Goal: Task Accomplishment & Management: Manage account settings

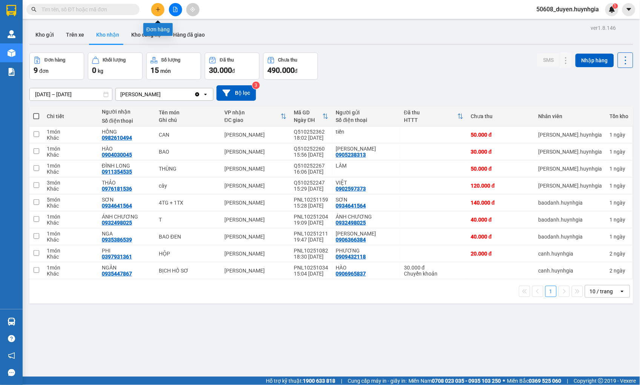
click at [157, 9] on icon "plus" at bounding box center [158, 9] width 4 height 0
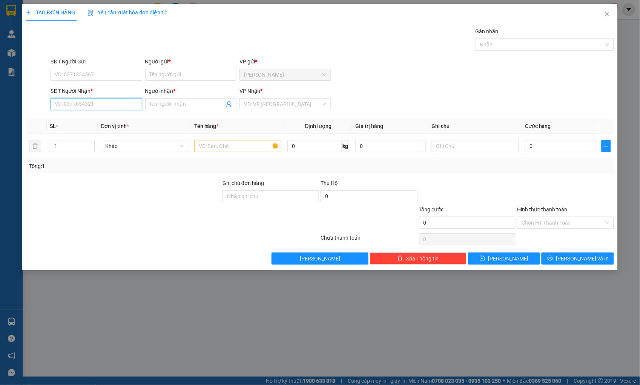
click at [87, 107] on input "SĐT Người Nhận *" at bounding box center [96, 104] width 91 height 12
click at [102, 101] on input "SĐT Người Nhận *" at bounding box center [96, 104] width 91 height 12
click at [92, 118] on div "0909835212 - HIẾU" at bounding box center [96, 119] width 82 height 8
type input "0909835212"
type input "HIẾU"
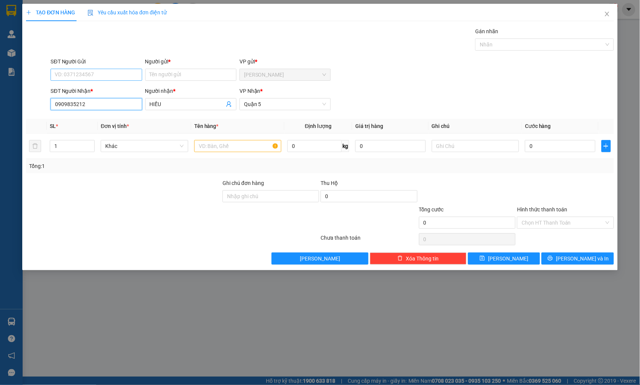
type input "0909835212"
click at [104, 76] on input "SĐT Người Gửi" at bounding box center [96, 75] width 91 height 12
click at [99, 86] on div "0916823827 - CƯỜNG" at bounding box center [96, 90] width 82 height 8
type input "0916823827"
type input "CƯỜNG"
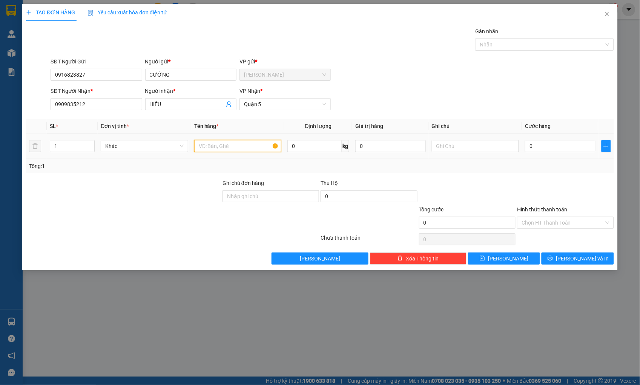
click at [223, 145] on input "text" at bounding box center [237, 146] width 87 height 12
type input "THÙNG XỐP"
click at [548, 147] on input "0" at bounding box center [560, 146] width 70 height 12
type input "3"
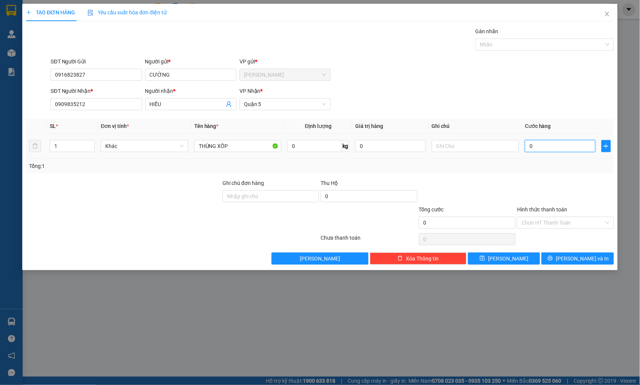
type input "3"
type input "30"
type input "30.000"
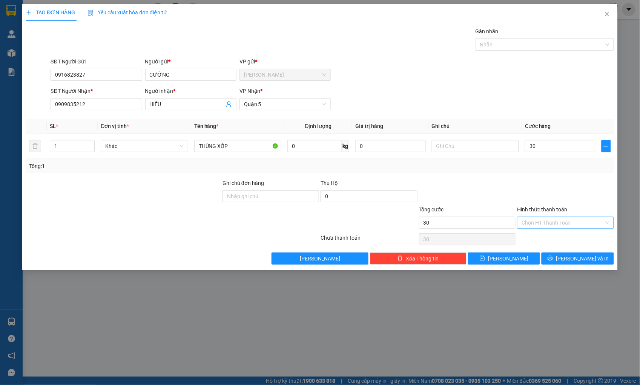
type input "30.000"
click at [571, 218] on input "Hình thức thanh toán" at bounding box center [562, 222] width 82 height 11
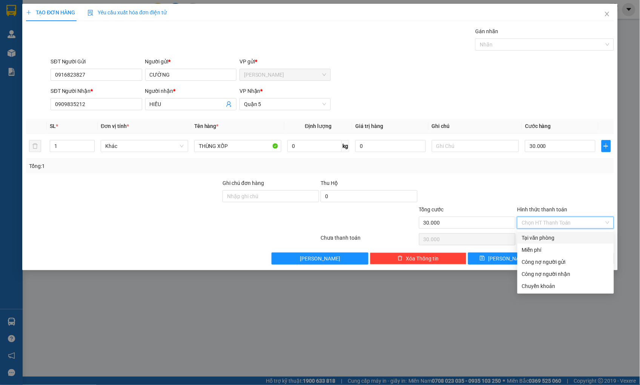
click at [564, 236] on div "Tại văn phòng" at bounding box center [565, 237] width 87 height 8
type input "0"
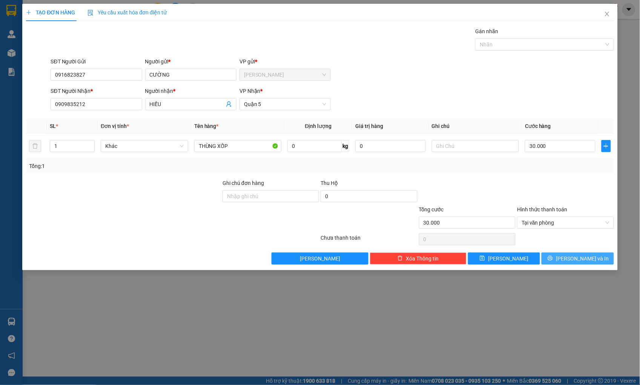
click at [570, 258] on button "[PERSON_NAME] và In" at bounding box center [577, 258] width 72 height 12
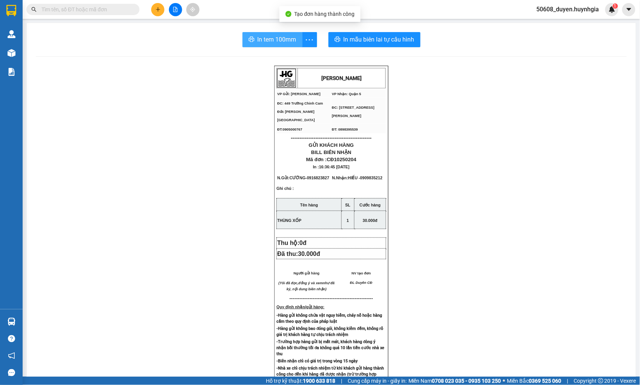
click at [259, 39] on span "In tem 100mm" at bounding box center [277, 39] width 39 height 9
click at [156, 8] on icon "plus" at bounding box center [157, 9] width 5 height 5
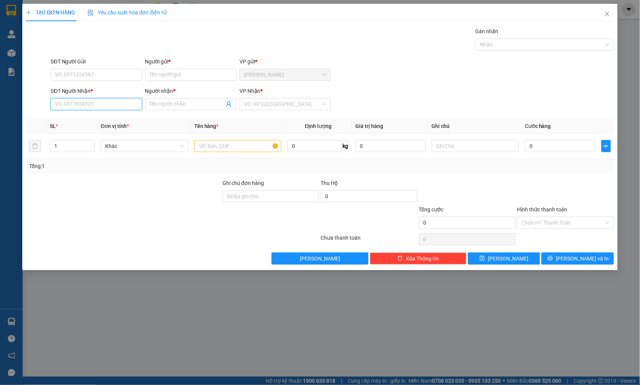
click at [71, 102] on input "SĐT Người Nhận *" at bounding box center [96, 104] width 91 height 12
type input "0906833806"
click at [91, 118] on div "0906833806 - KHÁNH" at bounding box center [96, 119] width 82 height 8
type input "KHÁNH"
type input "0906833806"
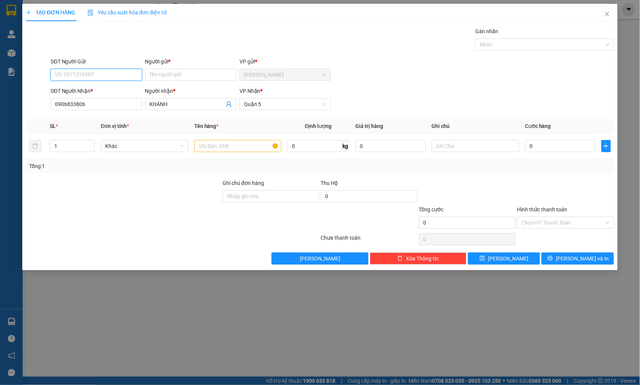
click at [90, 76] on input "SĐT Người Gửi" at bounding box center [96, 75] width 91 height 12
click at [95, 101] on div "0385409554 - SR TRINH" at bounding box center [96, 102] width 82 height 8
type input "0385409554"
type input "SR TRINH"
click at [94, 71] on input "0385409554" at bounding box center [96, 75] width 91 height 12
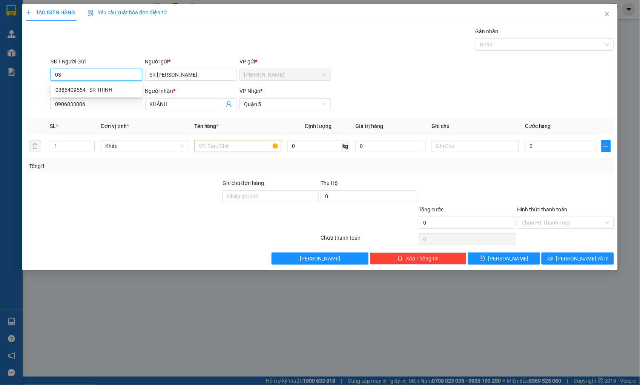
type input "0"
click at [191, 74] on input "SR TRINH" at bounding box center [190, 75] width 91 height 12
type input "S"
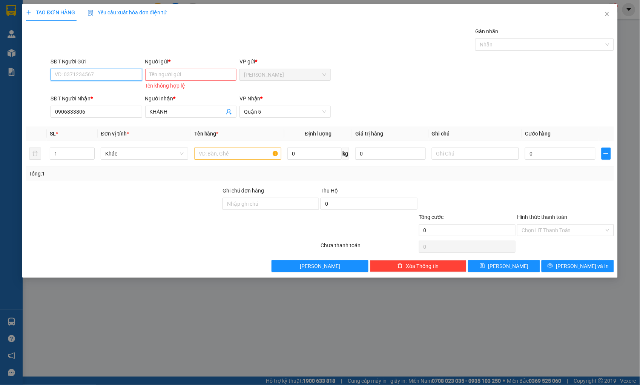
click at [125, 74] on input "SĐT Người Gửi" at bounding box center [96, 75] width 91 height 12
click at [96, 88] on div "0919955464 - TRINH" at bounding box center [96, 90] width 82 height 8
type input "0919955464"
type input "TRINH"
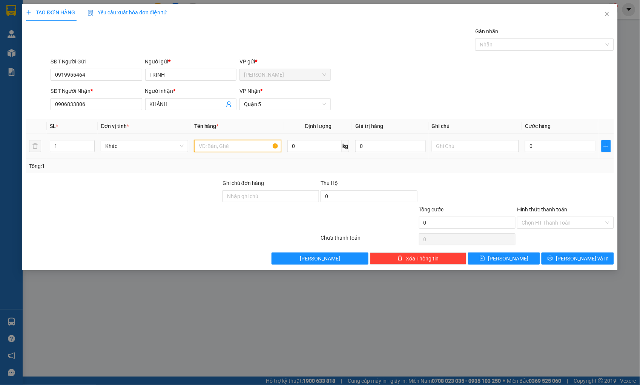
click at [219, 146] on input "text" at bounding box center [237, 146] width 87 height 12
type input "THÙNG"
click at [569, 149] on input "0" at bounding box center [560, 146] width 70 height 12
type input "5"
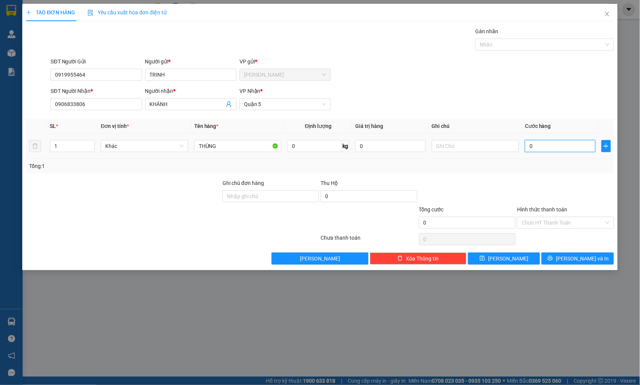
type input "5"
type input "50"
type input "50.000"
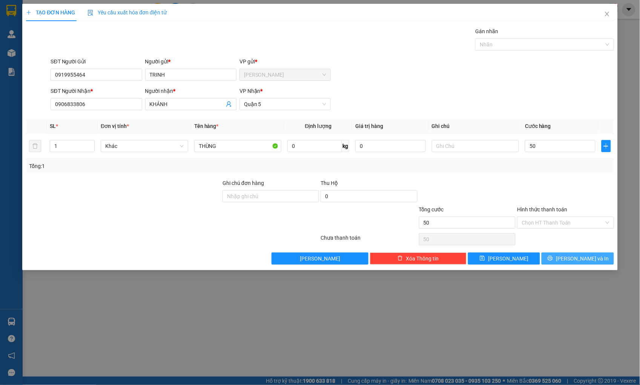
type input "50.000"
click at [587, 256] on span "[PERSON_NAME] và In" at bounding box center [582, 258] width 53 height 8
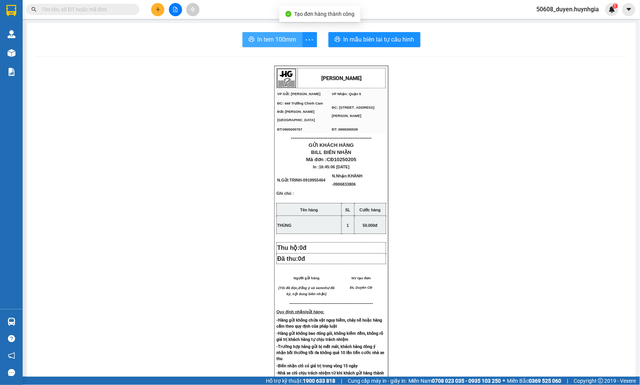
click at [260, 41] on span "In tem 100mm" at bounding box center [277, 39] width 39 height 9
click at [266, 35] on span "In tem 100mm" at bounding box center [277, 39] width 39 height 9
click at [155, 10] on icon "plus" at bounding box center [157, 9] width 5 height 5
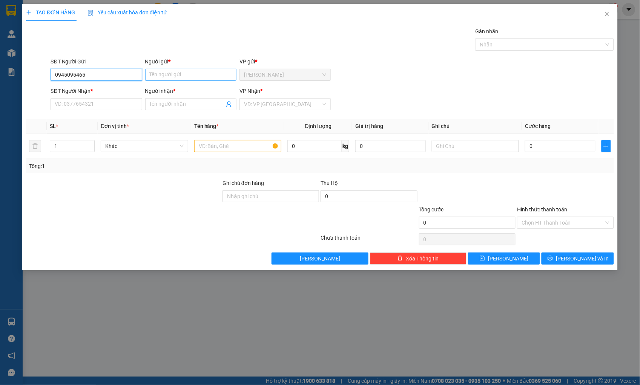
type input "0945095465"
click at [159, 77] on input "Người gửi *" at bounding box center [190, 75] width 91 height 12
type input "SỬA"
click at [127, 104] on input "SĐT Người Nhận *" at bounding box center [96, 104] width 91 height 12
type input "0"
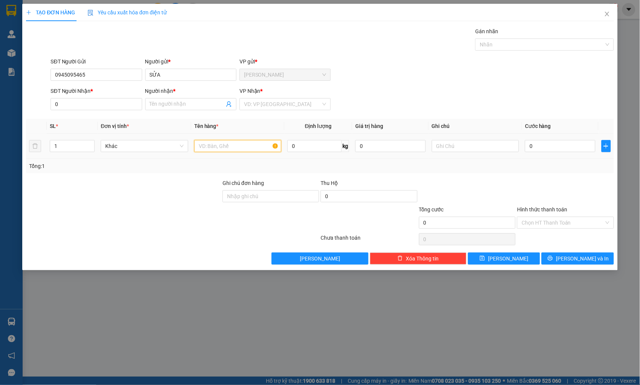
click at [201, 146] on input "text" at bounding box center [237, 146] width 87 height 12
type input "THÙNG XỐP"
click at [578, 149] on input "0" at bounding box center [560, 146] width 70 height 12
type input "5"
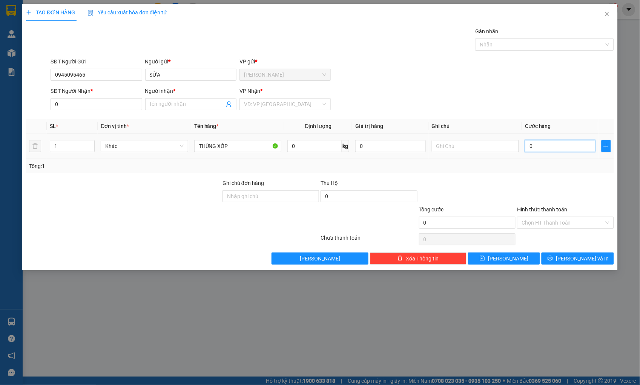
type input "5"
type input "50"
type input "50.000"
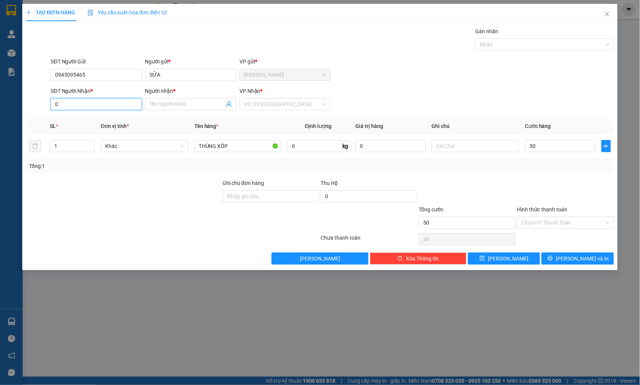
type input "50.000"
click at [104, 105] on input "0" at bounding box center [96, 104] width 91 height 12
type input "0836550511"
click at [175, 105] on input "Người nhận *" at bounding box center [187, 104] width 75 height 8
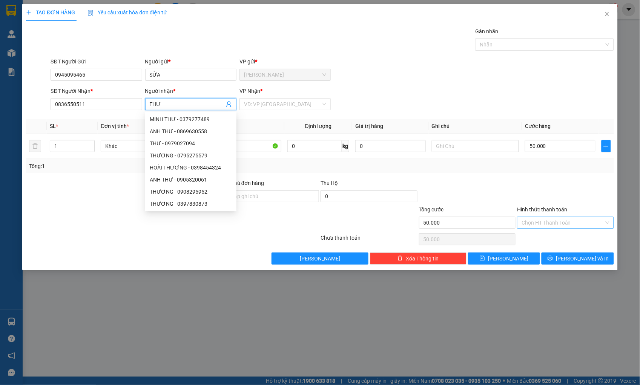
type input "THƯ"
click at [570, 225] on input "Hình thức thanh toán" at bounding box center [562, 222] width 82 height 11
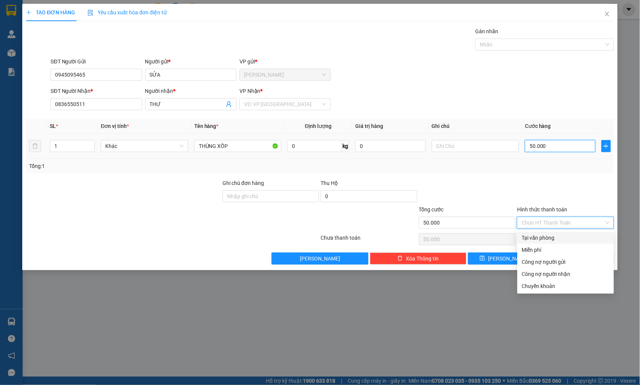
click at [561, 147] on input "50.000" at bounding box center [560, 146] width 70 height 12
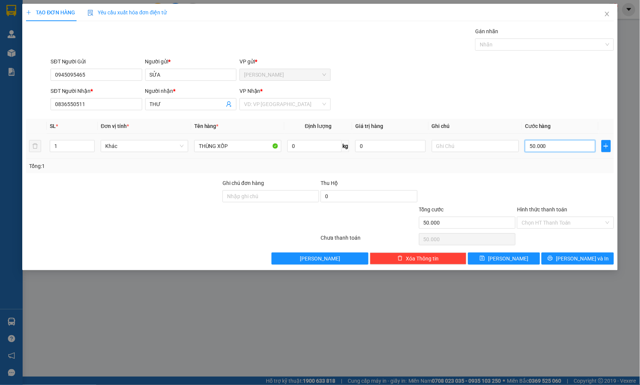
type input "0"
type input "01"
type input "1"
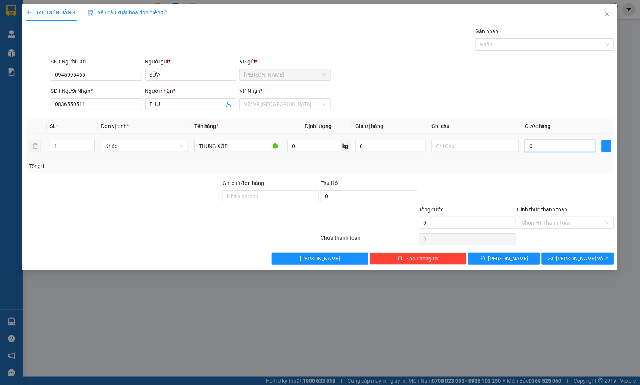
type input "1"
type input "010"
type input "10"
type input "0.100"
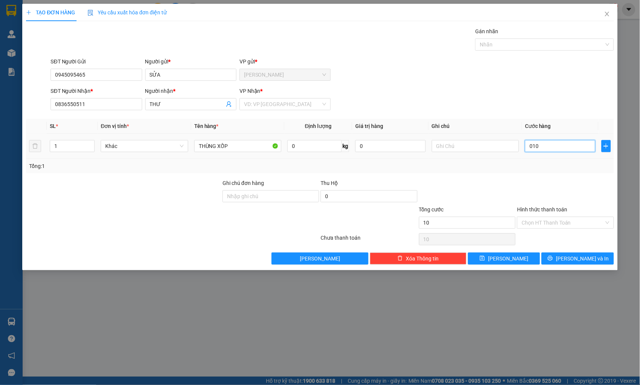
type input "100"
type input "100.000"
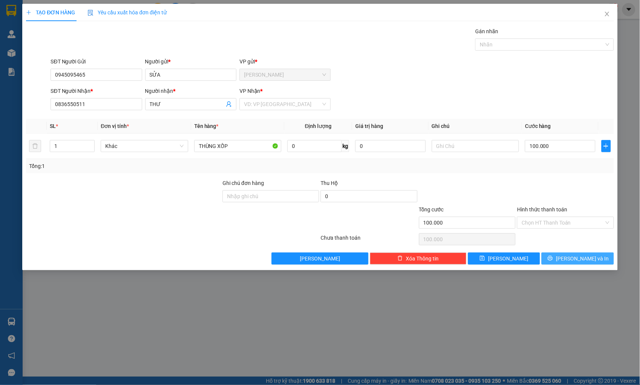
click at [589, 258] on span "[PERSON_NAME] và In" at bounding box center [582, 258] width 53 height 8
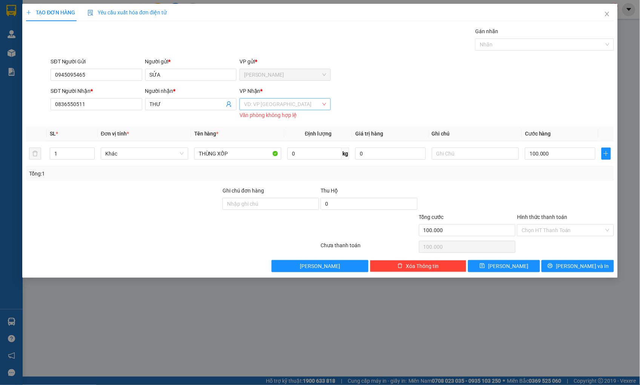
click at [294, 105] on input "search" at bounding box center [282, 103] width 77 height 11
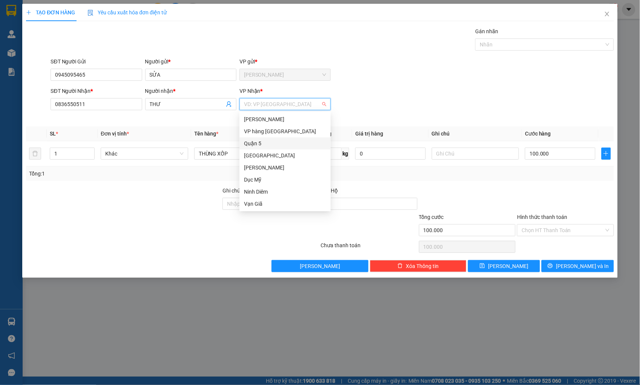
click at [259, 142] on div "Quận 5" at bounding box center [285, 143] width 82 height 8
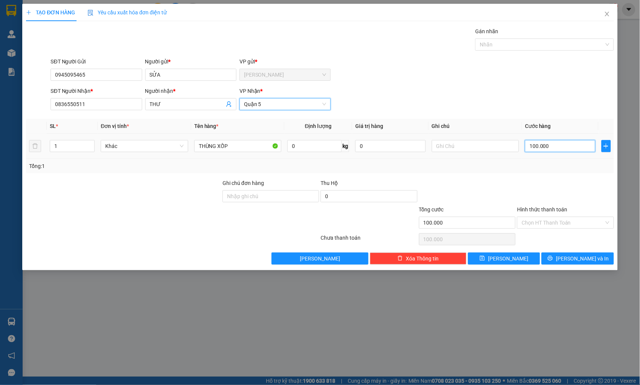
click at [558, 149] on input "100.000" at bounding box center [560, 146] width 70 height 12
type input "0"
type input "05"
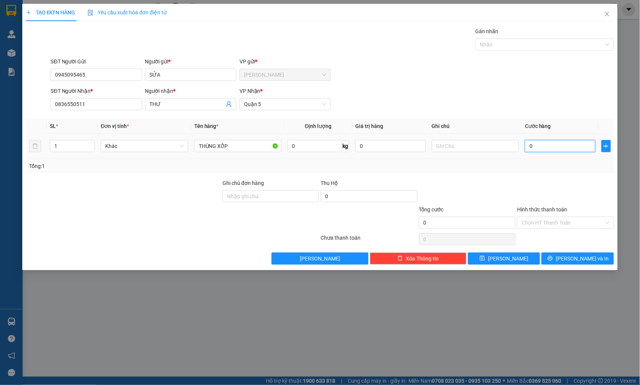
type input "5"
type input "050"
type input "50"
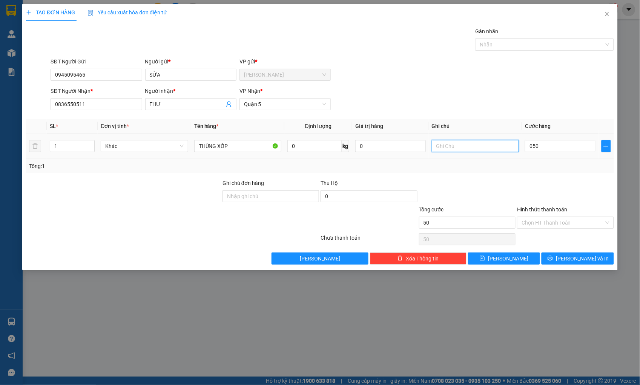
type input "50.000"
click at [494, 143] on input "text" at bounding box center [475, 146] width 87 height 12
type input "451/33D [PERSON_NAME] P7Q5"
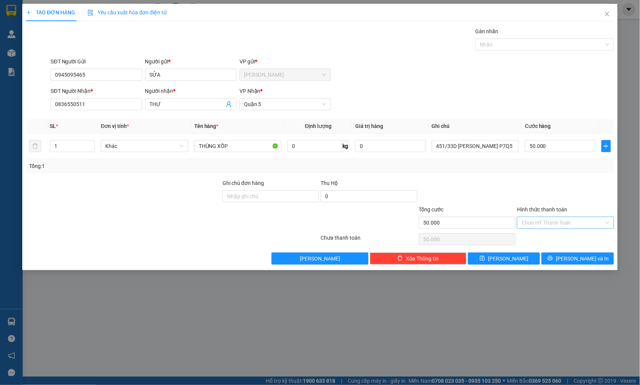
click at [555, 223] on input "Hình thức thanh toán" at bounding box center [562, 222] width 82 height 11
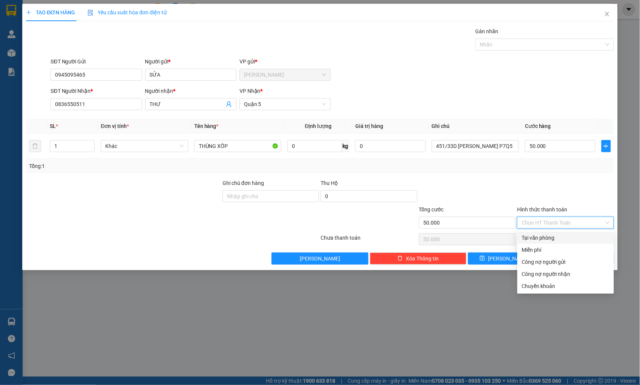
click at [549, 236] on div "Tại văn phòng" at bounding box center [565, 237] width 87 height 8
type input "0"
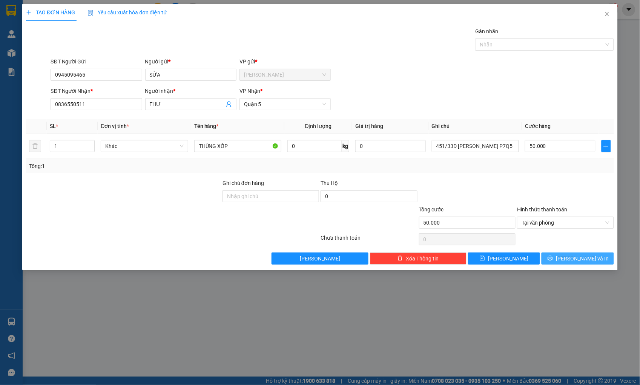
click at [575, 261] on span "[PERSON_NAME] và In" at bounding box center [582, 258] width 53 height 8
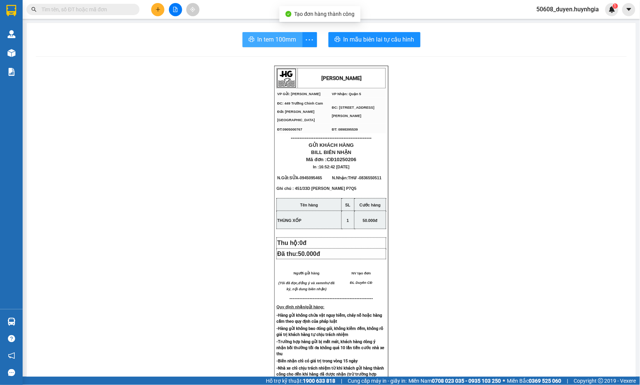
click at [268, 40] on span "In tem 100mm" at bounding box center [277, 39] width 39 height 9
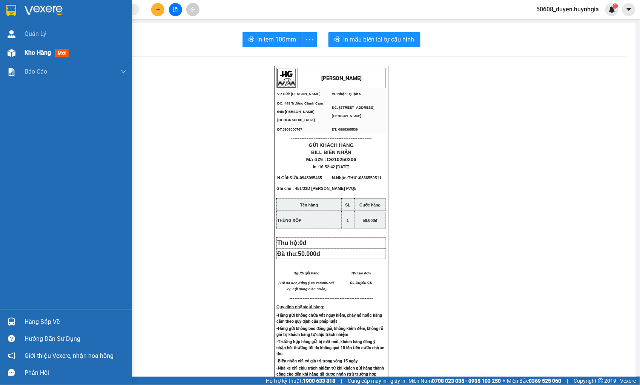
click at [19, 52] on div "Kho hàng mới" at bounding box center [66, 52] width 132 height 19
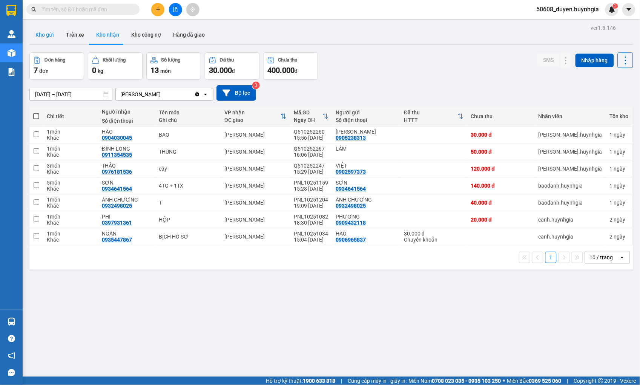
click at [46, 33] on button "Kho gửi" at bounding box center [44, 35] width 31 height 18
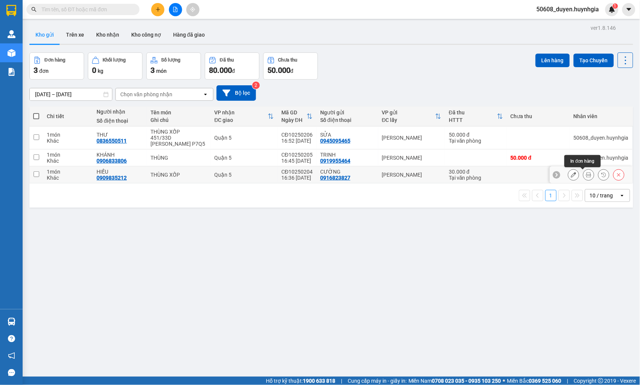
click at [586, 175] on icon at bounding box center [588, 174] width 5 height 5
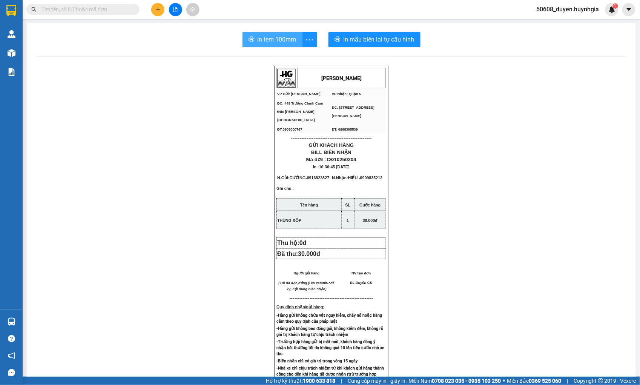
click at [273, 35] on span "In tem 100mm" at bounding box center [277, 39] width 39 height 9
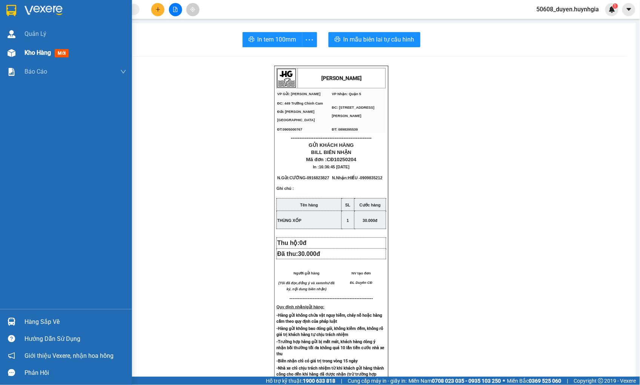
click at [12, 52] on img at bounding box center [12, 53] width 8 height 8
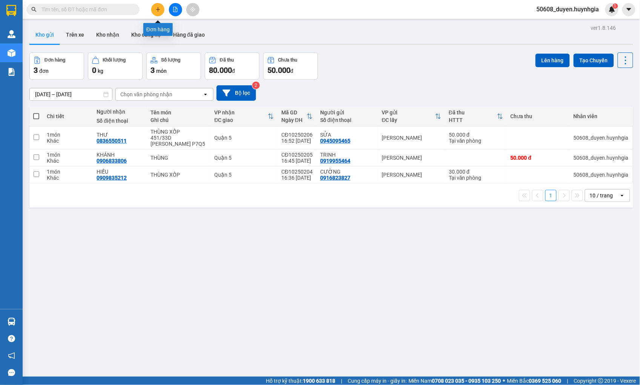
click at [154, 9] on button at bounding box center [157, 9] width 13 height 13
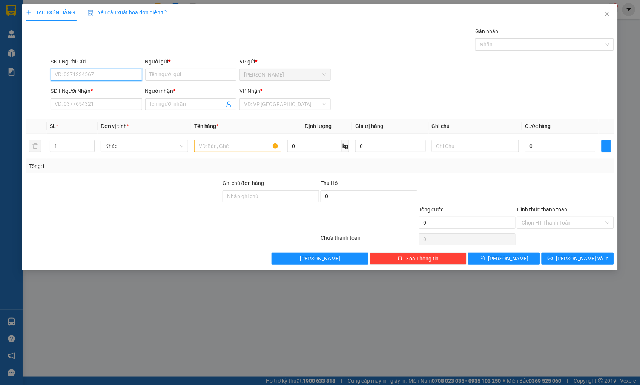
click at [87, 76] on input "SĐT Người Gửi" at bounding box center [96, 75] width 91 height 12
type input "0"
click at [107, 78] on input "SĐT Người Gửi" at bounding box center [96, 75] width 91 height 12
click at [97, 87] on div "0838608611 - BIỂU" at bounding box center [96, 90] width 82 height 8
type input "0838608611"
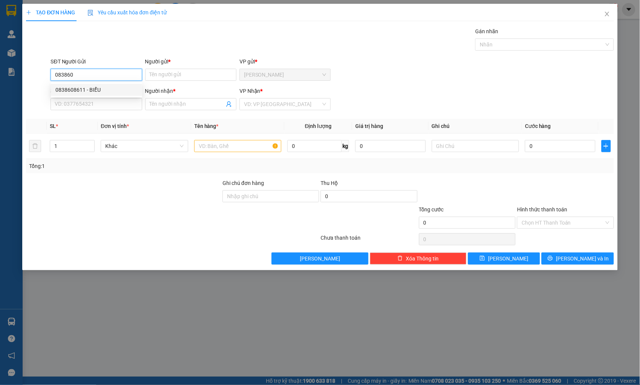
type input "BIỂU"
type input "0395282584"
type input "VI VÂN"
type input "0838608611"
click at [245, 145] on input "text" at bounding box center [237, 146] width 87 height 12
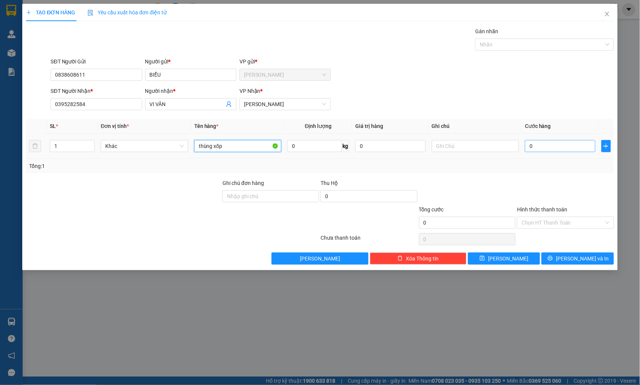
type input "thùng xốp"
click at [546, 146] on input "0" at bounding box center [560, 146] width 70 height 12
type input "4"
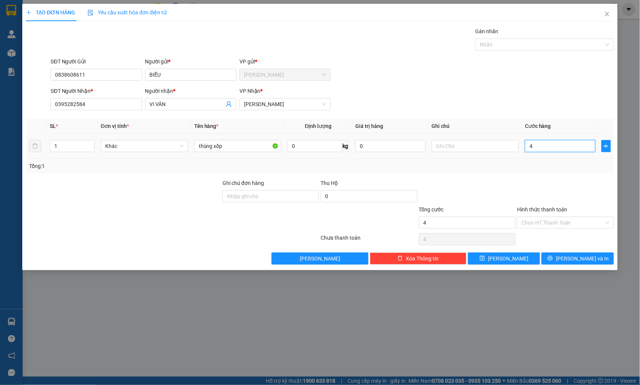
type input "40"
click at [579, 216] on div "Chọn HT Thanh Toán" at bounding box center [565, 222] width 97 height 12
type input "40.000"
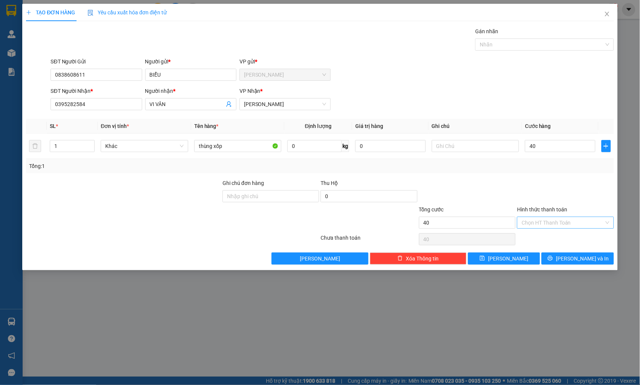
type input "40.000"
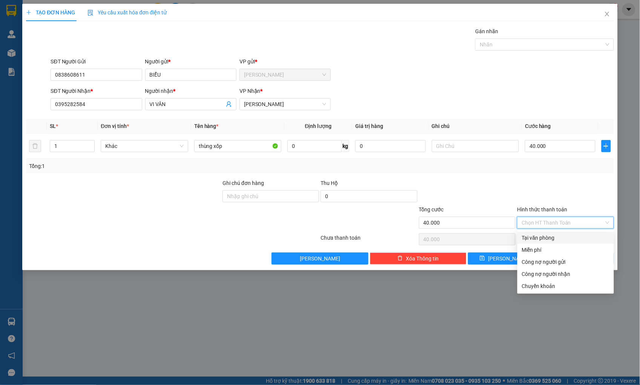
click at [575, 235] on div "Tại văn phòng" at bounding box center [565, 237] width 87 height 8
type input "0"
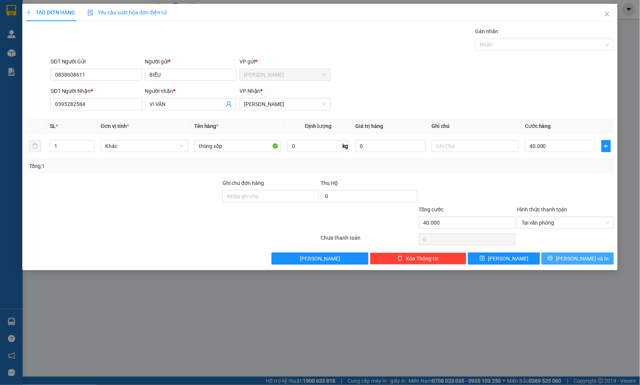
click at [590, 258] on span "[PERSON_NAME] và In" at bounding box center [582, 258] width 53 height 8
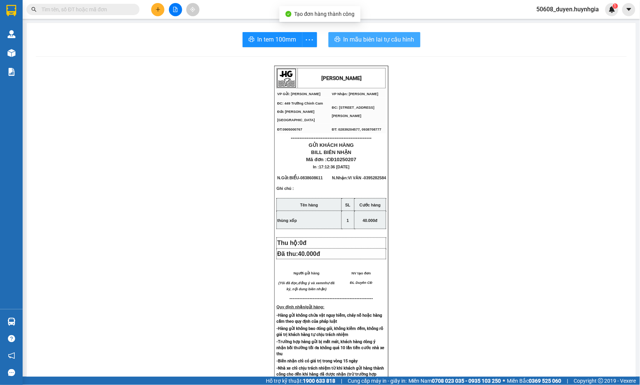
click at [344, 38] on span "In mẫu biên lai tự cấu hình" at bounding box center [378, 39] width 71 height 9
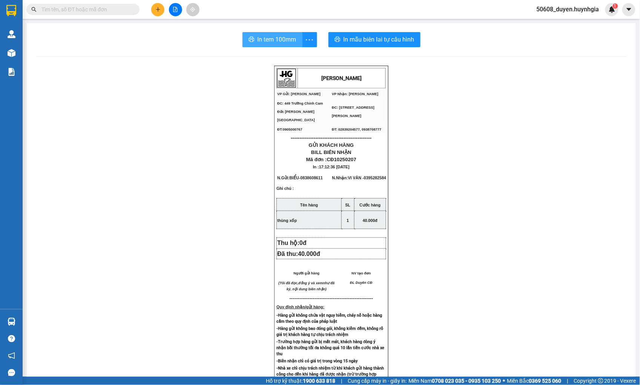
click at [274, 39] on span "In tem 100mm" at bounding box center [277, 39] width 39 height 9
click at [152, 113] on div "HUỲNH GIA VP Gửi: Cam Đức VP Nhận: Phạm Ngũ Lão ĐC: 449 Trường Chinh Cam Đức …" at bounding box center [331, 316] width 591 height 500
click at [152, 8] on button at bounding box center [157, 9] width 13 height 13
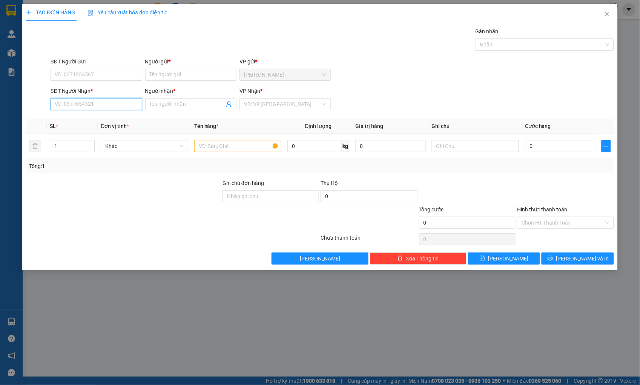
click at [115, 104] on input "SĐT Người Nhận *" at bounding box center [96, 104] width 91 height 12
click at [65, 121] on div "0919237859 - TRANG" at bounding box center [96, 119] width 82 height 8
type input "0919237859"
type input "TRANG"
type input "0919237859"
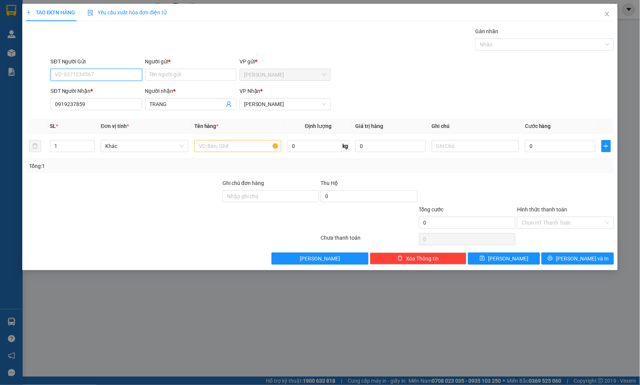
click at [98, 73] on input "SĐT Người Gửi" at bounding box center [96, 75] width 91 height 12
click at [96, 86] on div "0773566044 - HẠNH" at bounding box center [96, 90] width 82 height 8
type input "0773566044"
type input "HẠNH"
click at [228, 145] on input "text" at bounding box center [237, 146] width 87 height 12
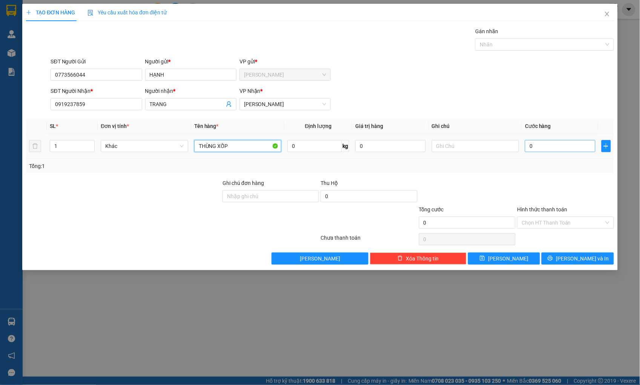
type input "THÙNG XỐP"
click at [560, 147] on input "0" at bounding box center [560, 146] width 70 height 12
type input "5"
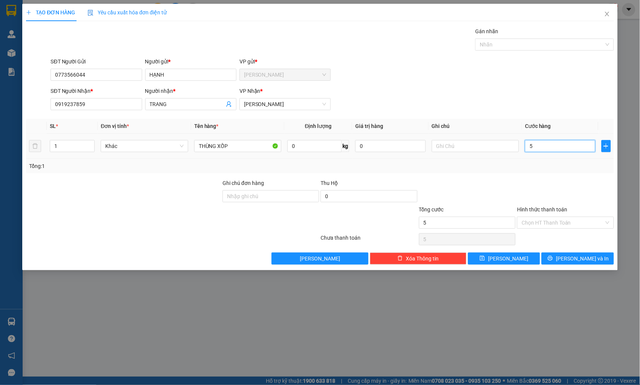
type input "50"
type input "50.000"
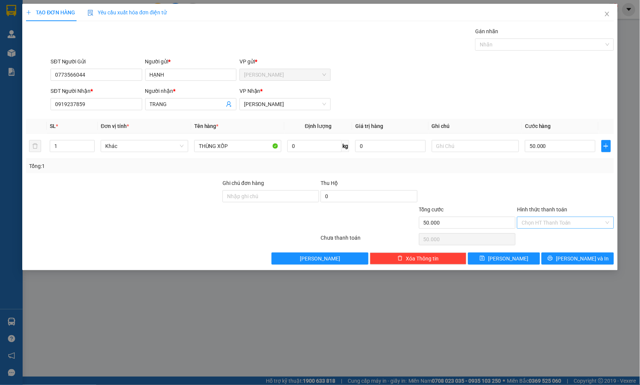
click at [573, 218] on input "Hình thức thanh toán" at bounding box center [562, 222] width 82 height 11
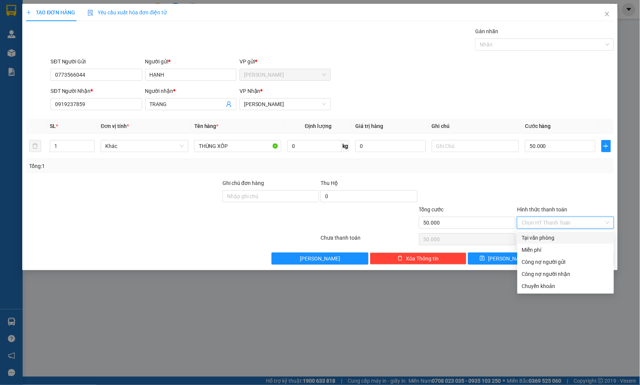
click at [567, 233] on div "Tại văn phòng" at bounding box center [565, 237] width 97 height 12
type input "0"
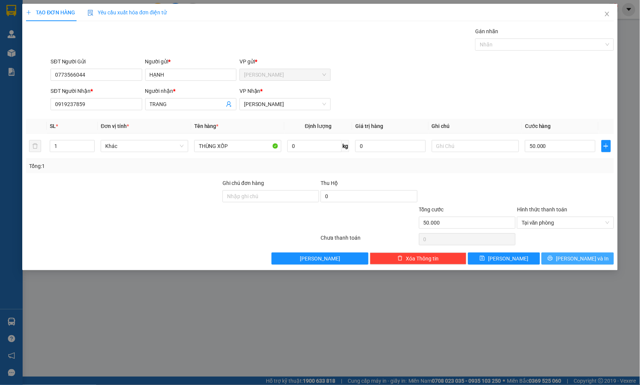
click at [577, 255] on span "[PERSON_NAME] và In" at bounding box center [582, 258] width 53 height 8
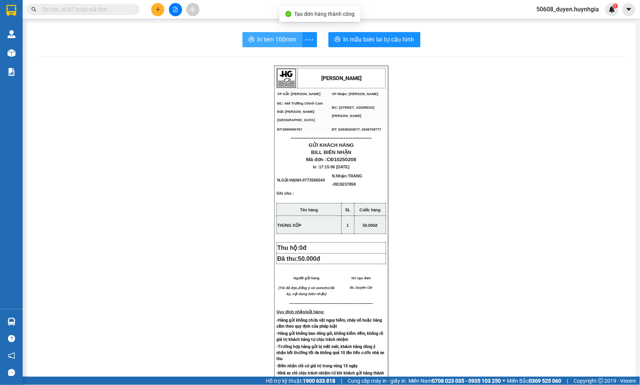
click at [266, 40] on span "In tem 100mm" at bounding box center [277, 39] width 39 height 9
click at [152, 9] on button at bounding box center [157, 9] width 13 height 13
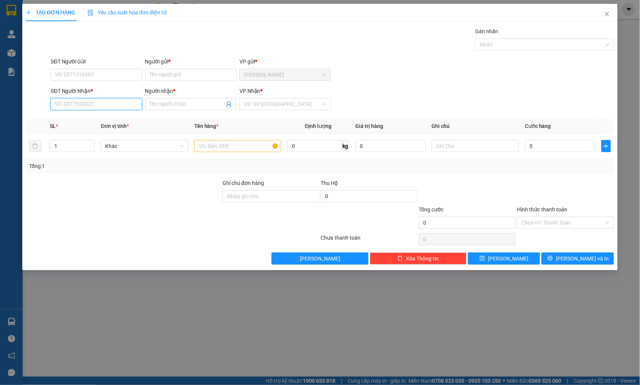
click at [94, 104] on input "SĐT Người Nhận *" at bounding box center [96, 104] width 91 height 12
type input "0866441215"
click at [68, 119] on div "0866441215 - NHI" at bounding box center [96, 119] width 82 height 8
type input "NHI"
type input "0866441215"
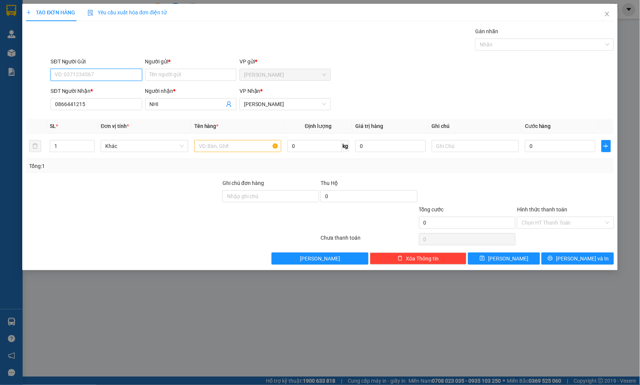
click at [89, 74] on input "SĐT Người Gửi" at bounding box center [96, 75] width 91 height 12
click at [76, 89] on div "0987298485 - THI" at bounding box center [96, 90] width 82 height 8
type input "0987298485"
type input "THI"
click at [229, 145] on input "text" at bounding box center [237, 146] width 87 height 12
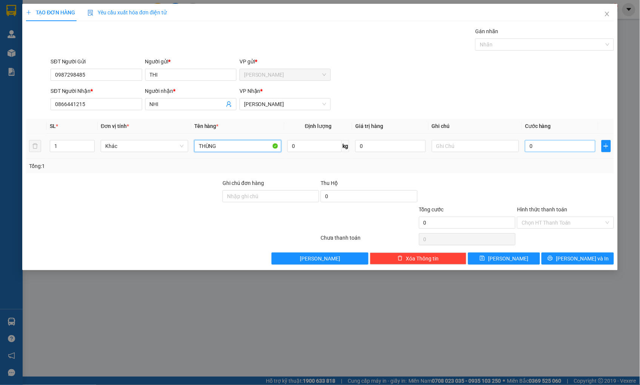
type input "THÙNG"
click at [572, 149] on input "0" at bounding box center [560, 146] width 70 height 12
type input "5"
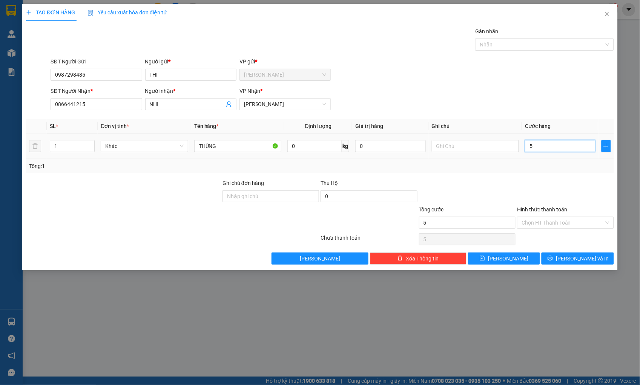
type input "50"
type input "50.000"
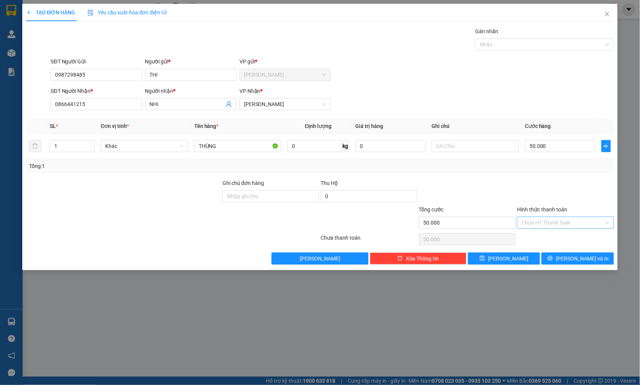
click at [546, 220] on input "Hình thức thanh toán" at bounding box center [562, 222] width 82 height 11
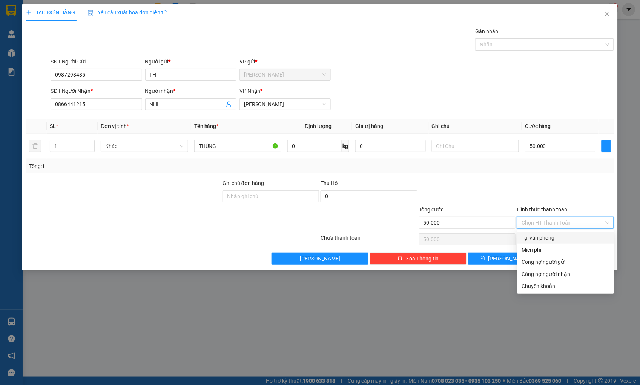
click at [555, 235] on div "Tại văn phòng" at bounding box center [565, 237] width 87 height 8
type input "0"
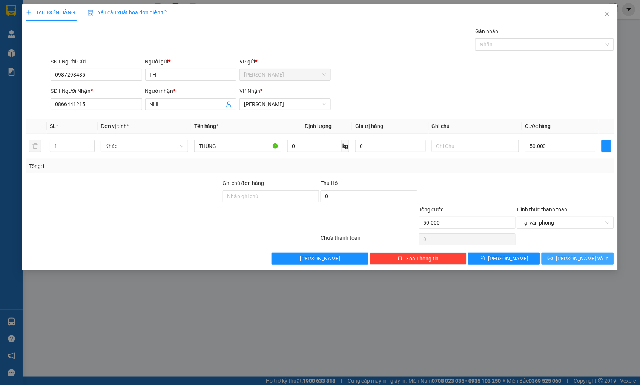
click at [553, 259] on icon "printer" at bounding box center [549, 257] width 5 height 5
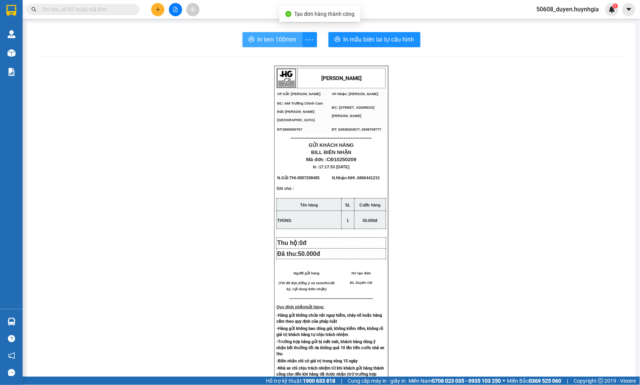
click at [263, 38] on span "In tem 100mm" at bounding box center [277, 39] width 39 height 9
click at [204, 195] on div "HUỲNH GIA VP Gửi: Cam Đức VP Nhận: Phạm Ngũ Lão ĐC: 449 Trường Chinh Cam Đức …" at bounding box center [331, 316] width 591 height 500
click at [155, 9] on icon "plus" at bounding box center [157, 9] width 5 height 5
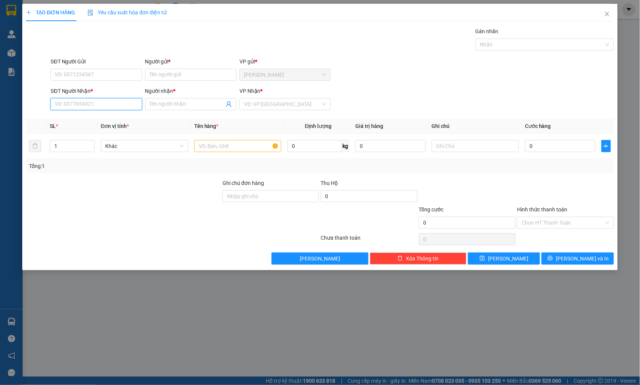
click at [125, 104] on input "SĐT Người Nhận *" at bounding box center [96, 104] width 91 height 12
click at [65, 118] on div "0967877539 - DIỆU" at bounding box center [96, 119] width 82 height 8
type input "0967877539"
type input "DIỆU"
type input "0967877539"
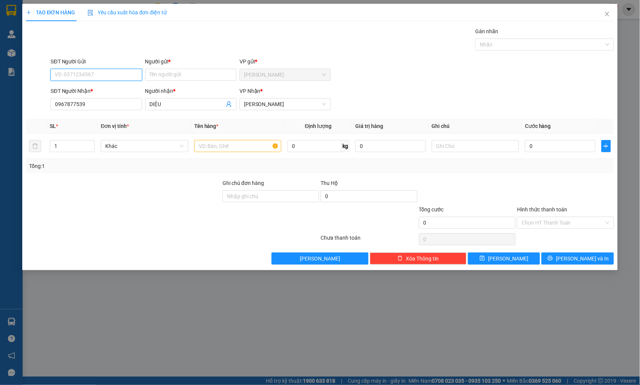
click at [87, 76] on input "SĐT Người Gửi" at bounding box center [96, 75] width 91 height 12
click at [85, 89] on div "0384377455 - SỬU" at bounding box center [96, 90] width 82 height 8
type input "0384377455"
type input "SỬU"
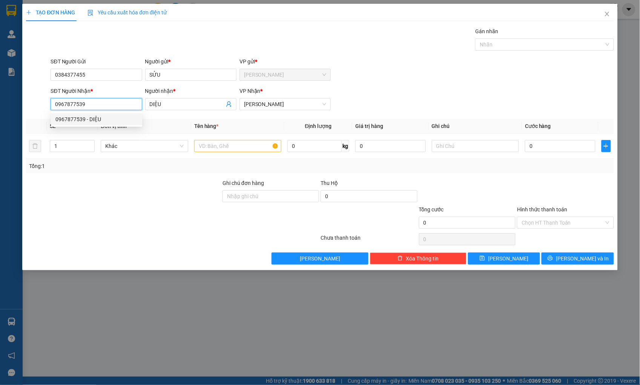
drag, startPoint x: 92, startPoint y: 104, endPoint x: 44, endPoint y: 108, distance: 47.7
click at [44, 108] on div "SĐT Người Nhận * 0967877539 Người nhận * DIỆU VP Nhận * Phạm Ngũ Lão" at bounding box center [319, 100] width 589 height 26
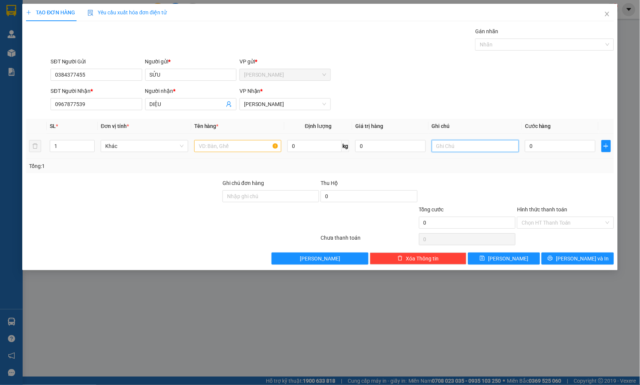
click at [446, 148] on input "text" at bounding box center [475, 146] width 87 height 12
click at [458, 148] on input "2" at bounding box center [475, 146] width 87 height 12
paste input "3/11/10 đường số 12 KP2 Hiệp Bình Phước"
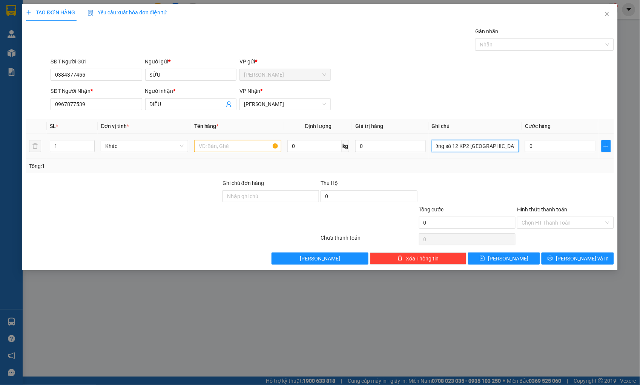
type input "[DATE] đường số 12 KP2 [GEOGRAPHIC_DATA]"
click at [256, 147] on input "text" at bounding box center [237, 146] width 87 height 12
type input "THÙNG XỐP"
click at [546, 145] on input "0" at bounding box center [560, 146] width 70 height 12
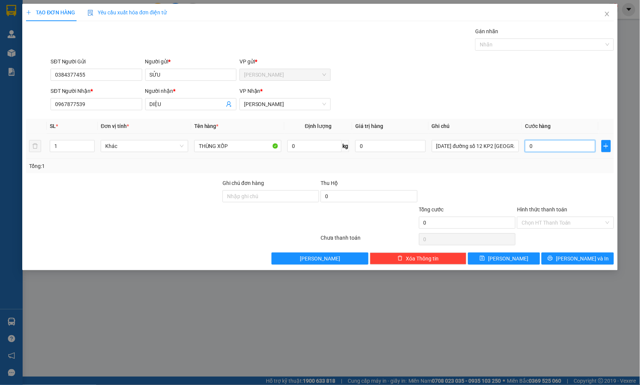
type input "4"
type input "40"
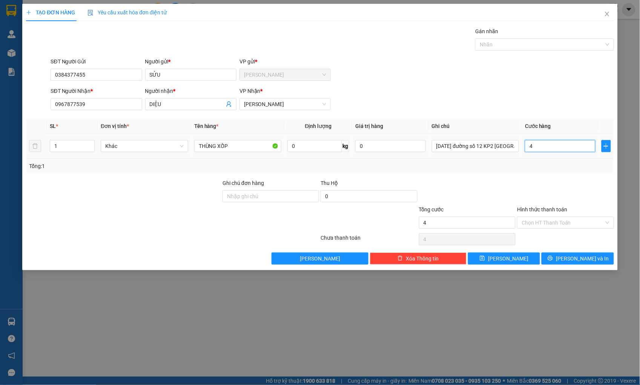
type input "40"
type input "40.000"
click at [548, 225] on input "Hình thức thanh toán" at bounding box center [562, 222] width 82 height 11
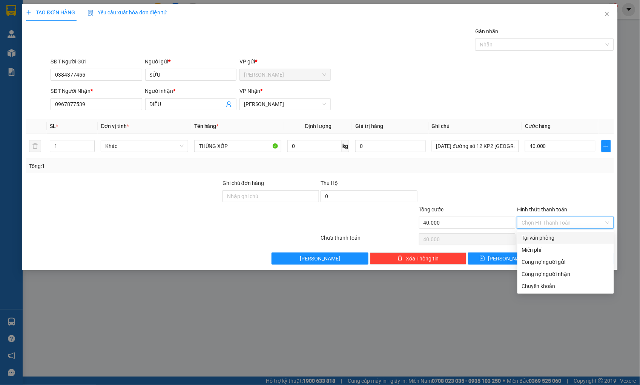
click at [544, 240] on div "Tại văn phòng" at bounding box center [565, 237] width 87 height 8
type input "0"
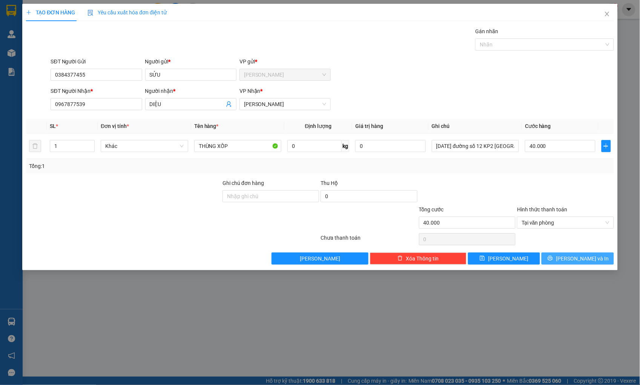
click at [557, 259] on button "[PERSON_NAME] và In" at bounding box center [577, 258] width 72 height 12
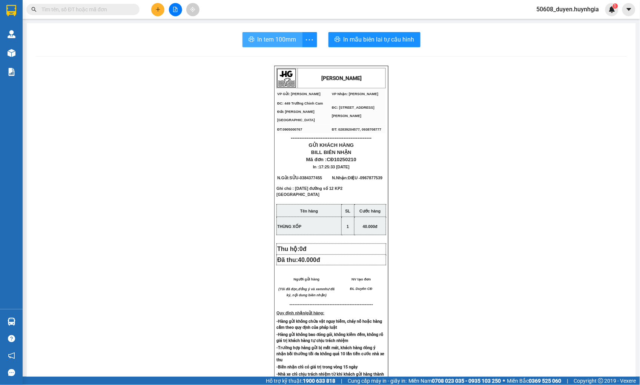
click at [281, 38] on span "In tem 100mm" at bounding box center [277, 39] width 39 height 9
click at [159, 13] on button at bounding box center [157, 9] width 13 height 13
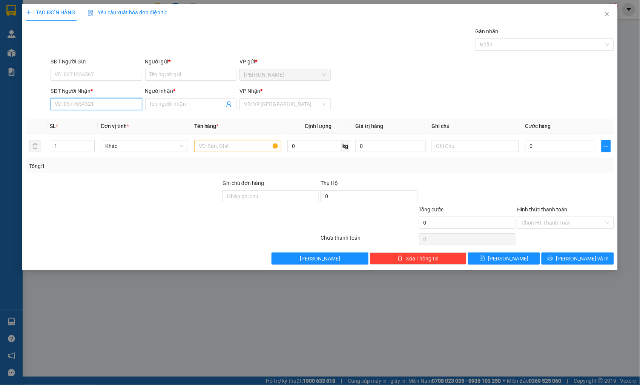
click at [109, 101] on input "SĐT Người Nhận *" at bounding box center [96, 104] width 91 height 12
click at [63, 120] on div "0989820229 - TUYỀN" at bounding box center [96, 119] width 82 height 8
type input "0989820229"
type input "TUYỀN"
type input "0989820229"
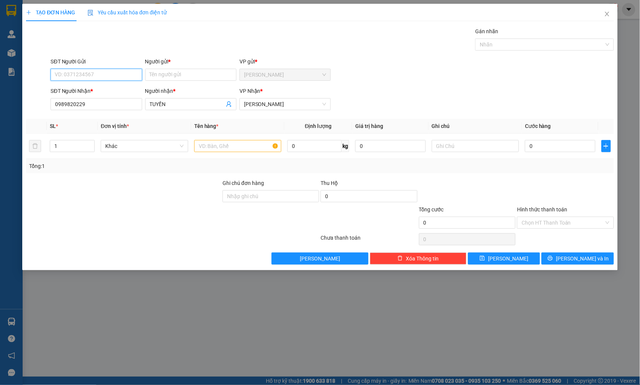
click at [84, 77] on input "SĐT Người Gửi" at bounding box center [96, 75] width 91 height 12
click at [82, 87] on div "0979104393 - THÀNH" at bounding box center [96, 90] width 82 height 8
type input "0979104393"
type input "THÀNH"
click at [231, 147] on input "text" at bounding box center [237, 146] width 87 height 12
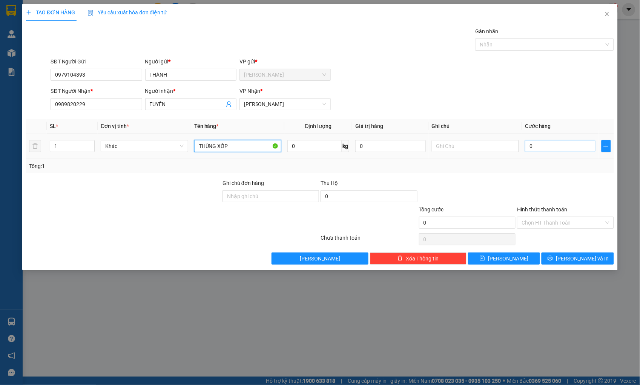
type input "THÙNG XỐP"
click at [549, 147] on input "0" at bounding box center [560, 146] width 70 height 12
type input "4"
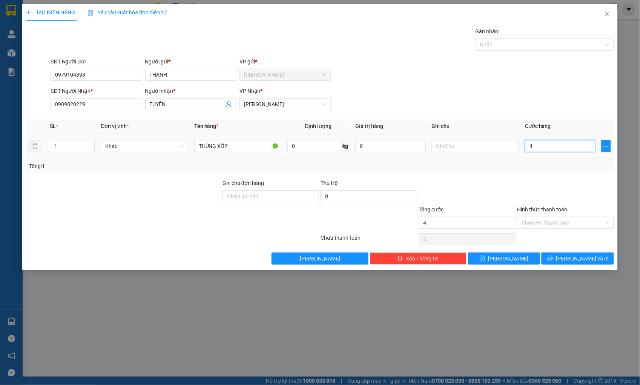
type input "40"
type input "40.000"
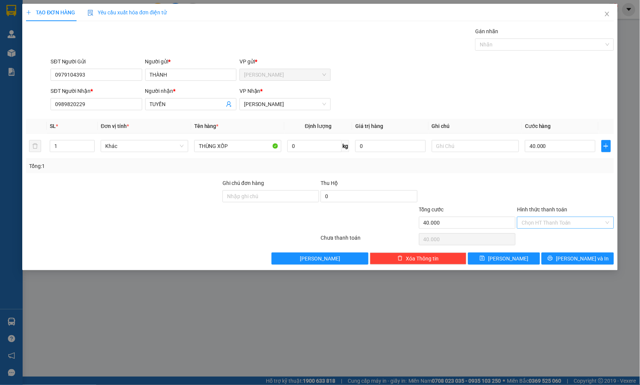
click at [559, 219] on input "Hình thức thanh toán" at bounding box center [562, 222] width 82 height 11
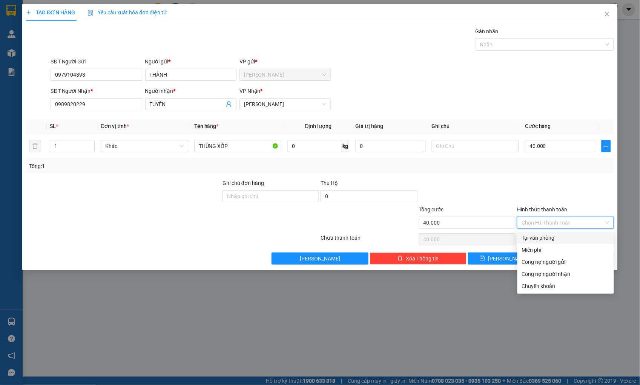
click at [553, 237] on div "Tại văn phòng" at bounding box center [565, 237] width 87 height 8
type input "0"
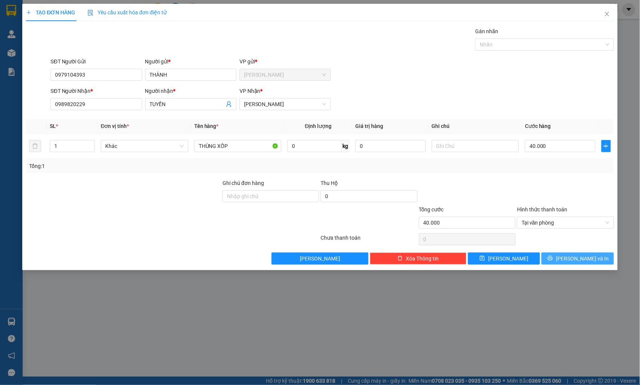
click at [564, 255] on button "[PERSON_NAME] và In" at bounding box center [577, 258] width 72 height 12
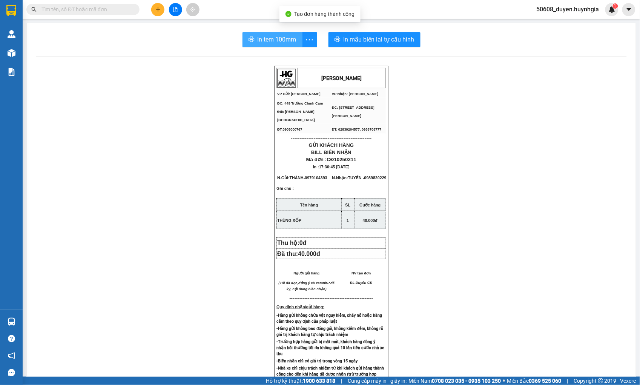
click at [259, 42] on span "In tem 100mm" at bounding box center [277, 39] width 39 height 9
click at [155, 5] on button at bounding box center [157, 9] width 13 height 13
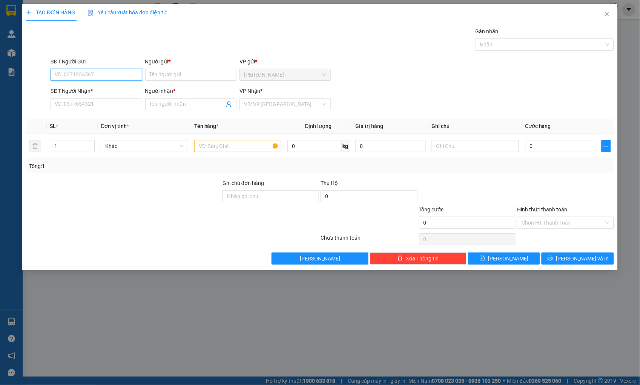
click at [78, 73] on input "SĐT Người Gửi" at bounding box center [96, 75] width 91 height 12
click at [77, 88] on div "0825532355 - Anh" at bounding box center [96, 90] width 82 height 8
type input "0825532355"
type input "Anh"
type input "0938539056"
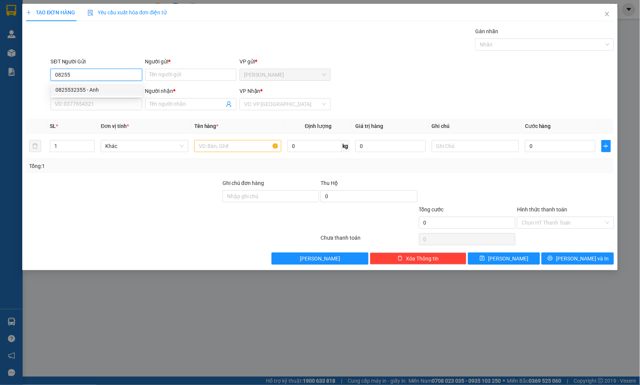
type input "Hồng"
type input "0825532355"
click at [199, 146] on input "text" at bounding box center [237, 146] width 87 height 12
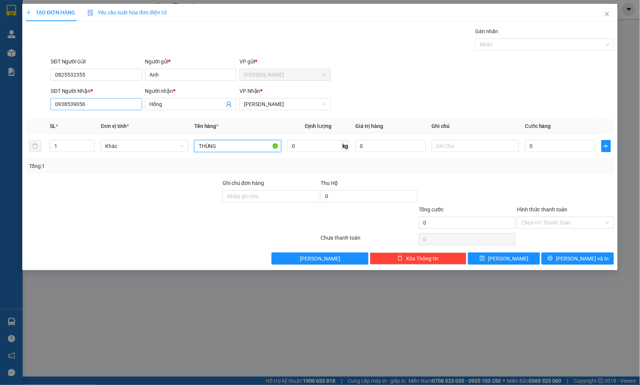
type input "THÙNG"
drag, startPoint x: 90, startPoint y: 98, endPoint x: 2, endPoint y: 98, distance: 88.2
click at [6, 99] on div "TẠO ĐƠN HÀNG Yêu cầu xuất hóa đơn điện tử Transit Pickup Surcharge Ids Transit …" at bounding box center [320, 192] width 640 height 385
click at [549, 148] on input "0" at bounding box center [560, 146] width 70 height 12
type input "6"
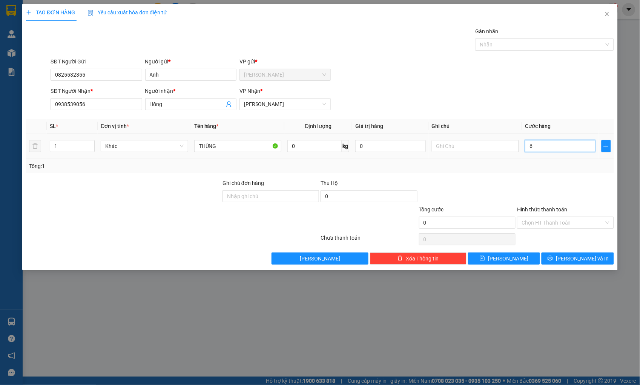
type input "6"
type input "60"
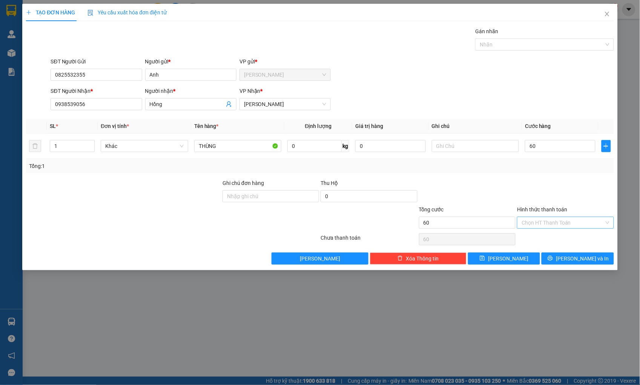
type input "60.000"
click at [532, 220] on input "Hình thức thanh toán" at bounding box center [562, 222] width 82 height 11
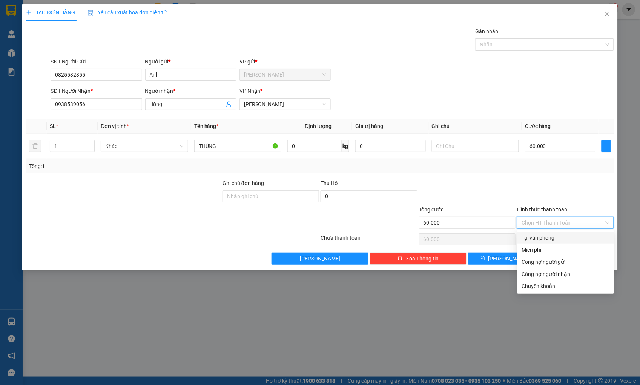
click at [535, 236] on div "Tại văn phòng" at bounding box center [565, 237] width 87 height 8
type input "0"
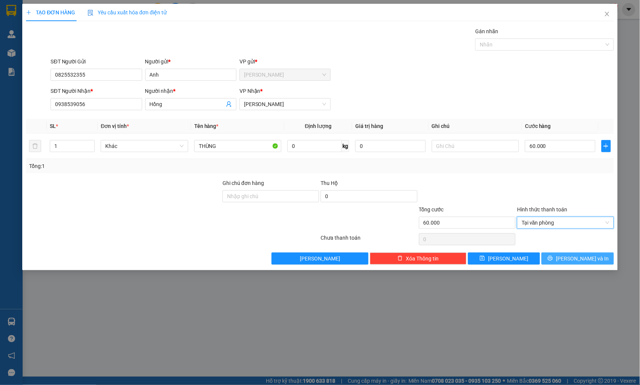
click at [573, 254] on span "[PERSON_NAME] và In" at bounding box center [582, 258] width 53 height 8
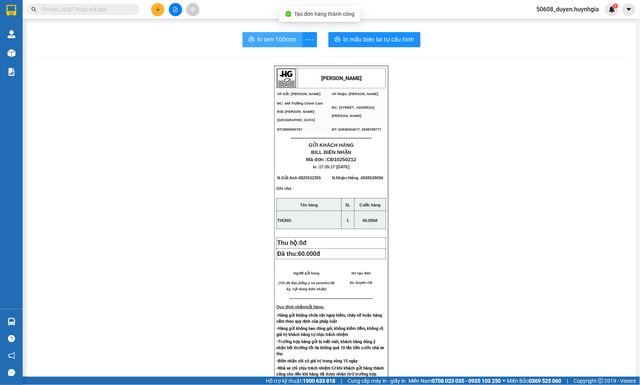
click at [259, 41] on span "In tem 100mm" at bounding box center [277, 39] width 39 height 9
click at [156, 11] on icon "plus" at bounding box center [157, 9] width 5 height 5
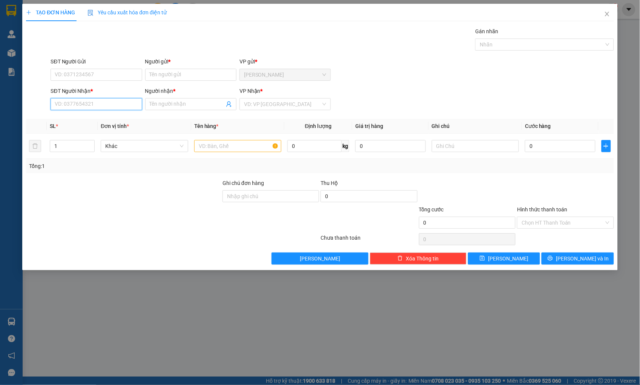
click at [135, 104] on input "SĐT Người Nhận *" at bounding box center [96, 104] width 91 height 12
click at [104, 115] on div "0938874234 - CHUNG" at bounding box center [96, 119] width 82 height 8
type input "0938874234"
type input "CHUNG"
type input "0938874234"
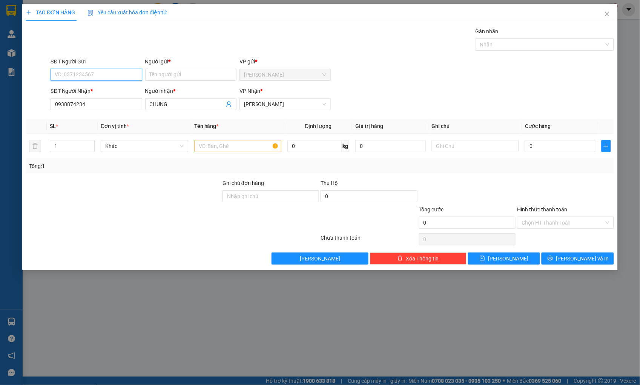
click at [101, 72] on input "SĐT Người Gửi" at bounding box center [96, 75] width 91 height 12
click at [87, 87] on div "0384377455 - SỬU" at bounding box center [96, 90] width 82 height 8
type input "0384377455"
type input "SỬU"
drag, startPoint x: 69, startPoint y: 106, endPoint x: 27, endPoint y: 109, distance: 42.4
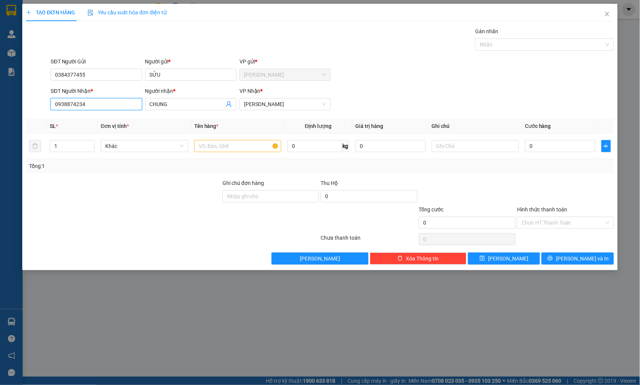
click at [27, 109] on div "SĐT Người Nhận * 0938874234 Người nhận * CHUNG VP Nhận * Phạm Ngũ Lão" at bounding box center [319, 100] width 589 height 26
click at [479, 146] on input "text" at bounding box center [475, 146] width 87 height 12
paste input "[STREET_ADDRESS][PERSON_NAME],"
type input "[STREET_ADDRESS][PERSON_NAME],"
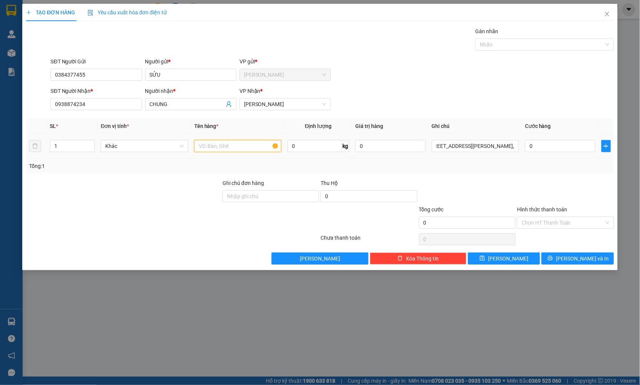
scroll to position [0, 0]
click at [227, 148] on input "text" at bounding box center [237, 146] width 87 height 12
type input "THÙNG XỐP"
click at [577, 146] on input "0" at bounding box center [560, 146] width 70 height 12
type input "5"
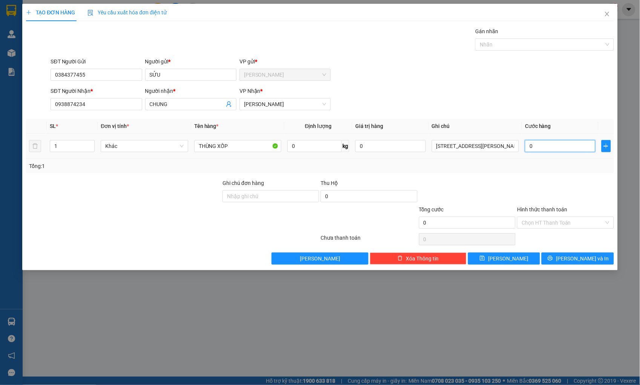
type input "5"
type input "50"
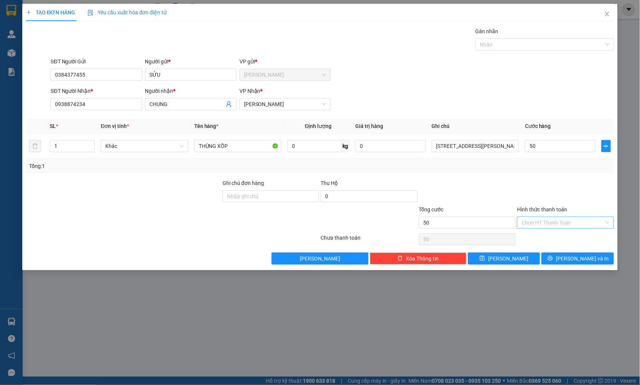
type input "50.000"
click at [578, 218] on input "Hình thức thanh toán" at bounding box center [562, 222] width 82 height 11
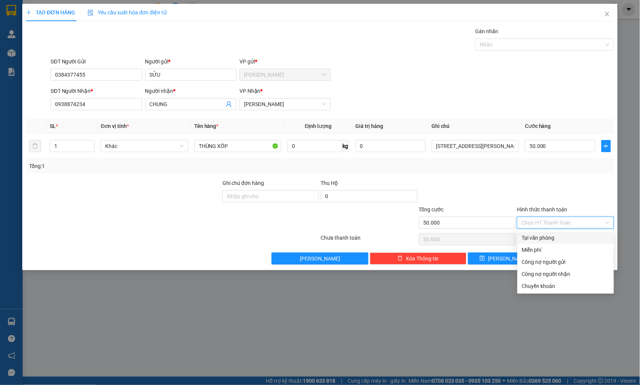
click at [563, 234] on div "Tại văn phòng" at bounding box center [565, 237] width 87 height 8
type input "0"
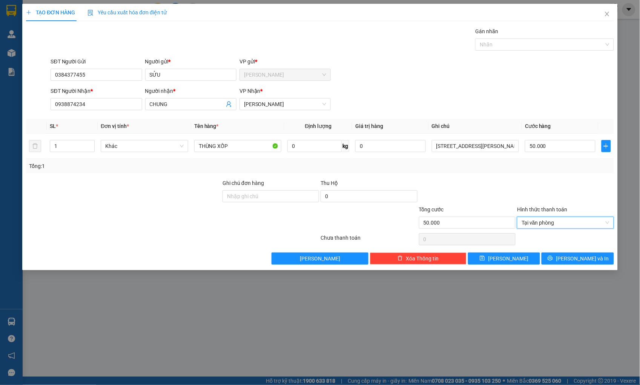
click at [566, 197] on div at bounding box center [565, 192] width 98 height 26
click at [553, 257] on icon "printer" at bounding box center [549, 257] width 5 height 5
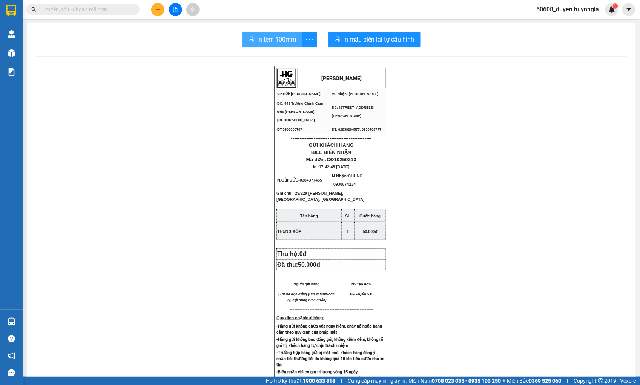
click at [250, 41] on icon "printer" at bounding box center [251, 39] width 6 height 6
click at [155, 8] on button at bounding box center [157, 9] width 13 height 13
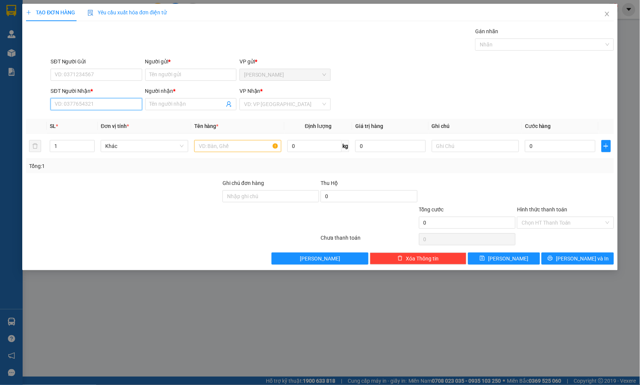
click at [69, 104] on input "SĐT Người Nhận *" at bounding box center [96, 104] width 91 height 12
type input "6"
click at [88, 117] on div "0942165942 - Khánh chi" at bounding box center [96, 119] width 82 height 8
type input "0942165942"
type input "[PERSON_NAME]"
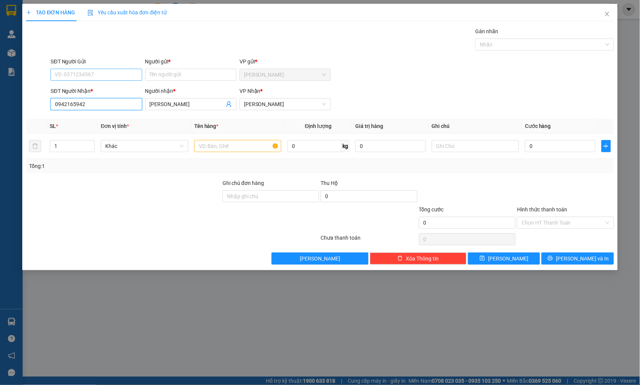
type input "0942165942"
click at [103, 76] on input "SĐT Người Gửi" at bounding box center [96, 75] width 91 height 12
click at [101, 91] on div "0357203467 - Thư" at bounding box center [96, 90] width 82 height 8
type input "0357203467"
type input "Thư"
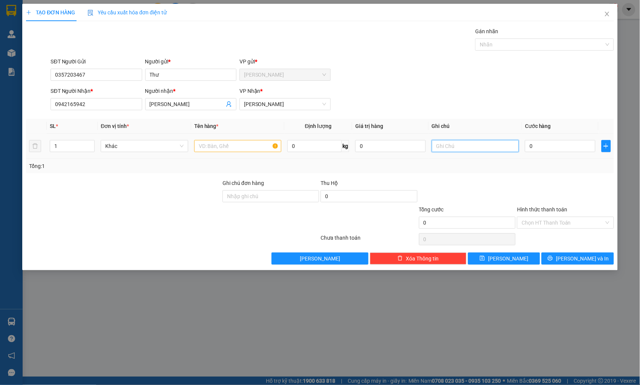
click at [455, 146] on input "text" at bounding box center [475, 146] width 87 height 12
paste input "80/28/43 Dương Quảng Hàm"
click at [493, 148] on input "80/28/43 [PERSON_NAME] P5 GV" at bounding box center [475, 146] width 87 height 12
type input "80/28/43 [PERSON_NAME] P5 GV"
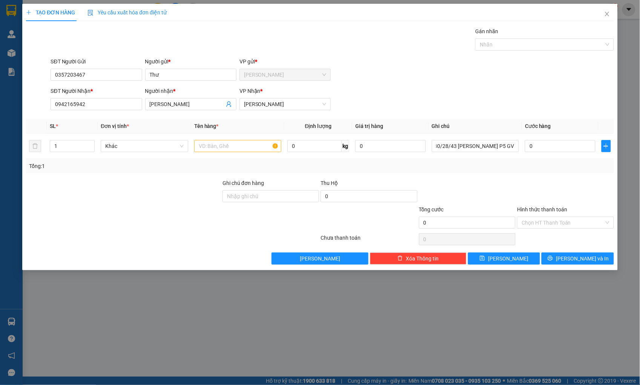
scroll to position [0, 0]
click at [262, 144] on input "text" at bounding box center [237, 146] width 87 height 12
type input "THÙNG XỐP"
click at [506, 253] on button "[PERSON_NAME]" at bounding box center [504, 258] width 72 height 12
click at [125, 105] on input "SĐT Người Nhận *" at bounding box center [96, 104] width 91 height 12
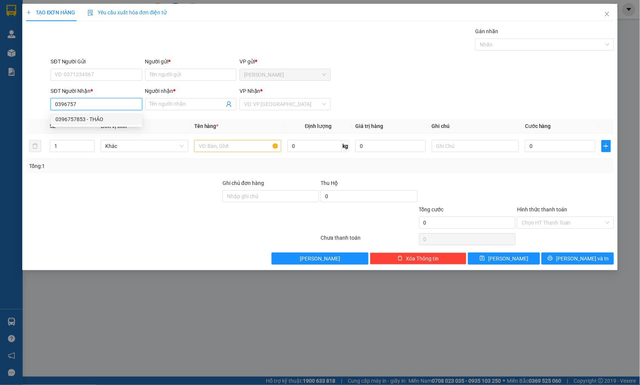
click at [102, 116] on div "0396757853 - THẢO" at bounding box center [96, 119] width 82 height 8
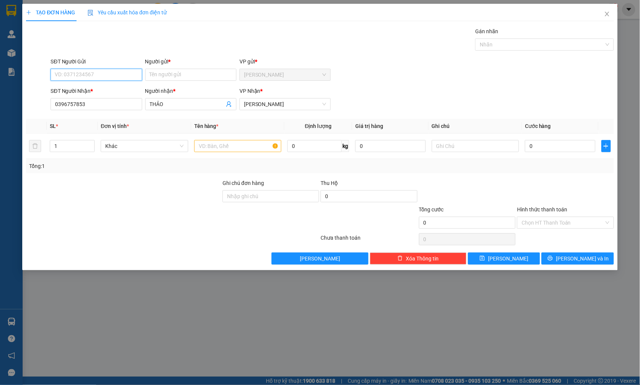
click at [113, 72] on input "SĐT Người Gửi" at bounding box center [96, 75] width 91 height 12
click at [99, 103] on input "0396757853" at bounding box center [96, 104] width 91 height 12
click at [78, 71] on input "SĐT Người Gửi" at bounding box center [96, 75] width 91 height 12
click at [93, 75] on input "SĐT Người Gửi" at bounding box center [96, 75] width 91 height 12
click at [92, 102] on input "0396757853" at bounding box center [96, 104] width 91 height 12
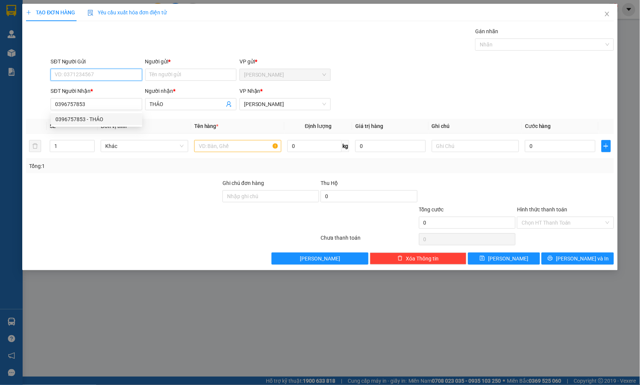
click at [90, 71] on input "SĐT Người Gửi" at bounding box center [96, 75] width 91 height 12
click at [92, 88] on div "0373760704 - LỆ CĐ" at bounding box center [96, 90] width 82 height 8
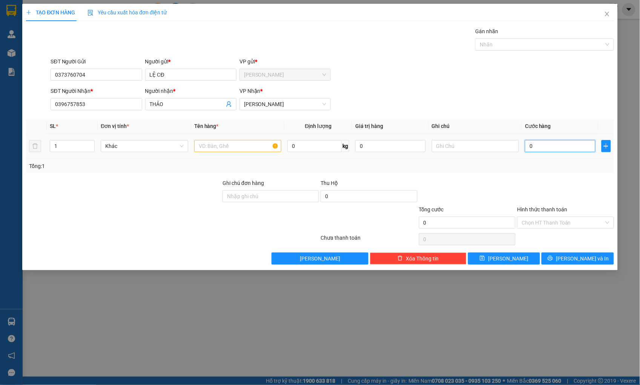
click at [553, 145] on input "0" at bounding box center [560, 146] width 70 height 12
click at [236, 143] on input "text" at bounding box center [237, 146] width 87 height 12
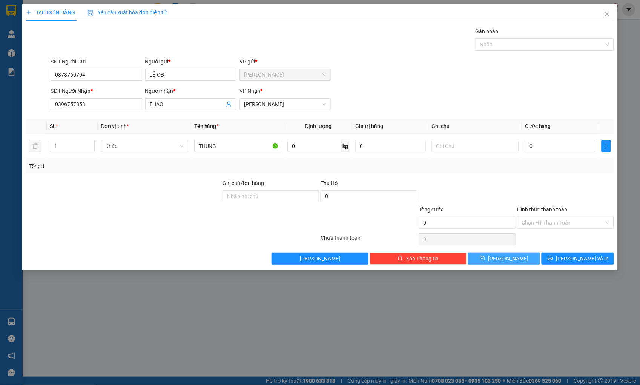
click at [484, 257] on button "[PERSON_NAME]" at bounding box center [504, 258] width 72 height 12
click at [116, 129] on span "Đơn vị tính *" at bounding box center [115, 126] width 28 height 6
click at [20, 58] on div "TẠO ĐƠN HÀNG Yêu cầu xuất hóa đơn điện tử Transit Pickup Surcharge Ids Transit …" at bounding box center [320, 192] width 640 height 385
click at [609, 14] on icon "close" at bounding box center [607, 14] width 6 height 6
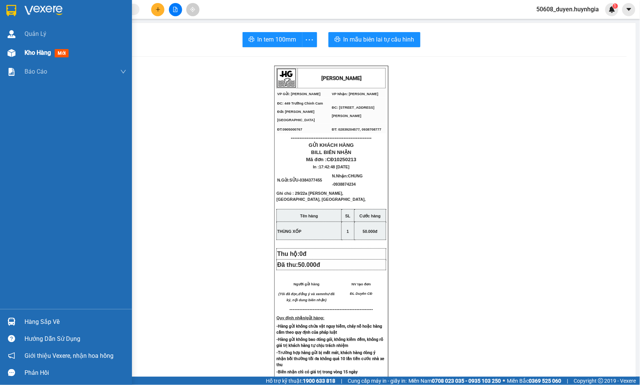
click at [15, 52] on div at bounding box center [11, 52] width 13 height 13
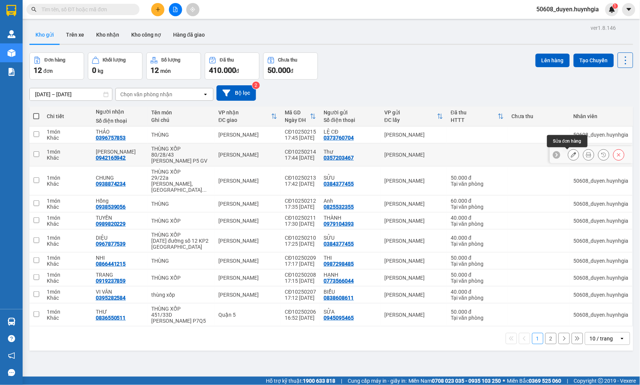
click at [571, 153] on icon at bounding box center [573, 154] width 5 height 5
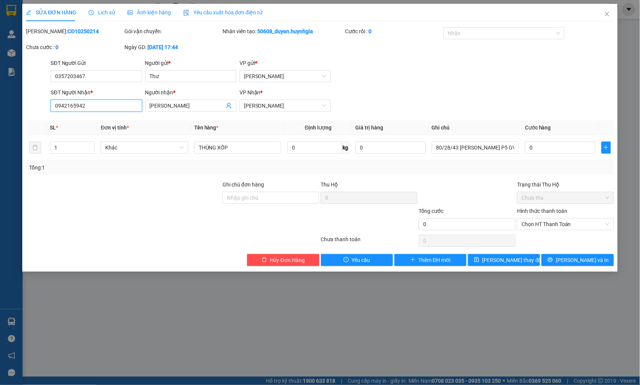
drag, startPoint x: 100, startPoint y: 104, endPoint x: 36, endPoint y: 107, distance: 64.2
click at [36, 107] on div "SĐT Người Nhận * 0942165942 0942165942 Người nhận * Khánh chi VP Nhận * Phạm Ng…" at bounding box center [319, 101] width 589 height 26
click at [606, 13] on icon "close" at bounding box center [607, 14] width 6 height 6
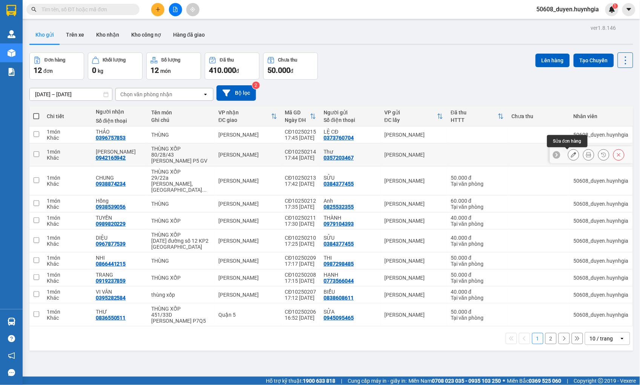
click at [568, 155] on button at bounding box center [573, 154] width 11 height 13
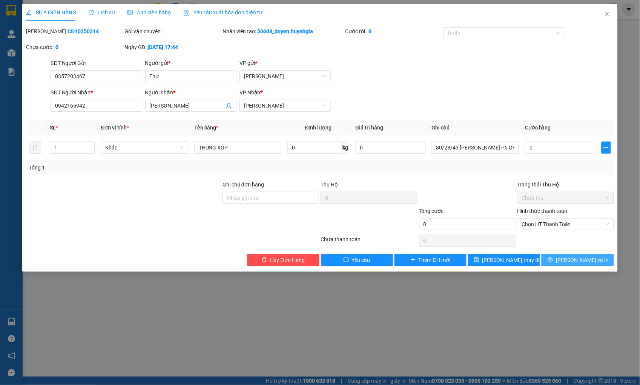
click at [568, 258] on button "[PERSON_NAME] và In" at bounding box center [577, 260] width 72 height 12
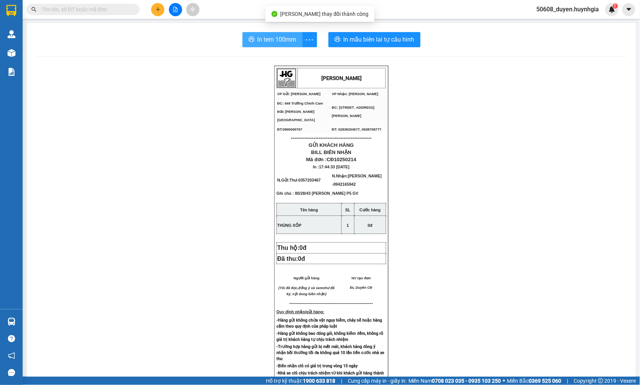
click at [267, 35] on span "In tem 100mm" at bounding box center [277, 39] width 39 height 9
click at [193, 199] on div "HUỲNH GIA VP Gửi: Cam Đức VP Nhận: Phạm Ngũ Lão ĐC: 449 Trường Chinh Cam Đức …" at bounding box center [331, 324] width 591 height 516
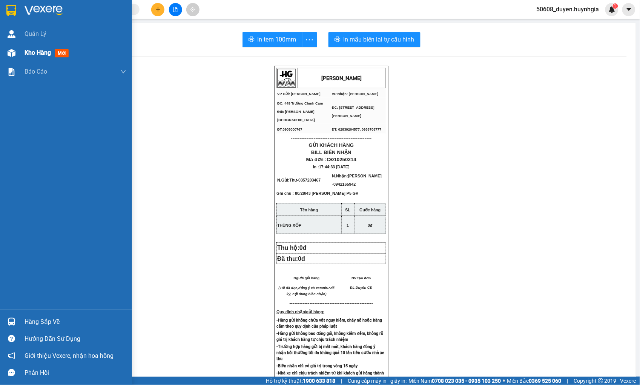
click at [18, 54] on div "Kho hàng mới" at bounding box center [66, 52] width 132 height 19
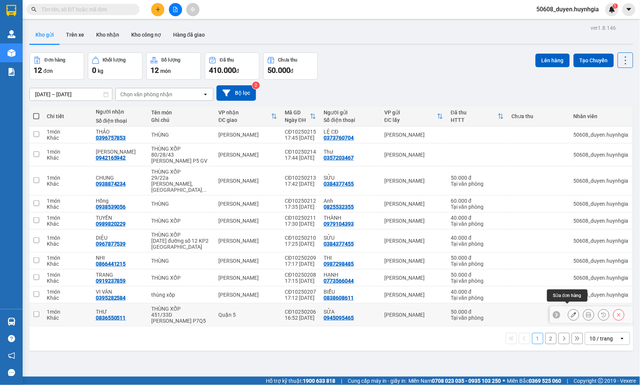
click at [568, 312] on button at bounding box center [573, 314] width 11 height 13
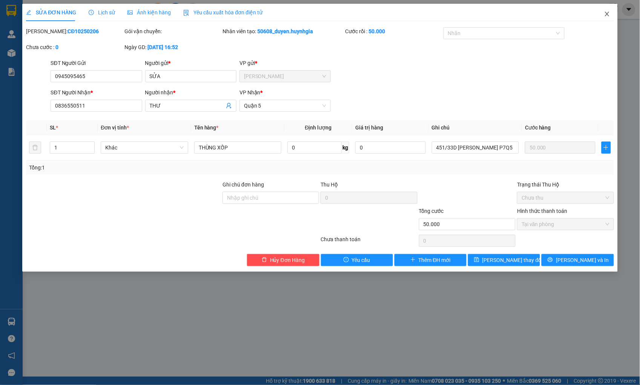
click at [609, 16] on icon "close" at bounding box center [607, 14] width 4 height 5
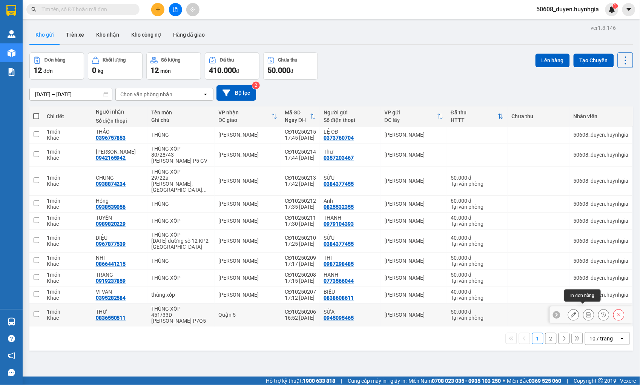
click at [586, 312] on icon at bounding box center [588, 314] width 5 height 5
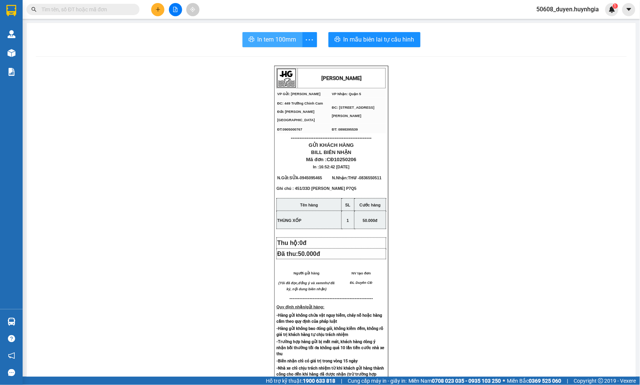
click at [272, 40] on span "In tem 100mm" at bounding box center [277, 39] width 39 height 9
click at [215, 98] on div "HUỲNH GIA VP Gửi: Cam Đức VP Nhận: Quận 5 ĐC: 449 Trường Chinh Cam Đức Cam Lâ…" at bounding box center [331, 320] width 591 height 509
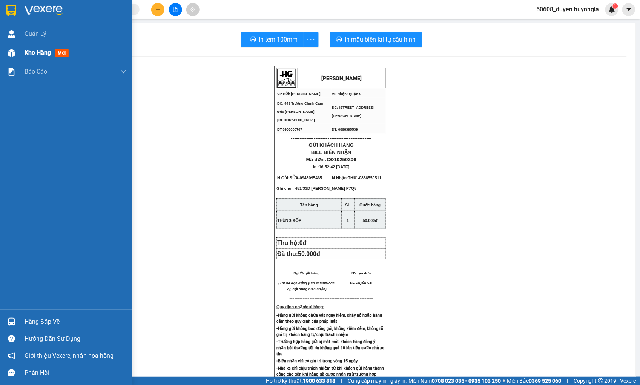
click at [19, 51] on div "Kho hàng mới" at bounding box center [66, 52] width 132 height 19
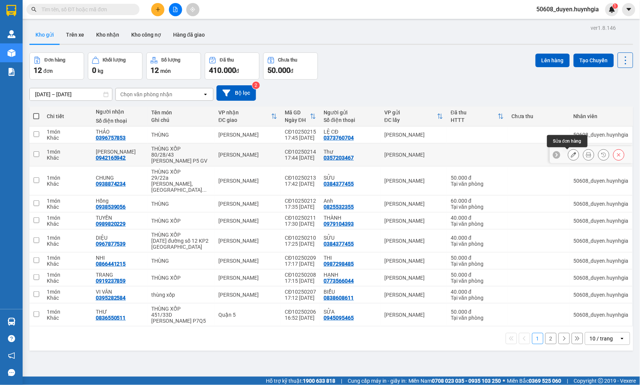
click at [571, 153] on icon at bounding box center [573, 154] width 5 height 5
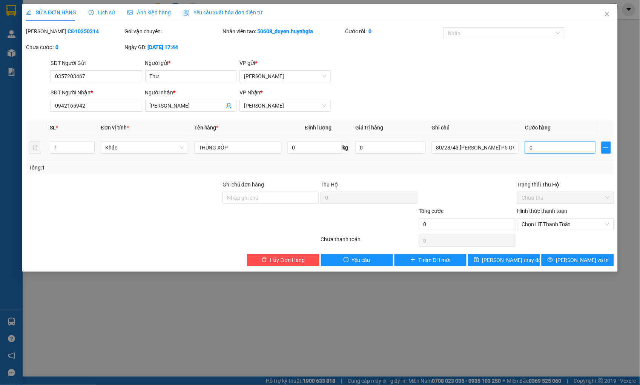
click at [562, 148] on input "0" at bounding box center [560, 147] width 70 height 12
click at [247, 107] on span "[PERSON_NAME]" at bounding box center [285, 105] width 82 height 11
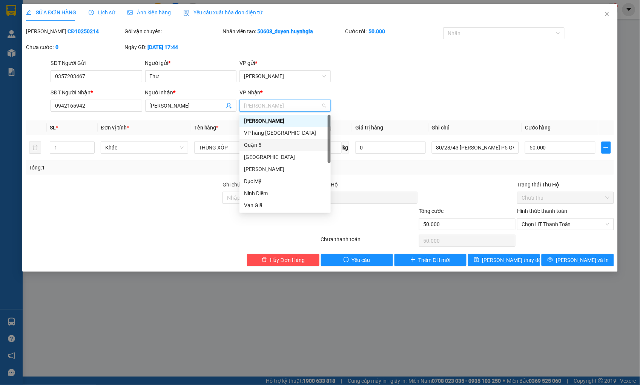
click at [256, 143] on div "Quận 5" at bounding box center [285, 145] width 82 height 8
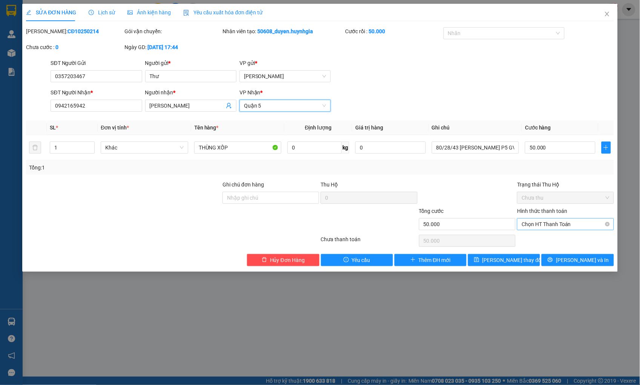
click at [551, 223] on span "Chọn HT Thanh Toán" at bounding box center [564, 223] width 87 height 11
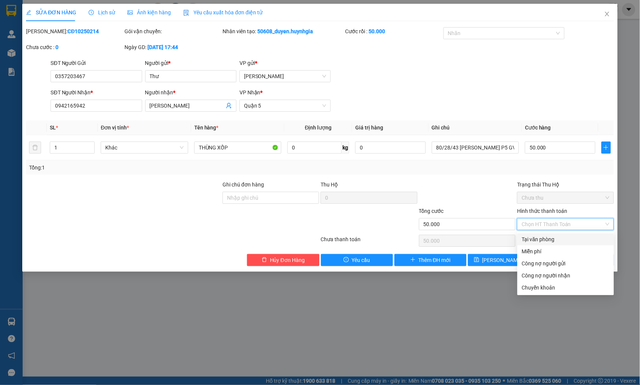
click at [547, 236] on div "Tại văn phòng" at bounding box center [565, 239] width 87 height 8
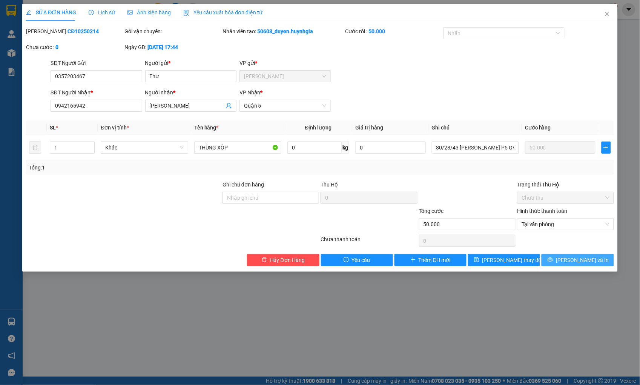
click at [584, 261] on span "[PERSON_NAME] và In" at bounding box center [582, 260] width 53 height 8
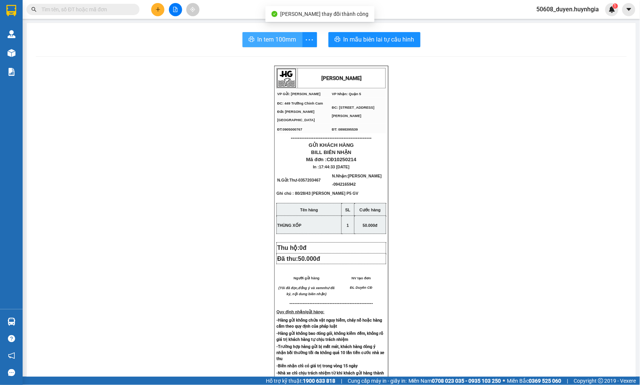
click at [278, 37] on span "In tem 100mm" at bounding box center [277, 39] width 39 height 9
click at [23, 52] on main "In tem 100mm In mẫu biên lai tự cấu hình HUỲNH GIA VP Gửi: Cam Đức VP Nhận: Q…" at bounding box center [320, 188] width 640 height 376
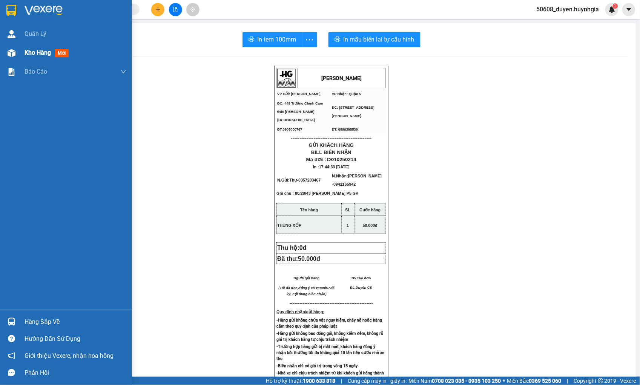
click at [17, 52] on div at bounding box center [11, 52] width 13 height 13
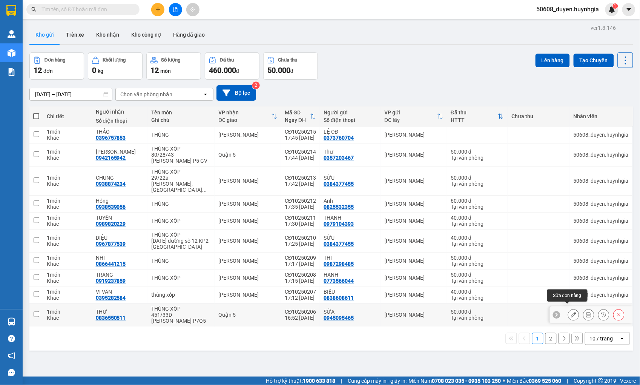
click at [571, 312] on icon at bounding box center [573, 314] width 5 height 5
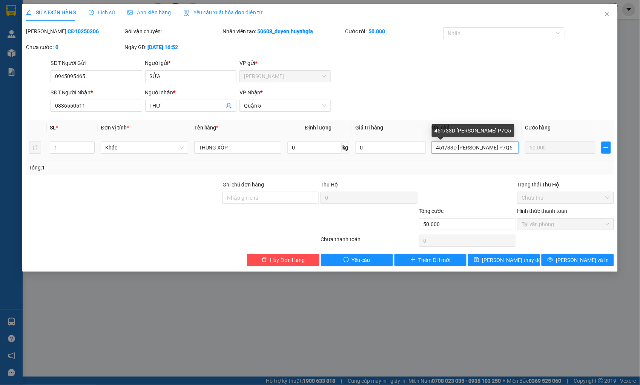
click at [438, 146] on input "451/33D [PERSON_NAME] P7Q5" at bounding box center [475, 147] width 87 height 12
click at [607, 17] on span "Close" at bounding box center [606, 14] width 21 height 21
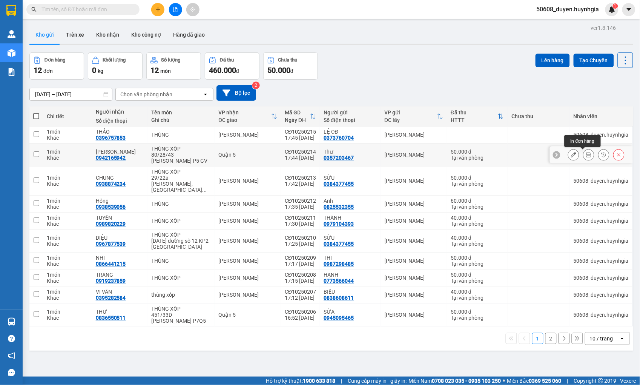
click at [586, 157] on icon at bounding box center [588, 154] width 5 height 5
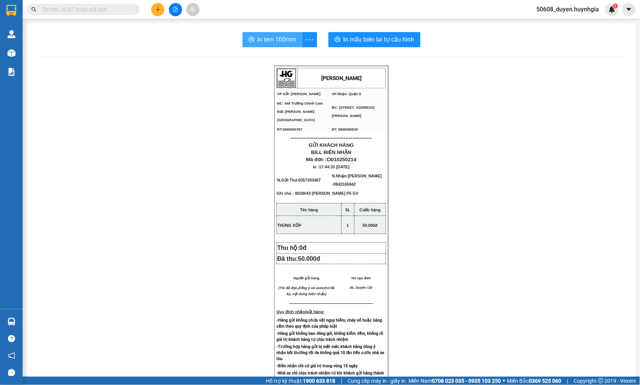
click at [287, 39] on span "In tem 100mm" at bounding box center [277, 39] width 39 height 9
click at [282, 41] on span "In tem 100mm" at bounding box center [277, 39] width 39 height 9
drag, startPoint x: 120, startPoint y: 63, endPoint x: 116, endPoint y: 62, distance: 3.8
click at [119, 63] on div "In tem 100mm In mẫu biên lai tự cấu hình HUỲNH GIA VP Gửi: Cam Đức VP Nhận: Q…" at bounding box center [331, 306] width 609 height 566
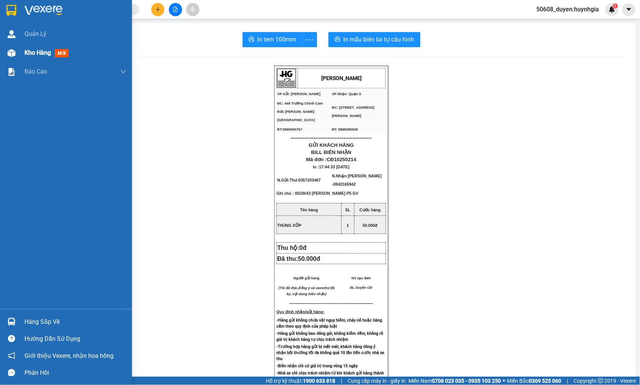
click at [14, 57] on div at bounding box center [11, 52] width 13 height 13
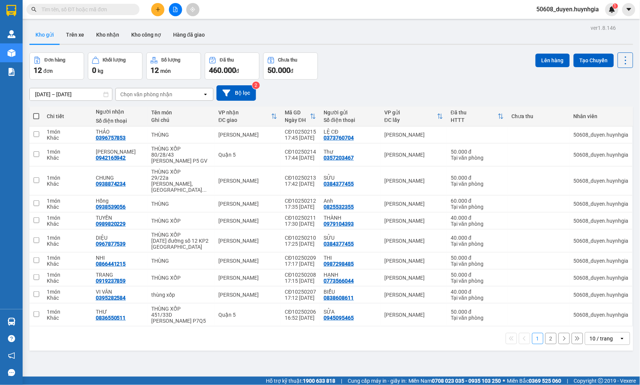
click at [119, 6] on input "text" at bounding box center [85, 9] width 89 height 8
paste input "0868627552"
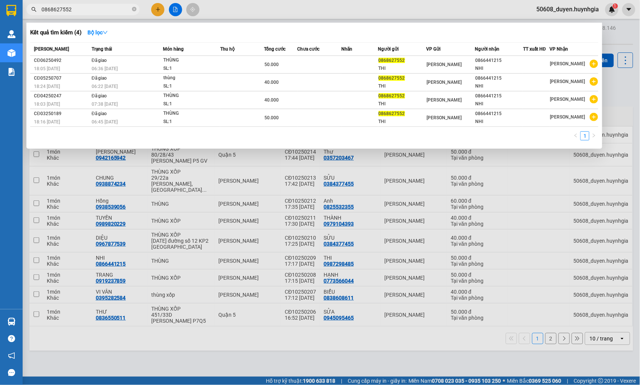
click at [316, 8] on div at bounding box center [320, 192] width 640 height 385
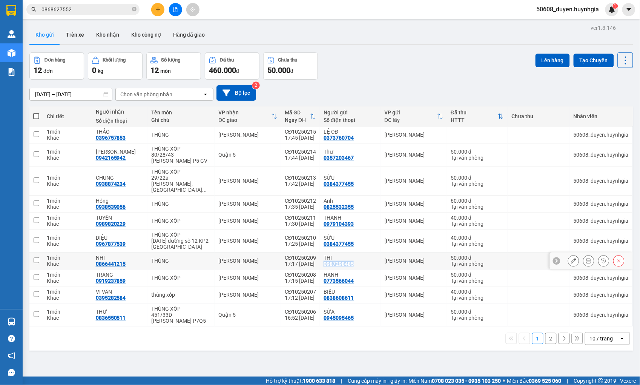
copy div "0987298485"
drag, startPoint x: 316, startPoint y: 259, endPoint x: 345, endPoint y: 258, distance: 29.4
click at [345, 258] on div "THI 0987298485" at bounding box center [349, 260] width 53 height 12
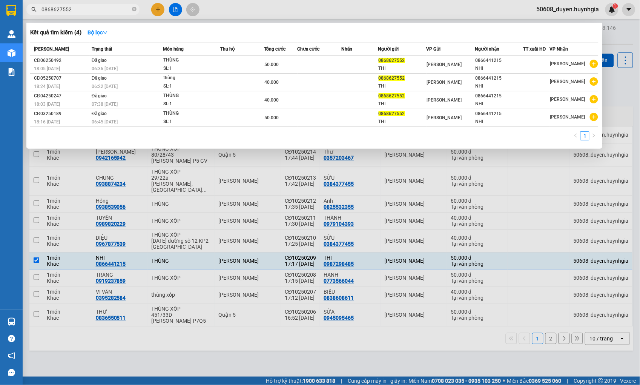
click at [82, 11] on input "0868627552" at bounding box center [85, 9] width 89 height 8
click at [342, 257] on div at bounding box center [320, 192] width 640 height 385
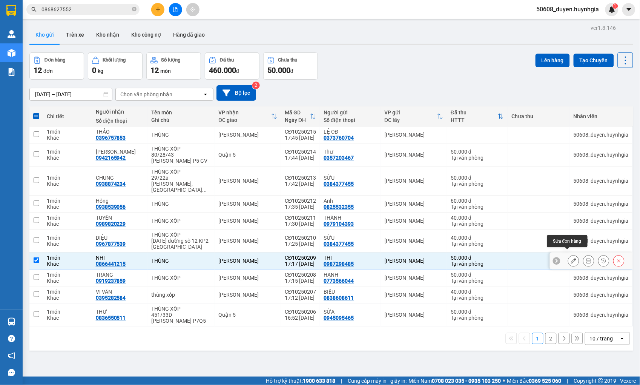
click at [571, 258] on icon at bounding box center [573, 260] width 5 height 5
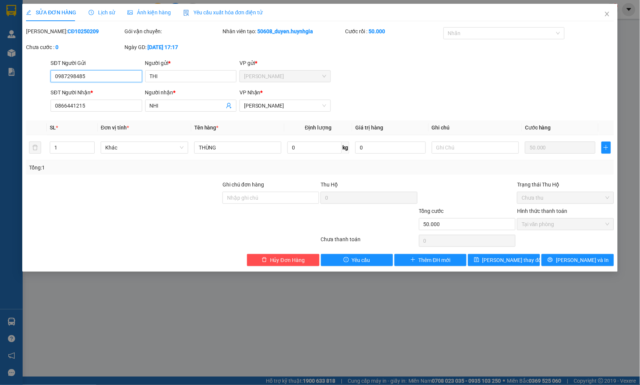
drag, startPoint x: 104, startPoint y: 73, endPoint x: 38, endPoint y: 78, distance: 66.2
click at [38, 78] on div "SĐT Người Gửi 0987298485 0987298485 Người gửi * THI VP gửi * Cam Đức" at bounding box center [319, 72] width 589 height 26
drag, startPoint x: 94, startPoint y: 78, endPoint x: 46, endPoint y: 80, distance: 47.2
click at [46, 80] on div "SĐT Người Gửi 0987298485 0987298485 Người gửi * THI VP gửi * Cam Đức" at bounding box center [319, 72] width 589 height 26
click at [608, 12] on icon "close" at bounding box center [607, 14] width 6 height 6
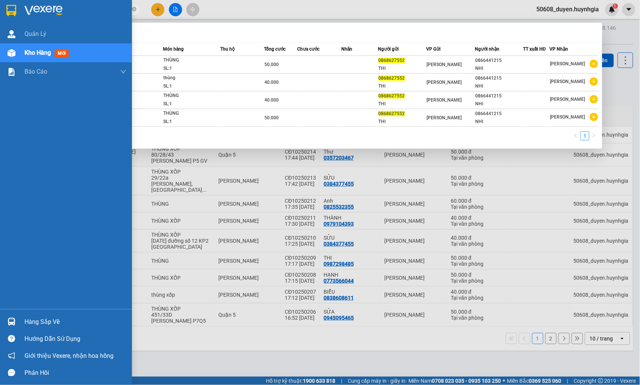
drag, startPoint x: 87, startPoint y: 9, endPoint x: 17, endPoint y: 14, distance: 70.7
click at [6, 15] on section "Kết quả tìm kiếm ( 4 ) Bộ lọc Mã ĐH Trạng thái Món hàng Thu hộ Tổng cước Chưa c…" at bounding box center [320, 192] width 640 height 385
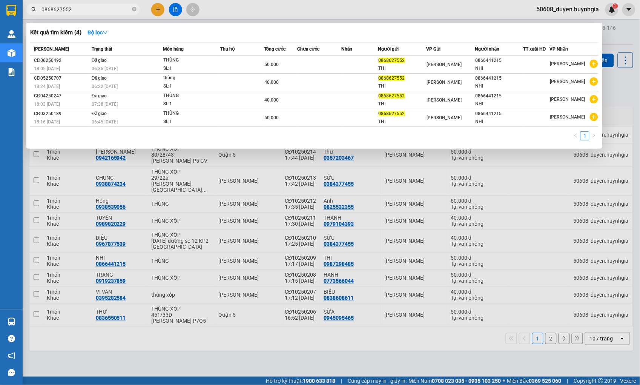
click at [221, 176] on div at bounding box center [320, 192] width 640 height 385
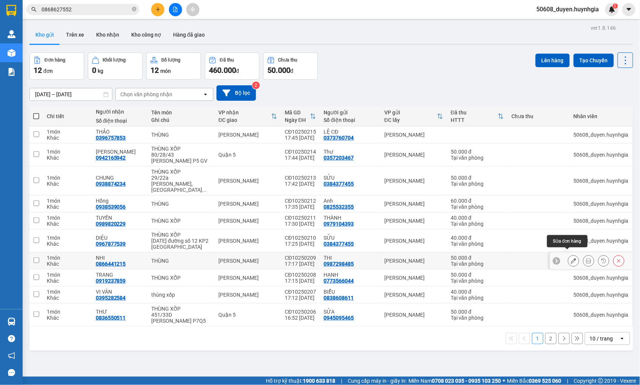
click at [568, 254] on button at bounding box center [573, 260] width 11 height 13
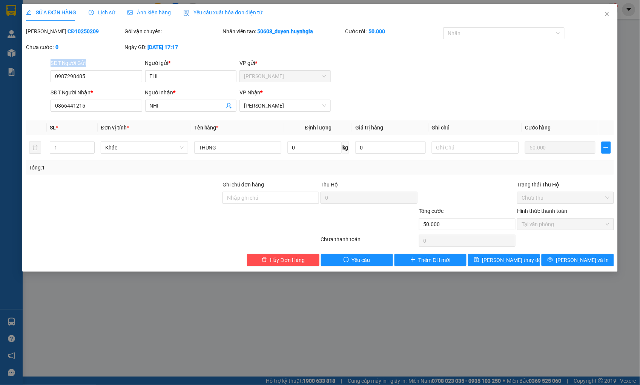
drag, startPoint x: 94, startPoint y: 69, endPoint x: 37, endPoint y: 74, distance: 57.1
click at [37, 74] on div "SĐT Người Gửi 0987298485 Người gửi * THI VP gửi * Cam Đức" at bounding box center [319, 72] width 589 height 26
drag, startPoint x: 87, startPoint y: 76, endPoint x: 43, endPoint y: 79, distance: 44.2
click at [43, 79] on div "SĐT Người Gửi 0987298485 0987298485 Người gửi * THI VP gửi * Cam Đức" at bounding box center [319, 72] width 589 height 26
paste input "868627552"
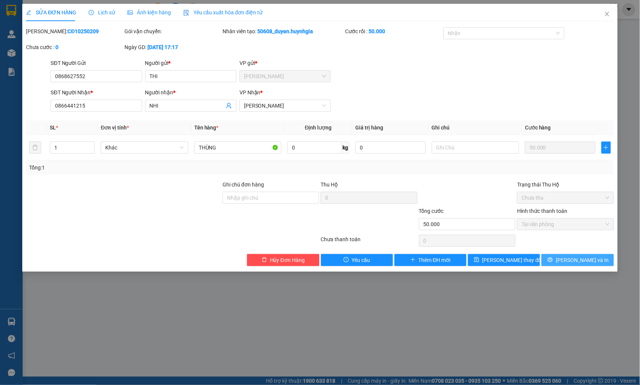
click at [570, 256] on button "[PERSON_NAME] và In" at bounding box center [577, 260] width 72 height 12
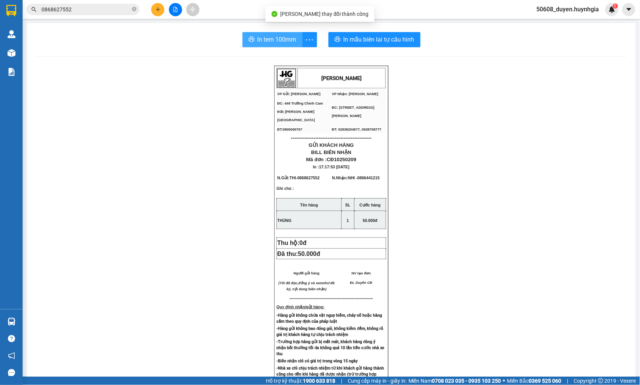
click at [262, 38] on span "In tem 100mm" at bounding box center [277, 39] width 39 height 9
click at [189, 143] on div "HUỲNH GIA VP Gửi: Cam Đức VP Nhận: Phạm Ngũ Lão ĐC: 449 Trường Chinh Cam Đức …" at bounding box center [331, 316] width 591 height 500
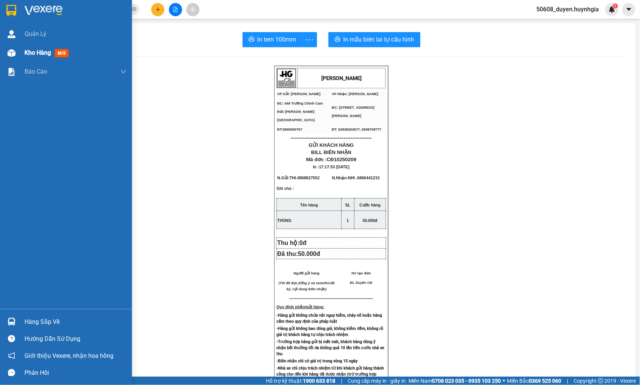
click at [14, 50] on img at bounding box center [12, 53] width 8 height 8
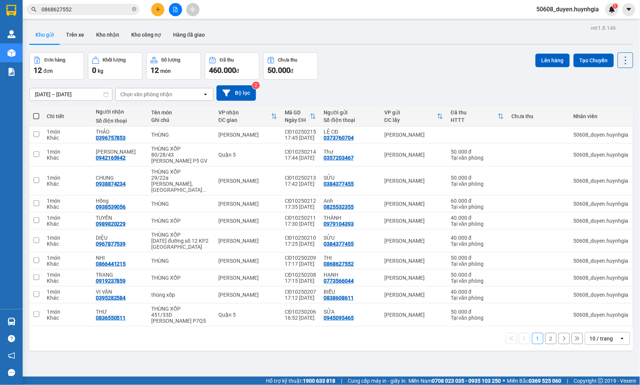
click at [310, 87] on div "09/10/2025 – 11/10/2025 Press the down arrow key to interact with the calendar …" at bounding box center [331, 92] width 604 height 15
click at [568, 132] on button at bounding box center [573, 134] width 11 height 13
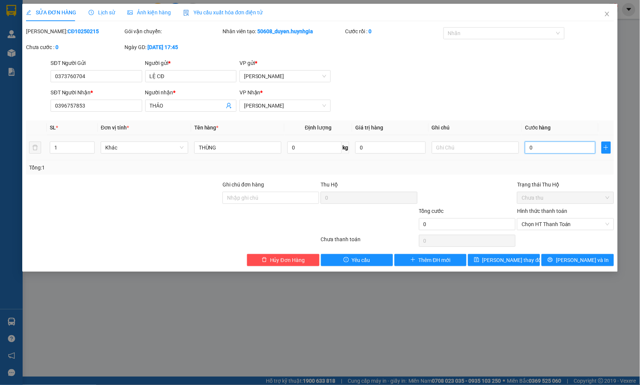
click at [547, 146] on input "0" at bounding box center [560, 147] width 70 height 12
click at [254, 147] on input "THÙNG" at bounding box center [237, 147] width 87 height 12
click at [551, 222] on span "Chọn HT Thanh Toán" at bounding box center [564, 223] width 87 height 11
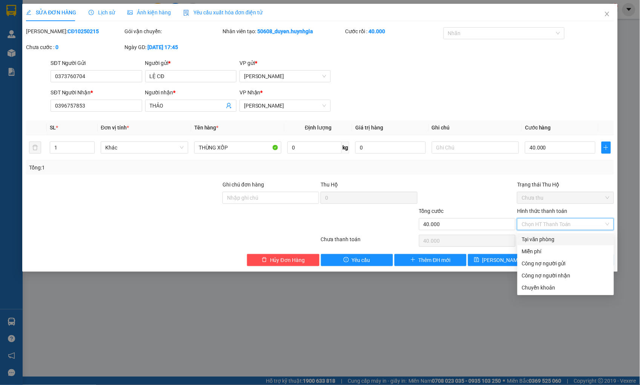
click at [553, 238] on div "Tại văn phòng" at bounding box center [565, 239] width 87 height 8
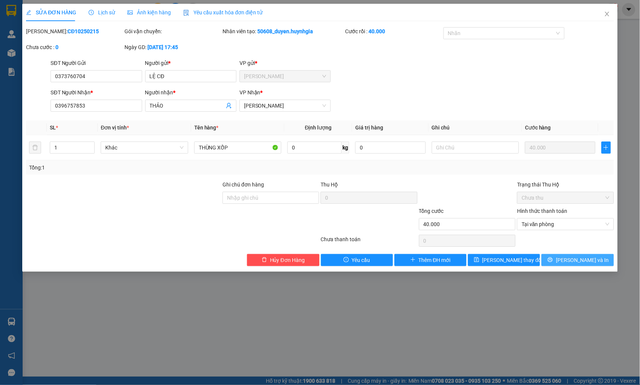
click at [570, 261] on button "[PERSON_NAME] và In" at bounding box center [577, 260] width 72 height 12
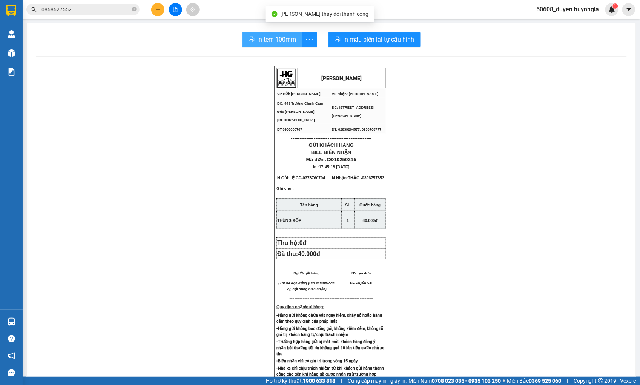
click at [276, 36] on span "In tem 100mm" at bounding box center [277, 39] width 39 height 9
click at [157, 7] on icon "plus" at bounding box center [157, 9] width 5 height 5
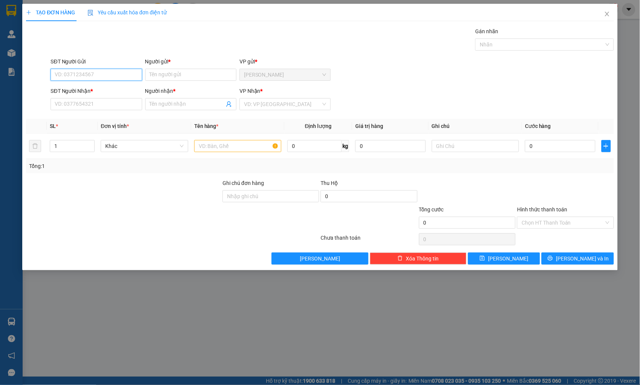
click at [108, 76] on input "SĐT Người Gửi" at bounding box center [96, 75] width 91 height 12
click at [172, 82] on div "Người gửi * Tên người gửi" at bounding box center [190, 70] width 91 height 26
click at [172, 74] on input "Người gửi *" at bounding box center [190, 75] width 91 height 12
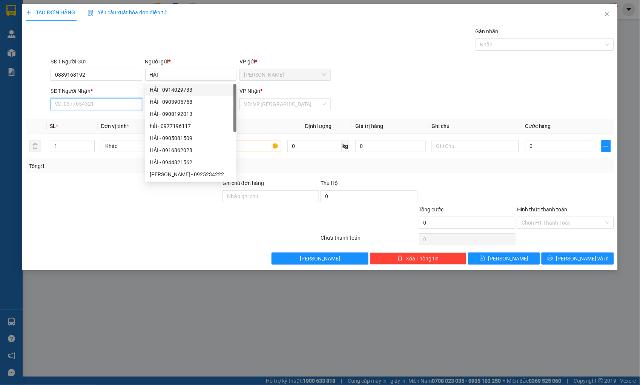
click at [122, 106] on input "SĐT Người Nhận *" at bounding box center [96, 104] width 91 height 12
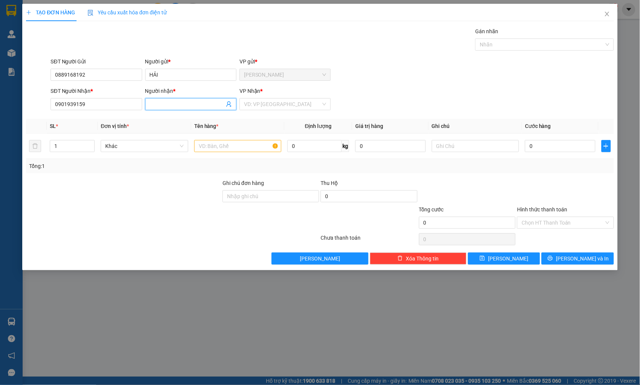
click at [172, 106] on input "Người nhận *" at bounding box center [187, 104] width 75 height 8
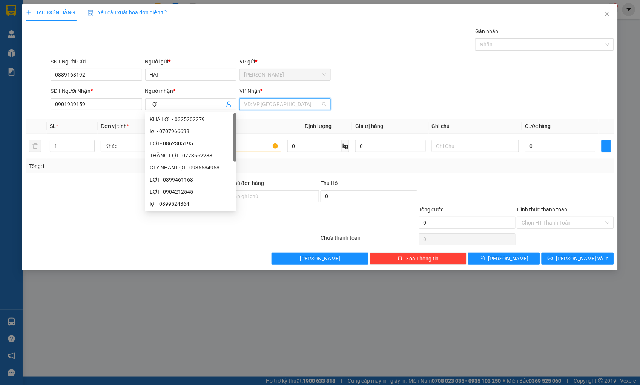
click at [265, 105] on input "search" at bounding box center [282, 103] width 77 height 11
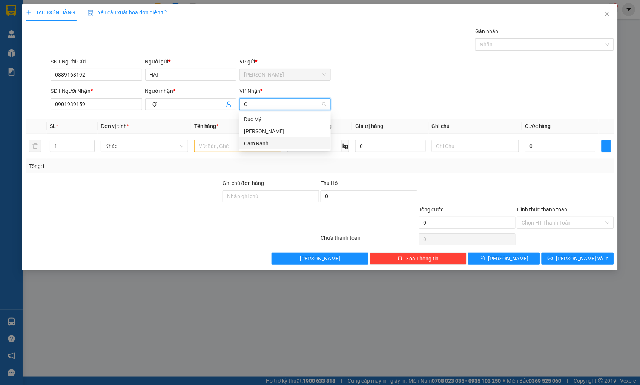
click at [268, 141] on div "Cam Ranh" at bounding box center [285, 143] width 82 height 8
click at [244, 149] on input "text" at bounding box center [237, 146] width 87 height 12
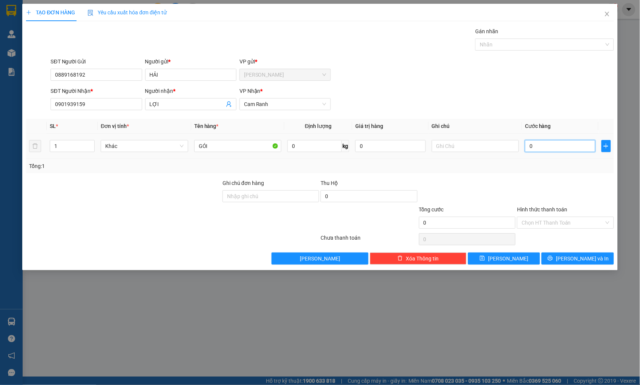
click at [573, 147] on input "0" at bounding box center [560, 146] width 70 height 12
click at [576, 223] on input "Hình thức thanh toán" at bounding box center [562, 222] width 82 height 11
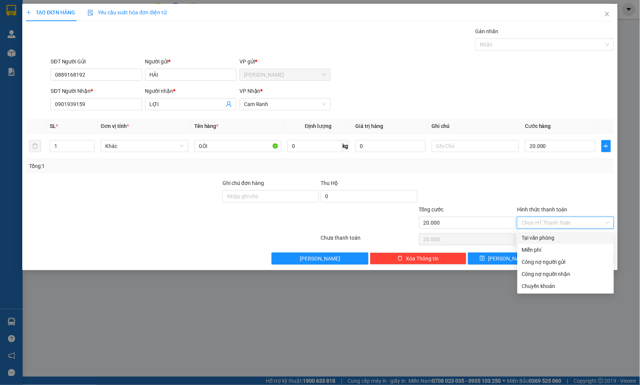
click at [563, 237] on div "Tại văn phòng" at bounding box center [565, 237] width 87 height 8
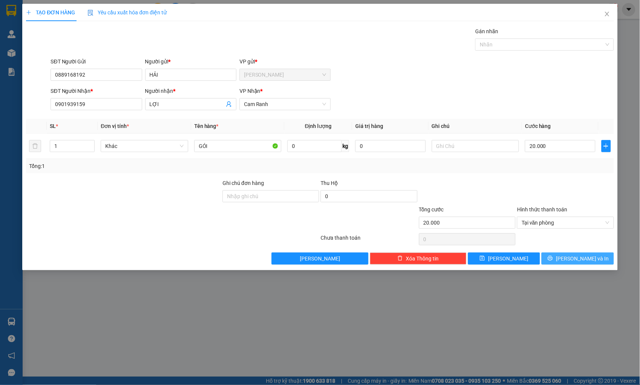
click at [559, 260] on button "[PERSON_NAME] và In" at bounding box center [577, 258] width 72 height 12
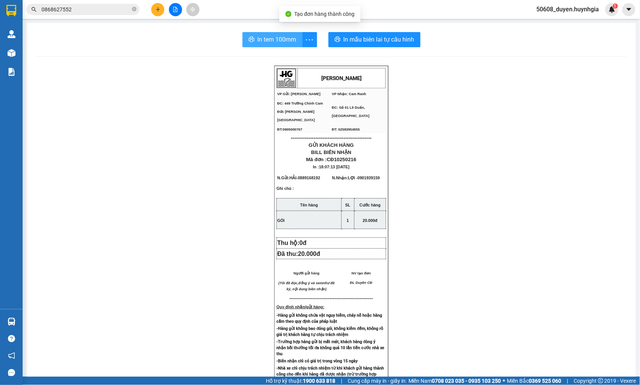
click at [276, 40] on span "In tem 100mm" at bounding box center [277, 39] width 39 height 9
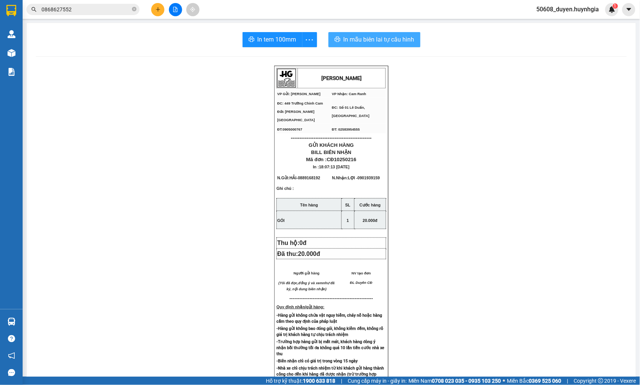
click at [379, 41] on span "In mẫu biên lai tự cấu hình" at bounding box center [378, 39] width 71 height 9
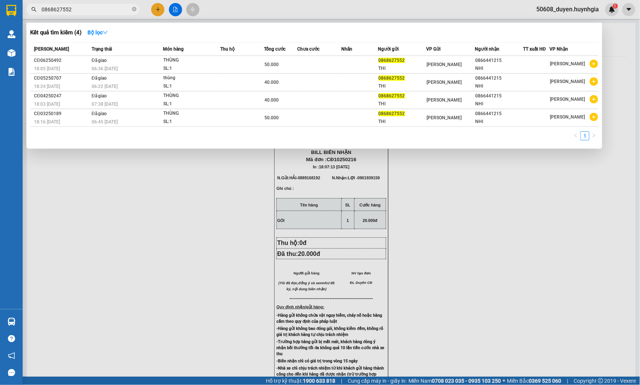
click at [89, 6] on input "0868627552" at bounding box center [85, 9] width 89 height 8
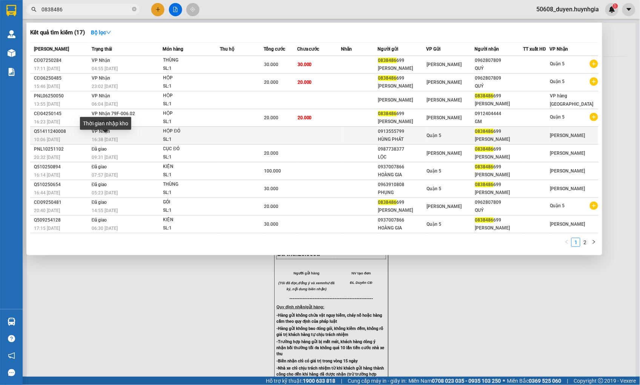
click at [111, 137] on span "16:38 [DATE]" at bounding box center [105, 139] width 26 height 5
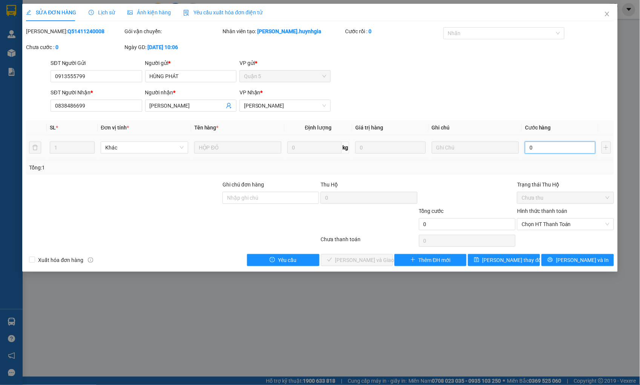
click at [557, 146] on input "0" at bounding box center [560, 147] width 70 height 12
click at [605, 14] on icon "close" at bounding box center [607, 14] width 6 height 6
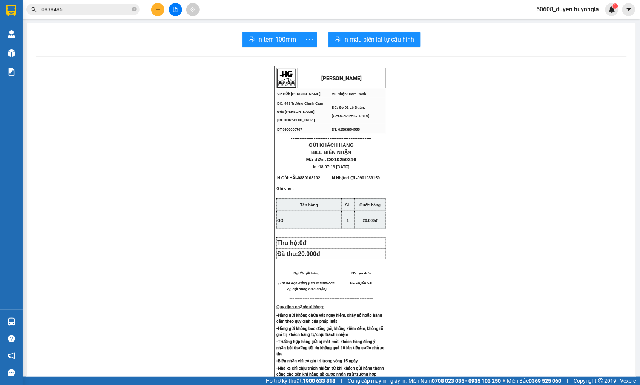
click at [202, 208] on div "HUỲNH GIA VP Gửi: Cam Đức VP Nhận: Cam Ranh ĐC: 449 Trường Chinh Cam Đức Cam …" at bounding box center [331, 316] width 591 height 500
click at [138, 89] on div "HUỲNH GIA VP Gửi: Cam Đức VP Nhận: Cam Ranh ĐC: 449 Trường Chinh Cam Đức Cam …" at bounding box center [331, 316] width 591 height 500
click at [175, 12] on button at bounding box center [175, 9] width 13 height 13
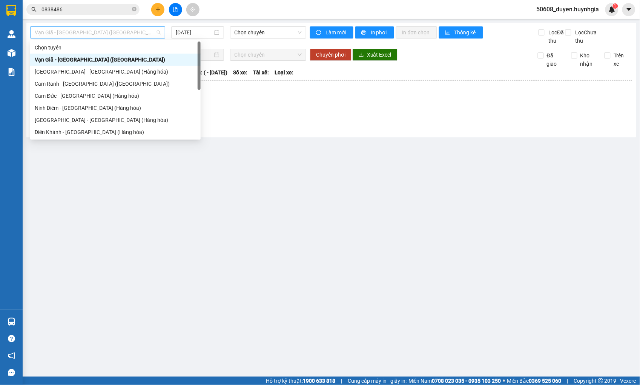
click at [128, 29] on span "Vạn Giã - [GEOGRAPHIC_DATA] ([GEOGRAPHIC_DATA])" at bounding box center [98, 32] width 126 height 11
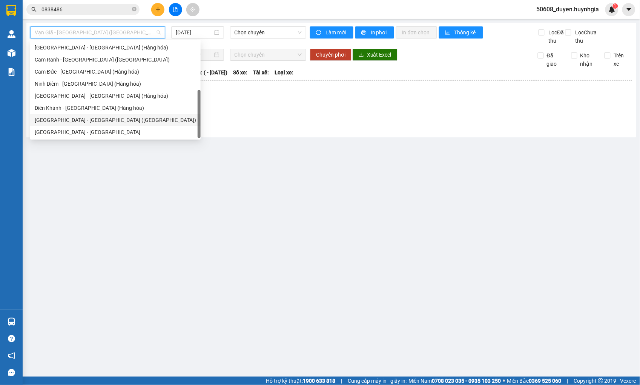
click at [66, 117] on div "[GEOGRAPHIC_DATA] - [GEOGRAPHIC_DATA] ([GEOGRAPHIC_DATA])" at bounding box center [115, 120] width 161 height 8
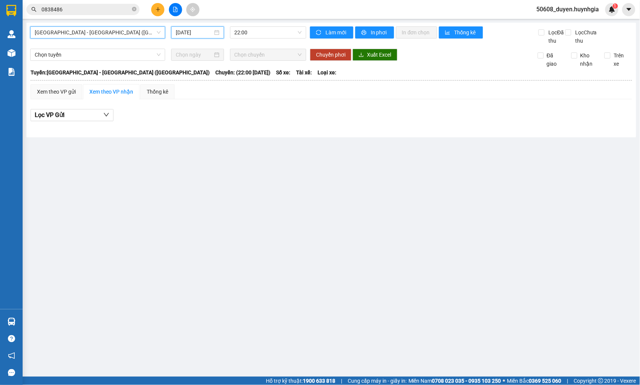
click at [186, 32] on input "[DATE]" at bounding box center [194, 32] width 37 height 8
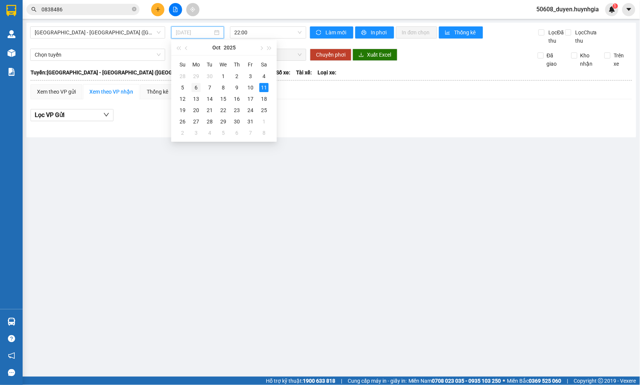
click at [198, 86] on div "6" at bounding box center [196, 87] width 9 height 9
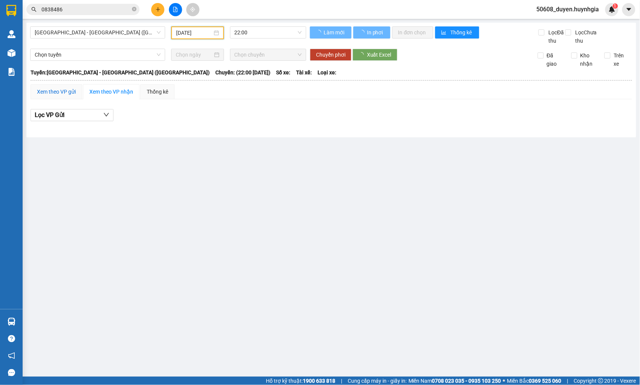
click at [72, 96] on div "Xem theo VP gửi" at bounding box center [56, 91] width 39 height 8
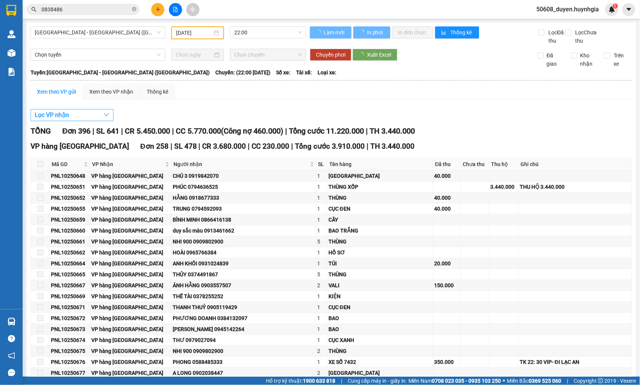
click at [70, 96] on div "Xem theo VP gửi" at bounding box center [56, 91] width 39 height 8
click at [77, 121] on button "Lọc VP nhận" at bounding box center [72, 115] width 83 height 12
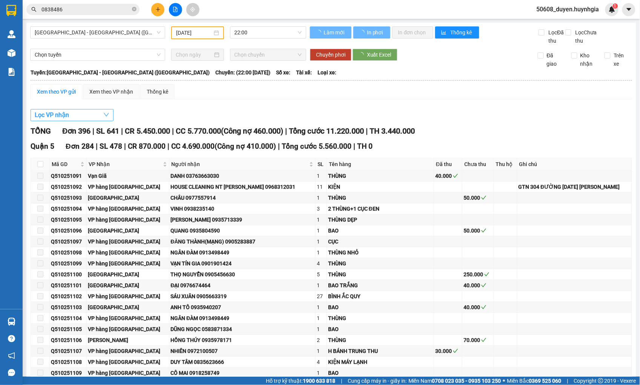
click at [79, 121] on button "Lọc VP nhận" at bounding box center [72, 115] width 83 height 12
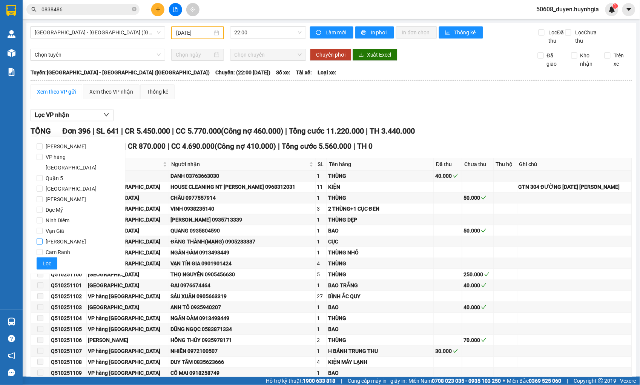
click at [39, 238] on input "[PERSON_NAME]" at bounding box center [40, 241] width 6 height 6
click at [50, 259] on span "Lọc" at bounding box center [47, 263] width 9 height 8
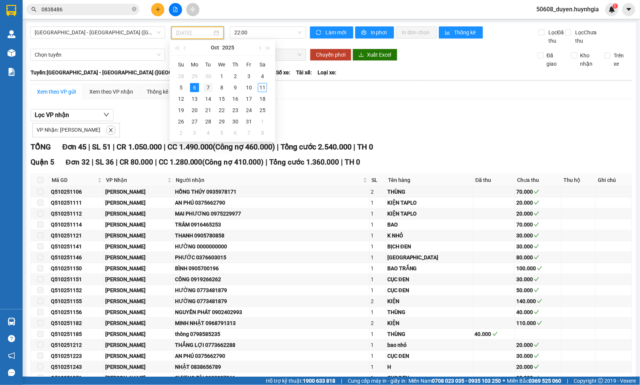
click at [205, 87] on div "7" at bounding box center [208, 87] width 9 height 9
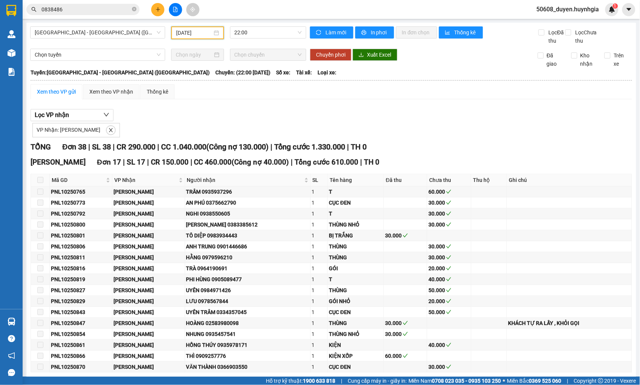
click at [193, 33] on input "[DATE]" at bounding box center [194, 33] width 36 height 8
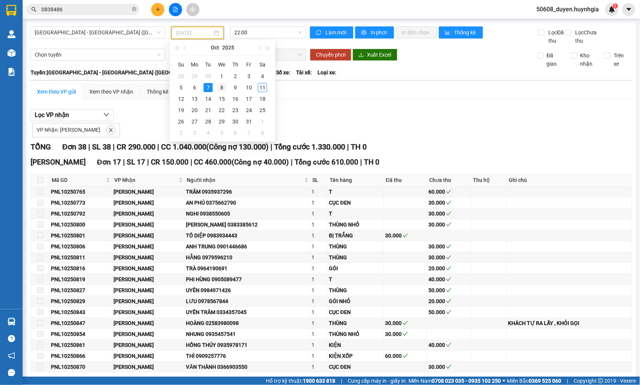
click at [224, 89] on div "8" at bounding box center [221, 87] width 9 height 9
type input "[DATE]"
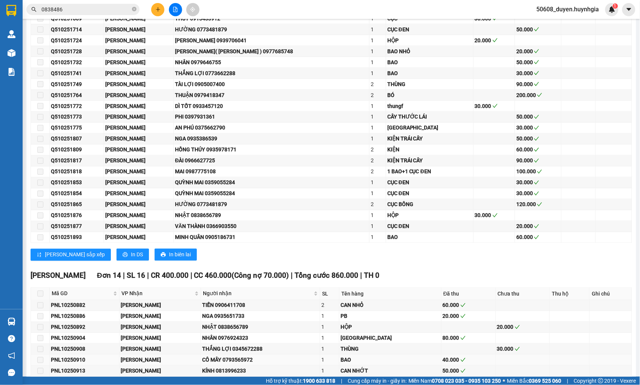
scroll to position [293, 0]
click at [159, 10] on icon "plus" at bounding box center [157, 9] width 5 height 5
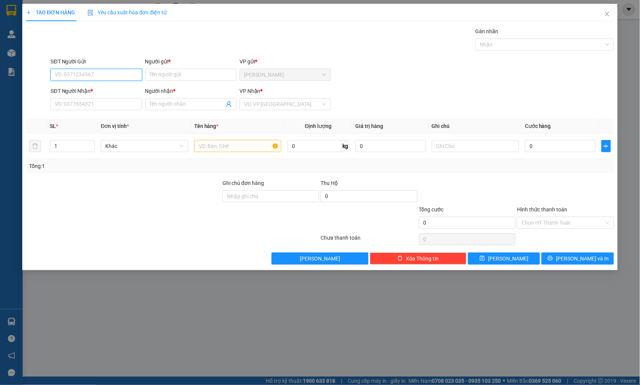
click at [92, 69] on input "SĐT Người Gửi" at bounding box center [96, 75] width 91 height 12
click at [96, 91] on div "0383102544 - [PERSON_NAME]" at bounding box center [96, 90] width 82 height 8
type input "0383102544"
type input "LÝ CĐ"
type input "0826465890"
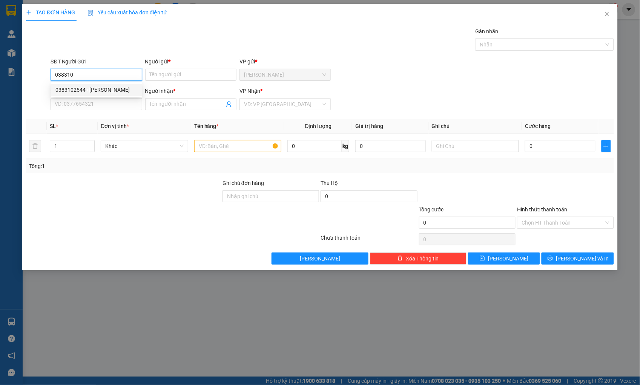
type input "TRUYỀN"
type input "0383102544"
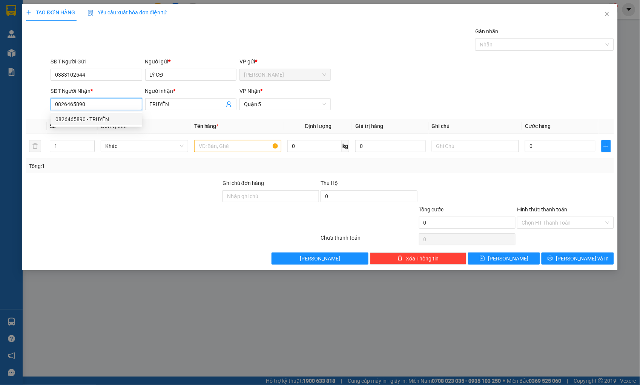
drag, startPoint x: 104, startPoint y: 104, endPoint x: 39, endPoint y: 110, distance: 65.1
click at [39, 110] on div "SĐT Người Nhận * 0826465890 Người nhận * TRUYỀN VP Nhận * [GEOGRAPHIC_DATA]" at bounding box center [319, 100] width 589 height 26
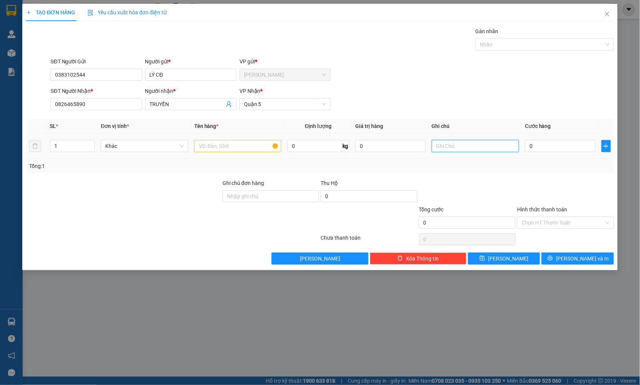
click at [468, 148] on input "text" at bounding box center [475, 146] width 87 height 12
paste input "40/19/19 ĐƯỜNG SÓ 8 [GEOGRAPHIC_DATA] A [GEOGRAPHIC_DATA]"
type input "40/19/19 ĐƯỜNG SÓ 8 [GEOGRAPHIC_DATA] A [GEOGRAPHIC_DATA]"
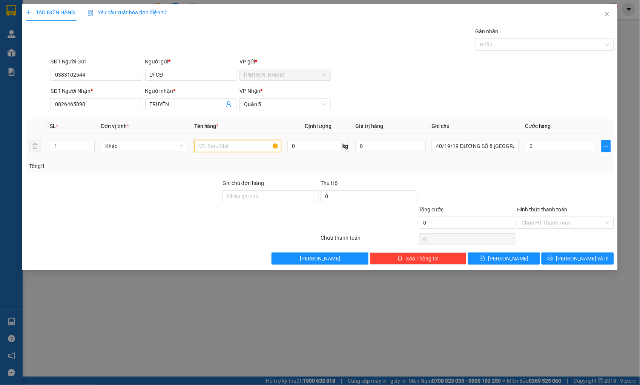
click at [257, 147] on input "text" at bounding box center [237, 146] width 87 height 12
type input "THÙNG XỐP"
click at [547, 146] on input "0" at bounding box center [560, 146] width 70 height 12
type input "5"
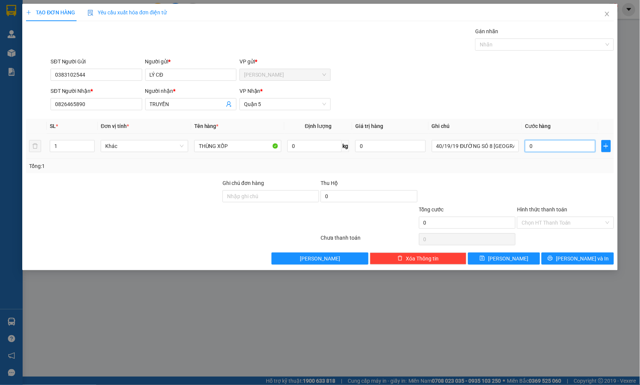
type input "5"
type input "50"
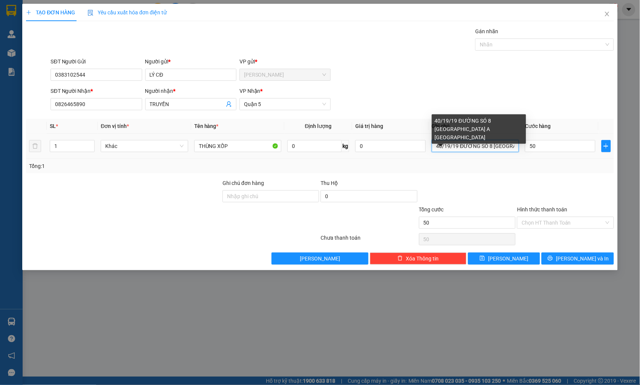
click at [492, 146] on input "40/19/19 ĐƯỜNG SÓ 8 [GEOGRAPHIC_DATA] A [GEOGRAPHIC_DATA]" at bounding box center [475, 146] width 87 height 12
type input "50.000"
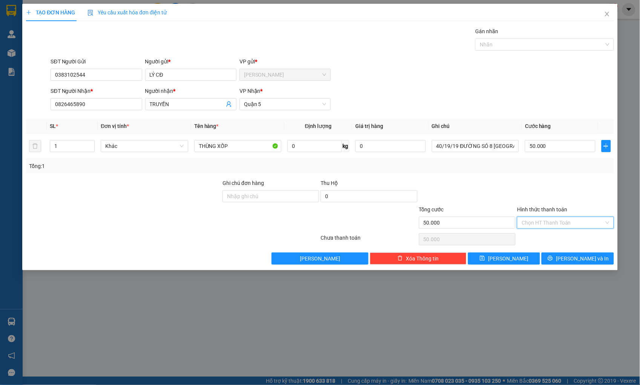
click at [541, 221] on input "Hình thức thanh toán" at bounding box center [562, 222] width 82 height 11
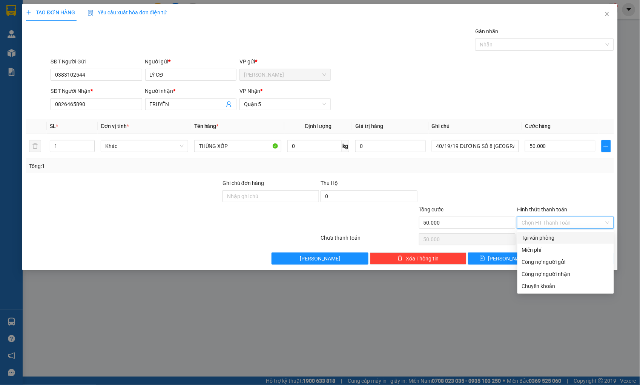
click at [537, 234] on div "Tại văn phòng" at bounding box center [565, 237] width 87 height 8
type input "0"
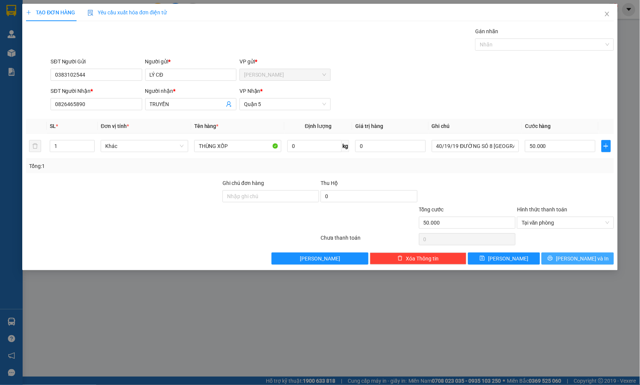
click at [552, 254] on button "[PERSON_NAME] và In" at bounding box center [577, 258] width 72 height 12
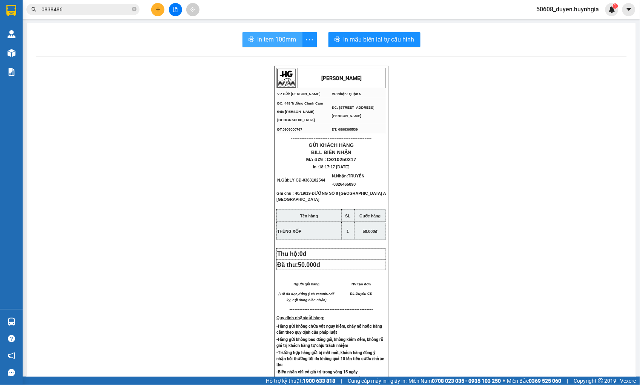
click at [252, 38] on button "In tem 100mm" at bounding box center [272, 39] width 60 height 15
click at [156, 8] on icon "plus" at bounding box center [157, 9] width 5 height 5
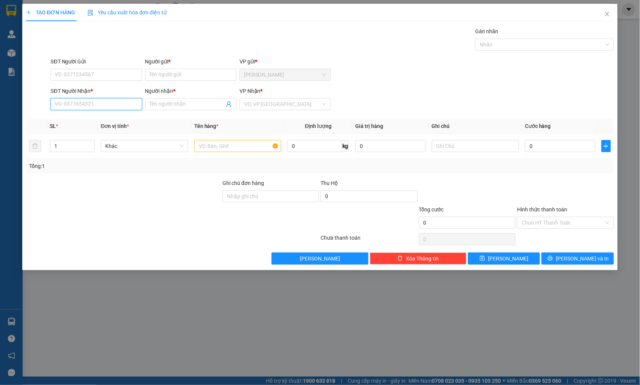
click at [121, 106] on input "SĐT Người Nhận *" at bounding box center [96, 104] width 91 height 12
drag, startPoint x: 54, startPoint y: 106, endPoint x: 16, endPoint y: 109, distance: 38.3
click at [16, 109] on div "TẠO ĐƠN HÀNG Yêu cầu xuất hóa đơn điện tử Transit Pickup Surcharge Ids Transit …" at bounding box center [320, 192] width 640 height 385
type input "0941353"
click at [82, 80] on input "SĐT Người Gửi" at bounding box center [96, 75] width 91 height 12
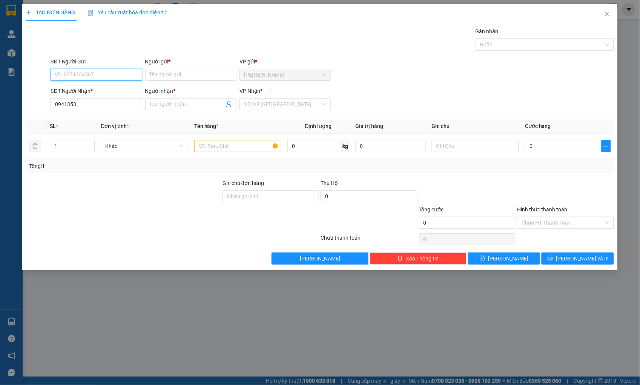
paste input "0941353"
click at [88, 88] on div "0941353428 - Nhơn" at bounding box center [96, 90] width 82 height 8
type input "0941353428"
type input "Nhơn"
type input "0941353428"
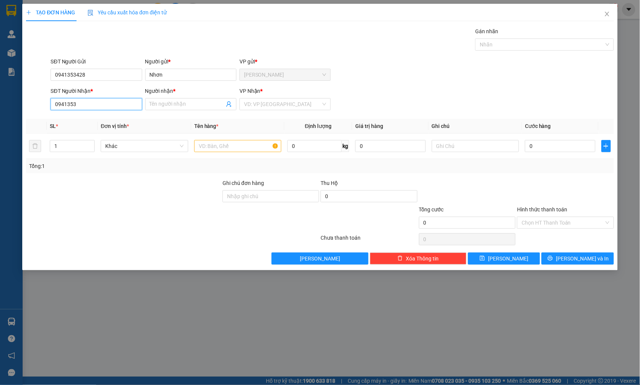
drag, startPoint x: 42, startPoint y: 108, endPoint x: 33, endPoint y: 108, distance: 9.1
click at [33, 108] on div "SĐT Người Nhận * 0941353 0941353 Người nhận * Tên người nhận VP Nhận * VD: VP […" at bounding box center [319, 100] width 589 height 26
click at [71, 116] on div "0973965259 - Thư" at bounding box center [96, 119] width 82 height 8
type input "0973965259"
type input "Thư"
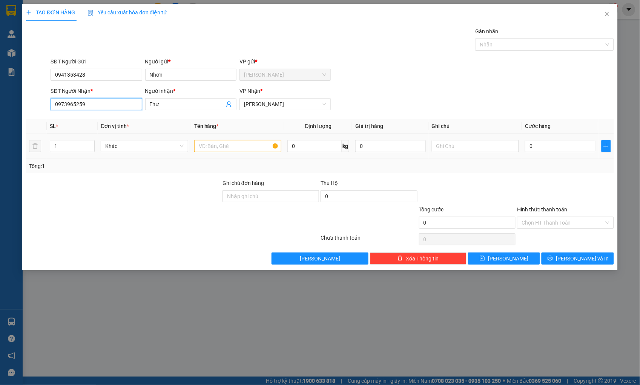
type input "0973965259"
click at [244, 145] on input "text" at bounding box center [237, 146] width 87 height 12
click at [32, 152] on tr "1 Khác 0 kg 0 0" at bounding box center [319, 145] width 587 height 25
type input "3"
drag, startPoint x: 206, startPoint y: 141, endPoint x: 208, endPoint y: 150, distance: 9.3
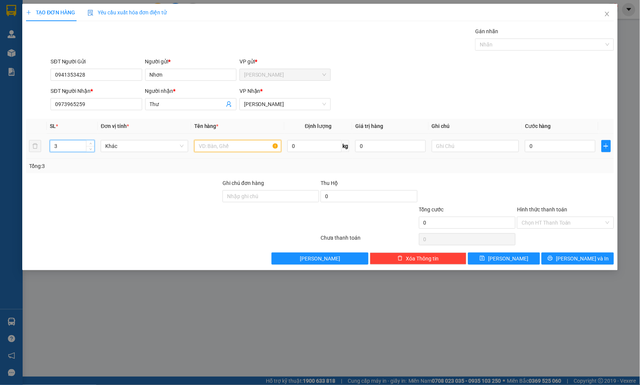
click at [208, 149] on input "text" at bounding box center [237, 146] width 87 height 12
type input "1T+1TX+1 VALI"
click at [541, 147] on input "0" at bounding box center [560, 146] width 70 height 12
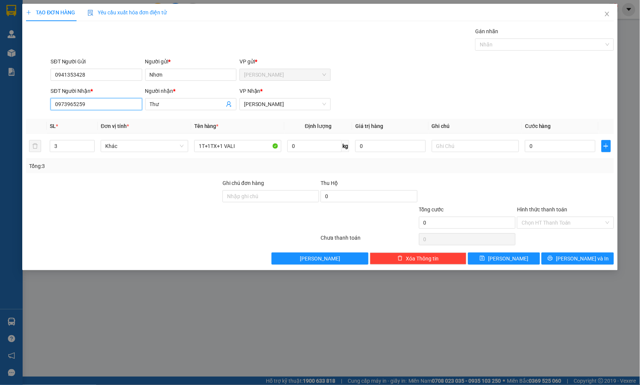
click at [97, 98] on input "0973965259" at bounding box center [96, 104] width 91 height 12
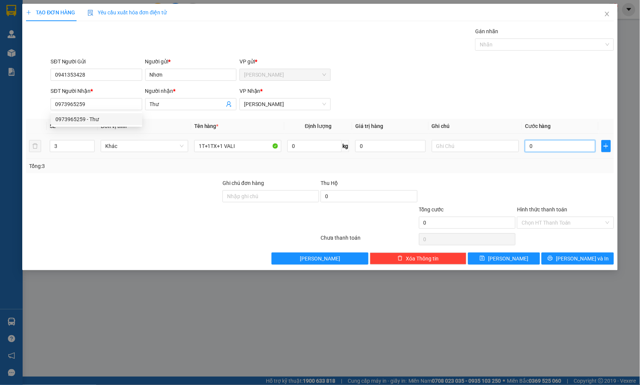
click at [542, 146] on input "0" at bounding box center [560, 146] width 70 height 12
type input "2"
type input "24"
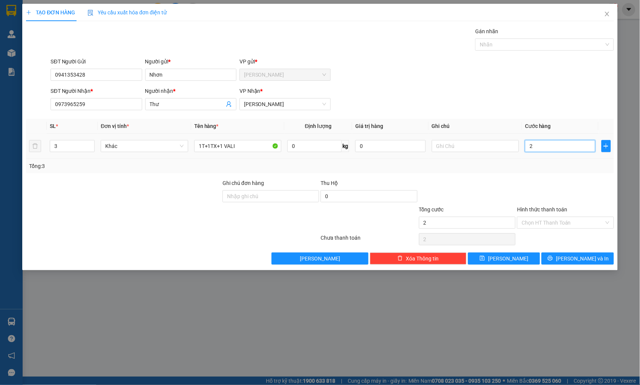
type input "24"
type input "240"
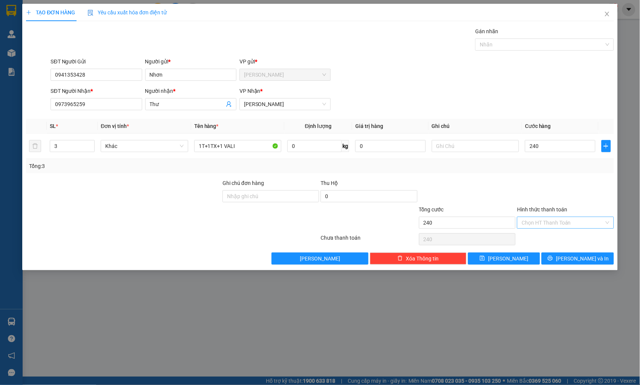
type input "240.000"
click at [550, 217] on input "Hình thức thanh toán" at bounding box center [562, 222] width 82 height 11
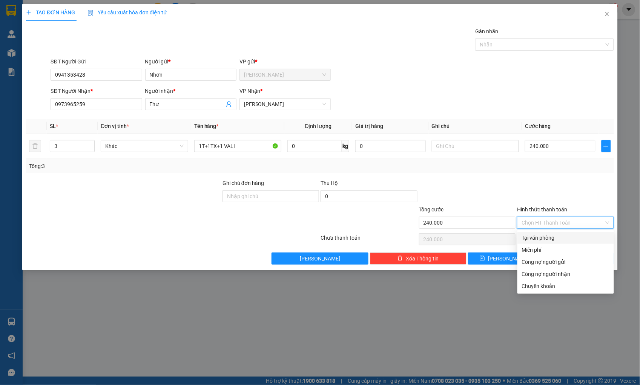
click at [554, 238] on div "Tại văn phòng" at bounding box center [565, 237] width 87 height 8
type input "0"
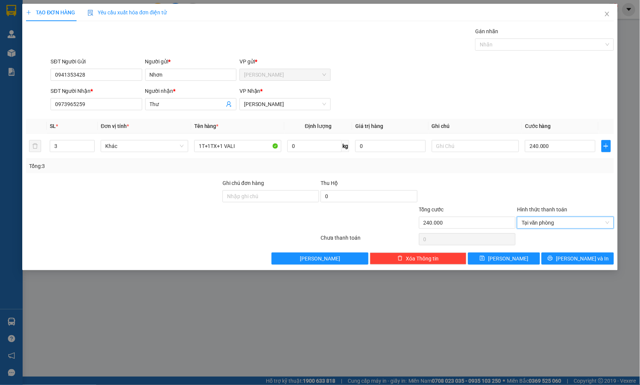
click at [563, 182] on div at bounding box center [565, 192] width 98 height 26
click at [576, 259] on span "[PERSON_NAME] và In" at bounding box center [582, 258] width 53 height 8
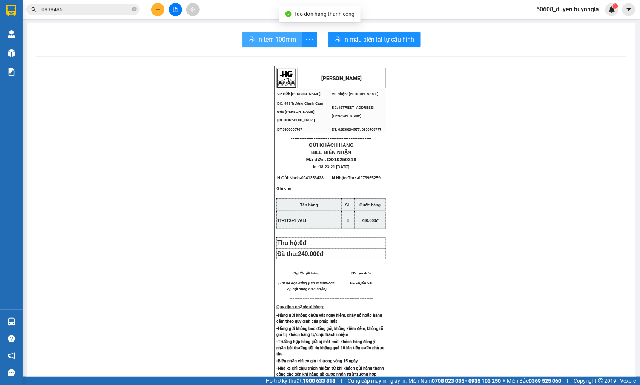
click at [277, 36] on span "In tem 100mm" at bounding box center [277, 39] width 39 height 9
click at [290, 35] on span "In tem 100mm" at bounding box center [277, 39] width 39 height 9
click at [156, 9] on icon "plus" at bounding box center [158, 9] width 4 height 0
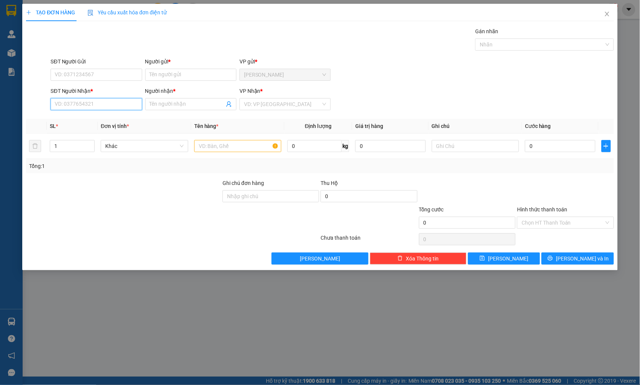
click at [98, 104] on input "SĐT Người Nhận *" at bounding box center [96, 104] width 91 height 12
drag, startPoint x: 89, startPoint y: 107, endPoint x: 23, endPoint y: 110, distance: 66.5
click at [23, 110] on div "TẠO ĐƠN HÀNG Yêu cầu xuất hóa đơn điện tử Transit Pickup Surcharge Ids Transit …" at bounding box center [319, 137] width 595 height 266
type input "0932023195"
click at [96, 107] on input "0932023195" at bounding box center [96, 104] width 91 height 12
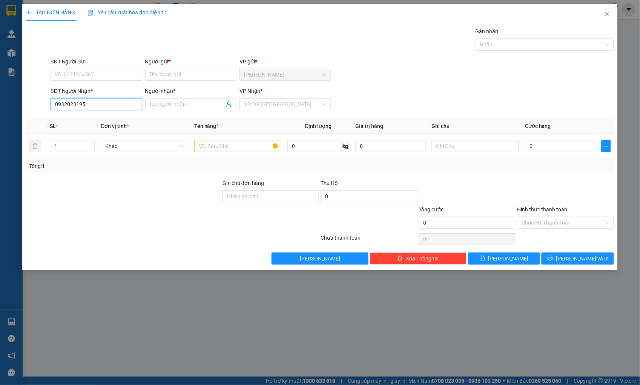
click at [111, 107] on input "0932023195" at bounding box center [96, 104] width 91 height 12
click at [103, 76] on input "SĐT Người Gửi" at bounding box center [96, 75] width 91 height 12
click at [88, 75] on input "SĐT Người Gửi" at bounding box center [96, 75] width 91 height 12
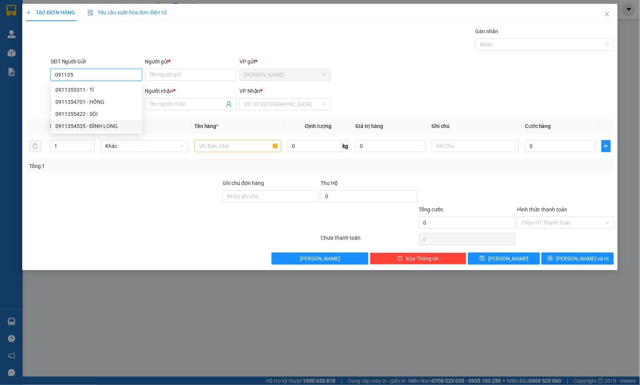
click at [103, 121] on div "0911354535 - ĐÌNH LONG" at bounding box center [96, 126] width 91 height 12
type input "0911354535"
type input "ĐÌNH LONG"
type input "0911354535"
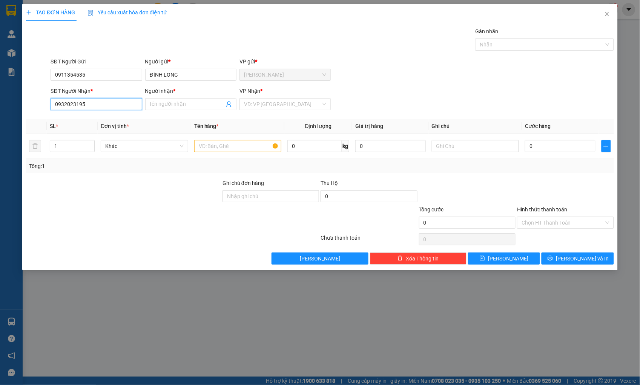
click at [117, 103] on input "0932023195" at bounding box center [96, 104] width 91 height 12
click at [161, 103] on input "Người nhận *" at bounding box center [187, 104] width 75 height 8
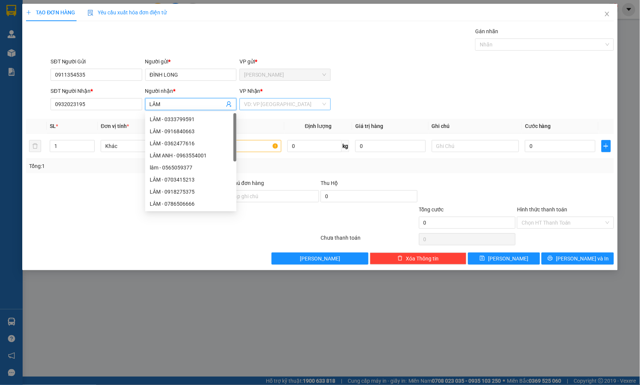
type input "LÂM"
click at [259, 102] on input "search" at bounding box center [282, 103] width 77 height 11
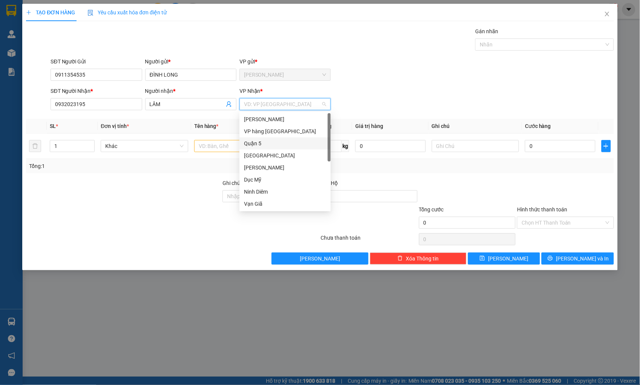
click at [262, 142] on div "Quận 5" at bounding box center [285, 143] width 82 height 8
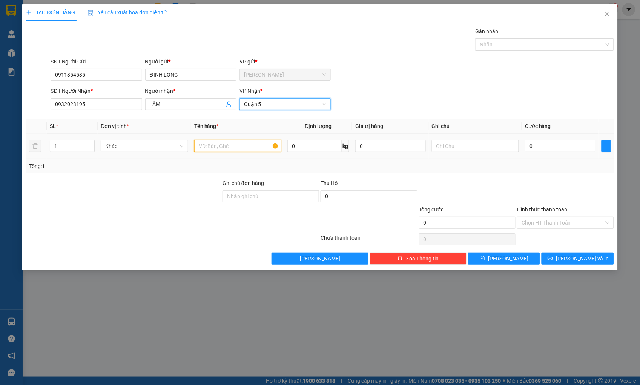
click at [237, 147] on input "text" at bounding box center [237, 146] width 87 height 12
type input "THÙNG"
click at [541, 147] on input "0" at bounding box center [560, 146] width 70 height 12
type input "4"
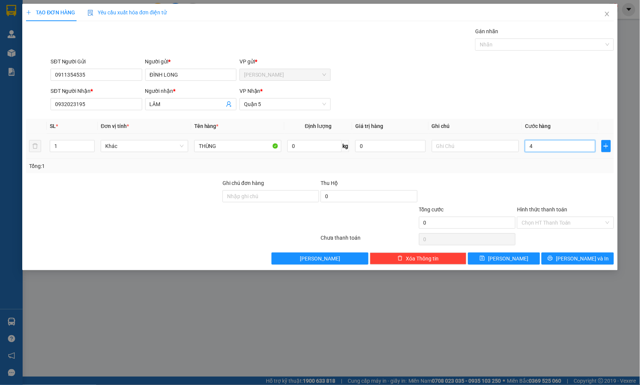
type input "4"
type input "40"
type input "40.000"
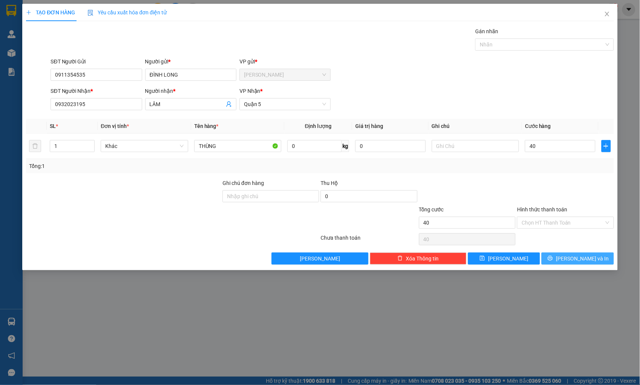
type input "40.000"
click at [553, 259] on icon "printer" at bounding box center [549, 257] width 5 height 5
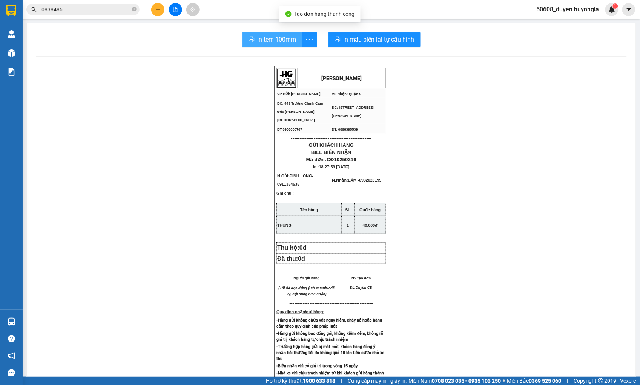
click at [281, 37] on span "In tem 100mm" at bounding box center [277, 39] width 39 height 9
click at [151, 11] on div at bounding box center [175, 9] width 57 height 13
click at [159, 8] on icon "plus" at bounding box center [157, 9] width 5 height 5
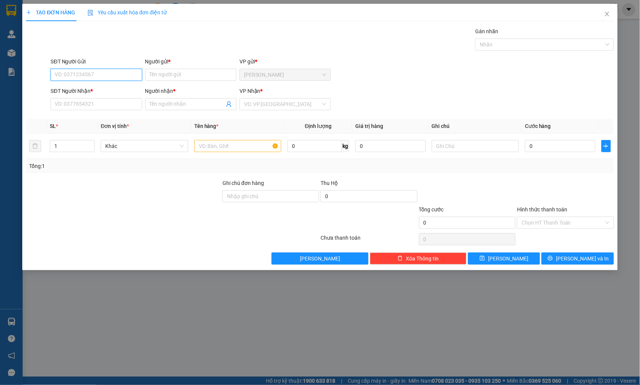
click at [126, 76] on input "SĐT Người Gửi" at bounding box center [96, 75] width 91 height 12
click at [96, 88] on div "0935941731 - LOAN" at bounding box center [96, 90] width 82 height 8
type input "0935941731"
type input "LOAN"
type input "0396236432"
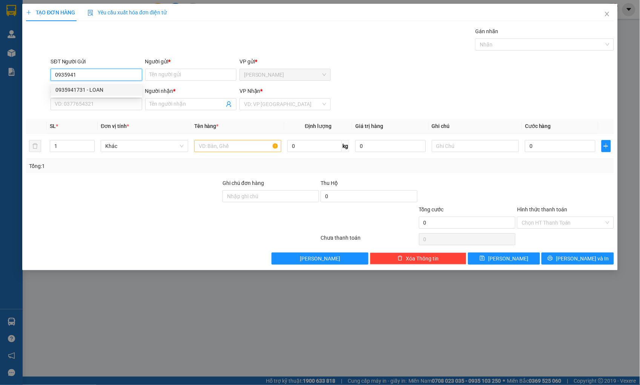
type input "QUÝ"
type input "0935941731"
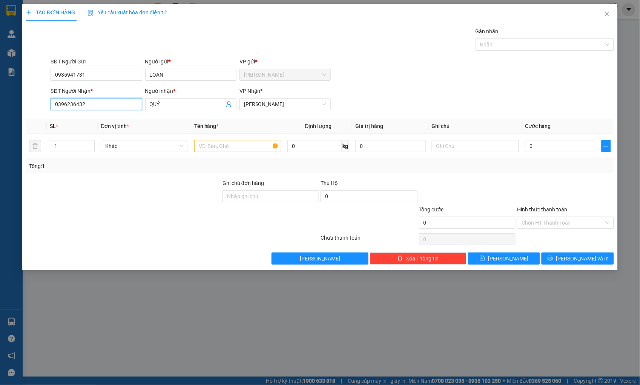
drag, startPoint x: 98, startPoint y: 106, endPoint x: 28, endPoint y: 110, distance: 70.6
click at [28, 110] on div "SĐT Người Nhận * 0396236432 Người nhận * QUÝ VP Nhận * [PERSON_NAME]" at bounding box center [319, 100] width 589 height 26
click at [248, 146] on input "text" at bounding box center [237, 146] width 87 height 12
type input "THÙNG XỐP"
click at [561, 143] on input "0" at bounding box center [560, 146] width 70 height 12
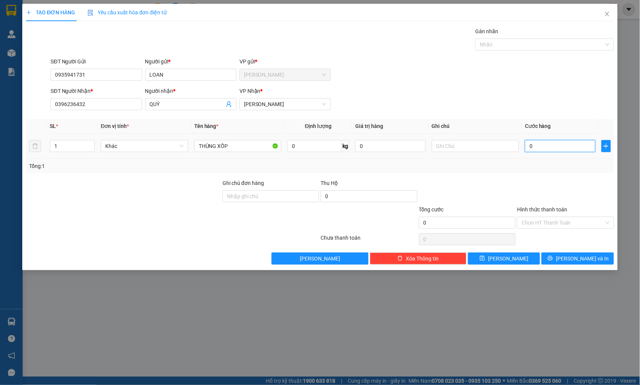
type input "5"
type input "50"
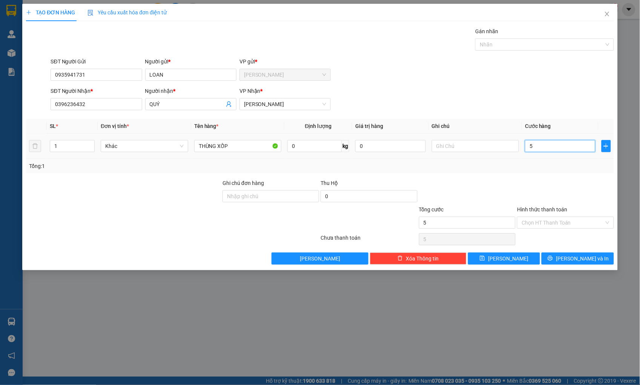
type input "50"
type input "50.000"
click at [556, 220] on input "Hình thức thanh toán" at bounding box center [562, 222] width 82 height 11
drag, startPoint x: 89, startPoint y: 103, endPoint x: 38, endPoint y: 109, distance: 50.8
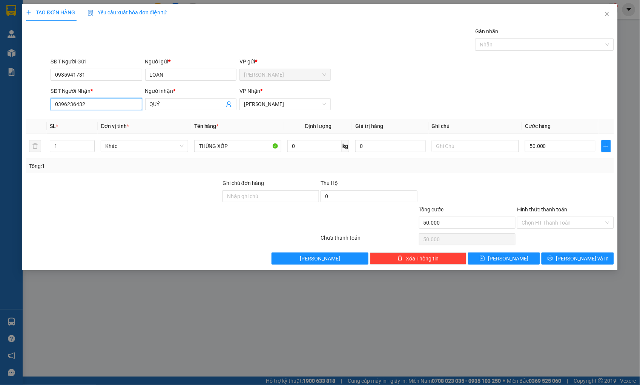
click at [38, 109] on div "SĐT Người Nhận * 0396236432 Người nhận * QUÝ VP Nhận * [PERSON_NAME]" at bounding box center [319, 100] width 589 height 26
drag, startPoint x: 84, startPoint y: 76, endPoint x: 40, endPoint y: 80, distance: 43.6
click at [40, 80] on div "SĐT Người Gửi 0935941731 Người gửi * LOAN VP gửi * [PERSON_NAME]" at bounding box center [319, 70] width 589 height 26
click at [531, 223] on input "Hình thức thanh toán" at bounding box center [562, 222] width 82 height 11
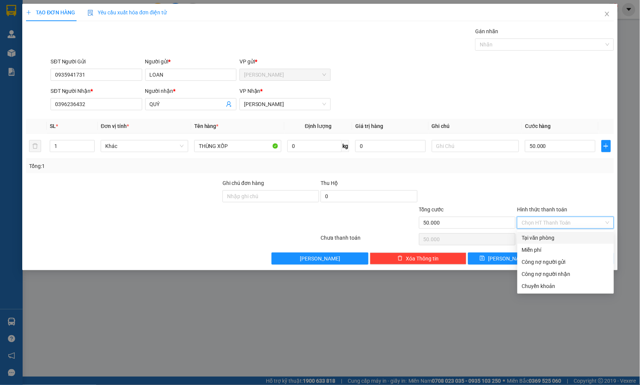
click at [533, 236] on div "Tại văn phòng" at bounding box center [565, 237] width 87 height 8
type input "0"
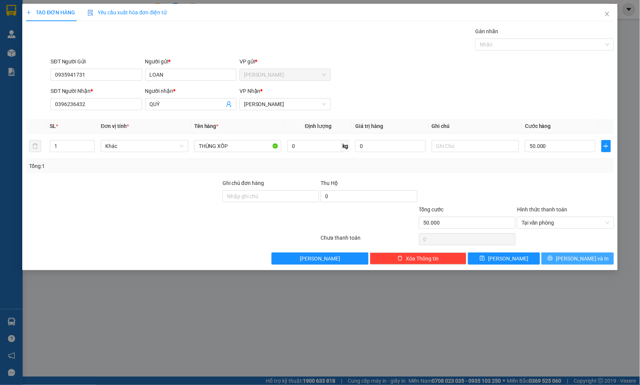
click at [555, 254] on button "[PERSON_NAME] và In" at bounding box center [577, 258] width 72 height 12
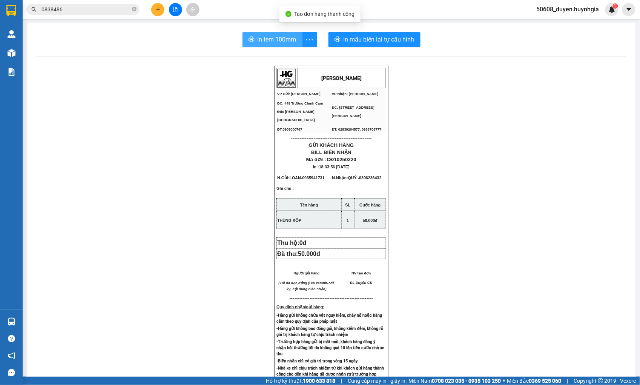
click at [277, 38] on span "In tem 100mm" at bounding box center [277, 39] width 39 height 9
click at [158, 8] on icon "plus" at bounding box center [157, 9] width 5 height 5
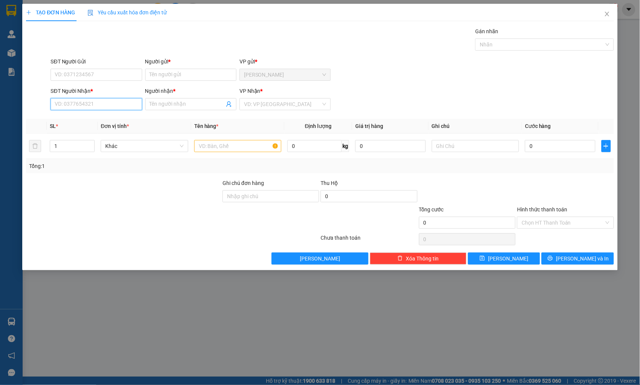
click at [107, 102] on input "SĐT Người Nhận *" at bounding box center [96, 104] width 91 height 12
click at [94, 104] on input "0979788" at bounding box center [96, 104] width 91 height 12
paste input "1880"
type input "0979781880"
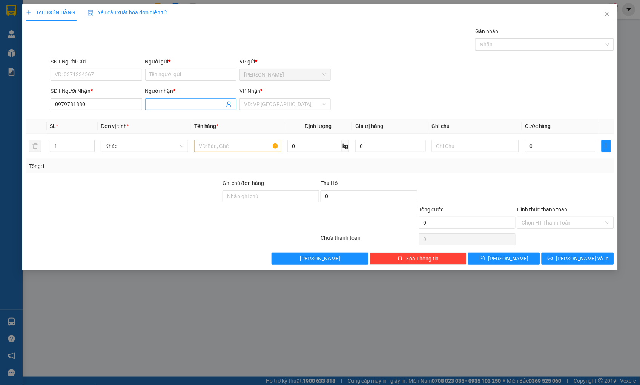
click at [167, 106] on input "Người nhận *" at bounding box center [187, 104] width 75 height 8
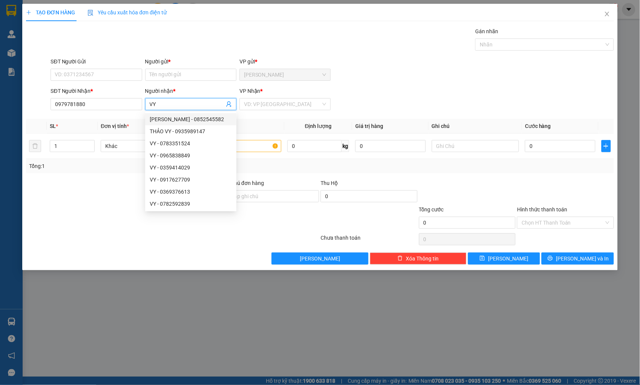
type input "VY"
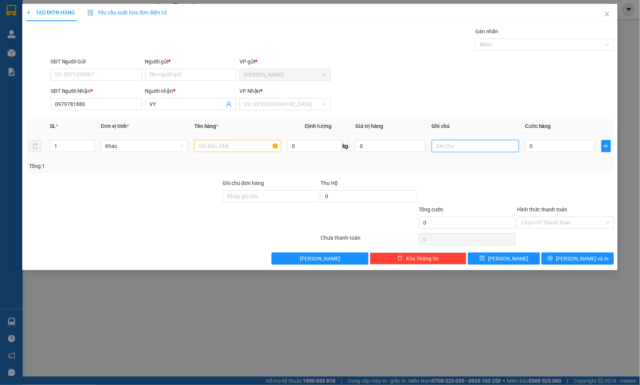
click at [444, 146] on input "text" at bounding box center [475, 146] width 87 height 12
paste input "[STREET_ADDRESS][PERSON_NAME]"
type input "[STREET_ADDRESS][PERSON_NAME]"
click at [530, 144] on input "0" at bounding box center [560, 146] width 70 height 12
type input "4"
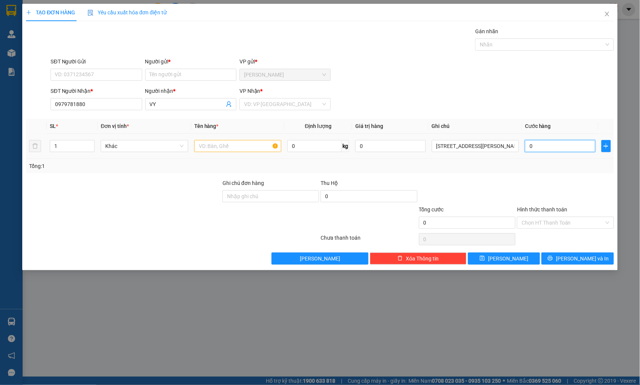
type input "4"
type input "40"
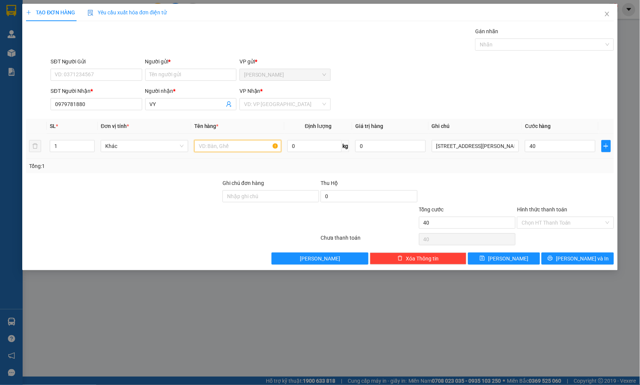
type input "40.000"
click at [257, 142] on input "text" at bounding box center [237, 146] width 87 height 12
type input "THÙNG"
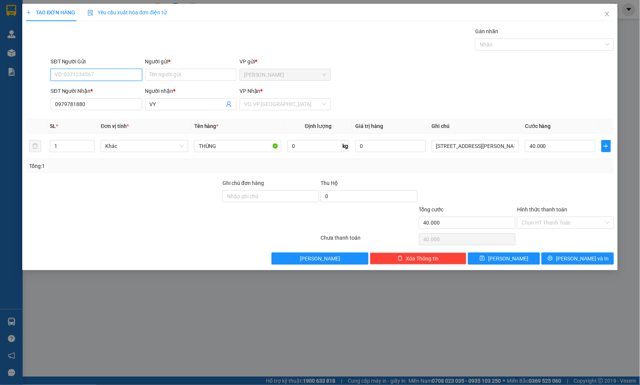
click at [126, 76] on input "SĐT Người Gửi" at bounding box center [96, 75] width 91 height 12
click at [98, 99] on div "0976158576 - VÂN" at bounding box center [96, 102] width 82 height 8
type input "0976158576"
type input "VÂN"
drag, startPoint x: 560, startPoint y: 220, endPoint x: 560, endPoint y: 225, distance: 4.6
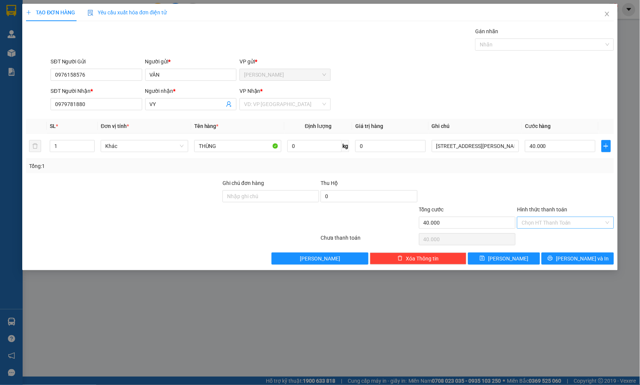
click at [560, 220] on input "Hình thức thanh toán" at bounding box center [562, 222] width 82 height 11
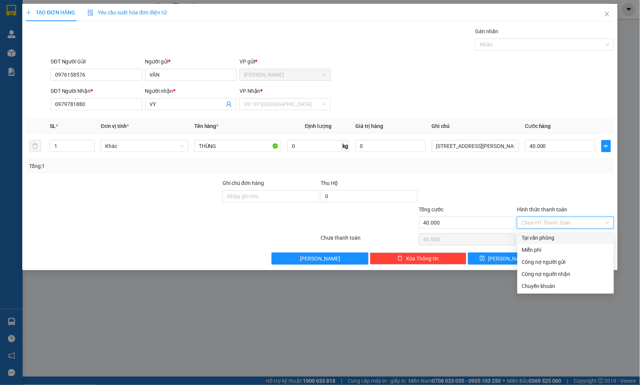
click at [552, 236] on div "Tại văn phòng" at bounding box center [565, 237] width 87 height 8
type input "0"
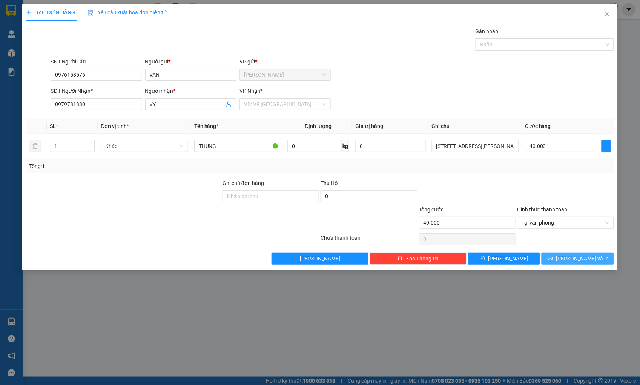
click at [553, 257] on icon "printer" at bounding box center [549, 257] width 5 height 5
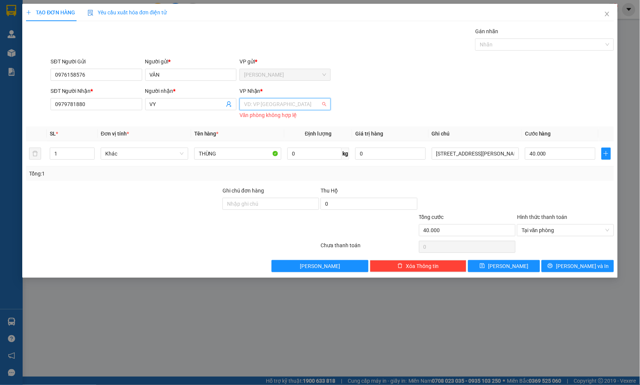
click at [298, 101] on input "search" at bounding box center [282, 103] width 77 height 11
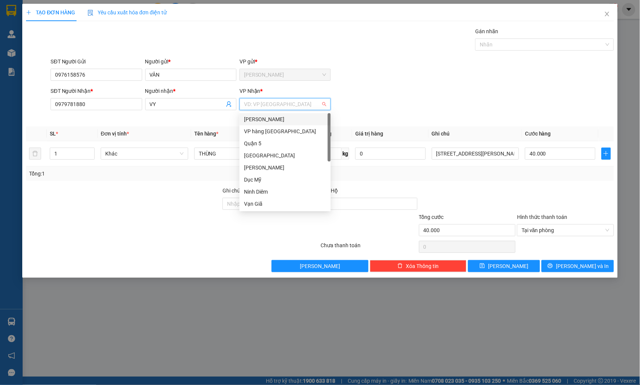
click at [290, 118] on div "[PERSON_NAME]" at bounding box center [285, 119] width 82 height 8
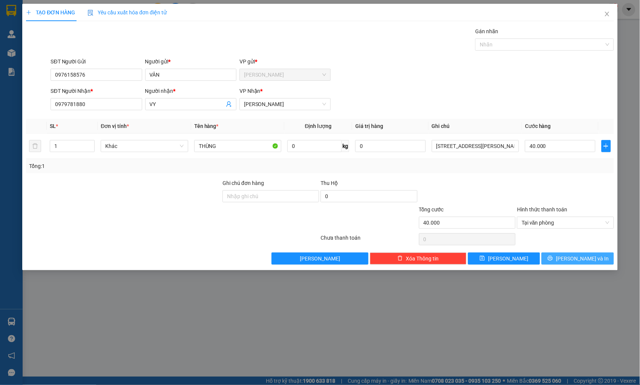
click at [553, 256] on icon "printer" at bounding box center [549, 257] width 5 height 5
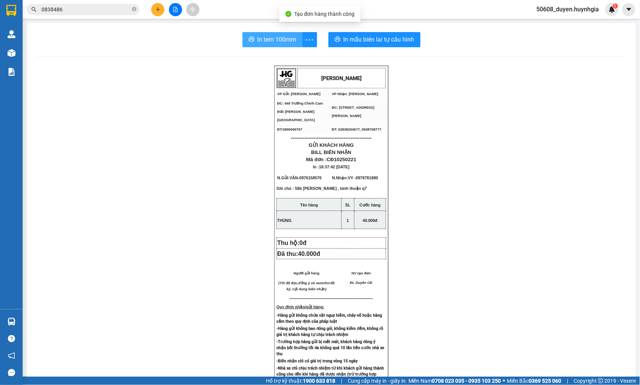
click at [259, 34] on button "In tem 100mm" at bounding box center [272, 39] width 60 height 15
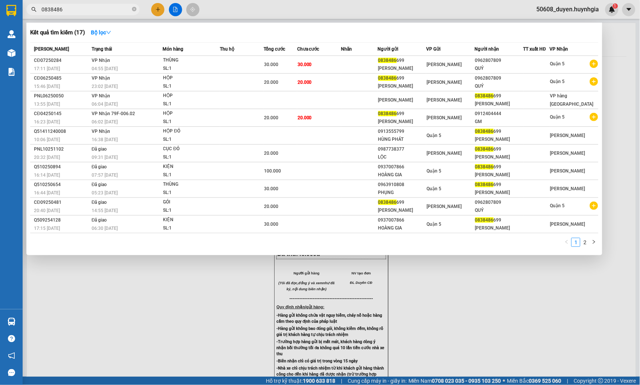
click at [110, 6] on input "0838486" at bounding box center [85, 9] width 89 height 8
click at [159, 9] on div at bounding box center [320, 192] width 640 height 385
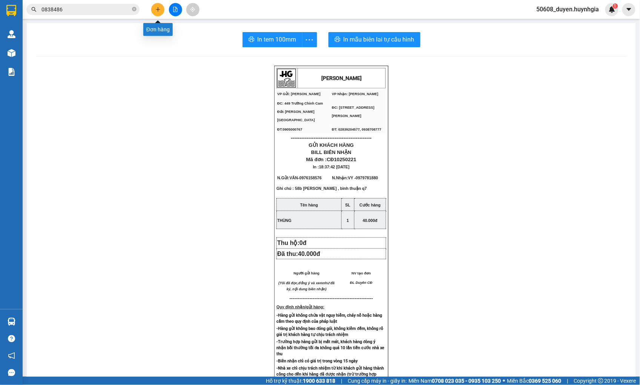
click at [155, 11] on button at bounding box center [157, 9] width 13 height 13
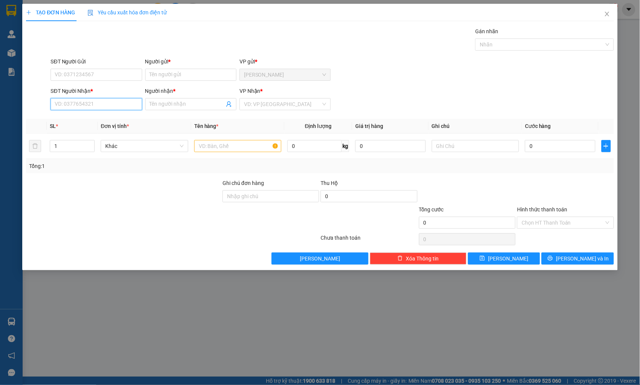
click at [106, 102] on input "SĐT Người Nhận *" at bounding box center [96, 104] width 91 height 12
click at [93, 118] on div "0979380177 - [PERSON_NAME]" at bounding box center [96, 119] width 82 height 8
type input "0979380177"
type input "DUY"
type input "0979380177"
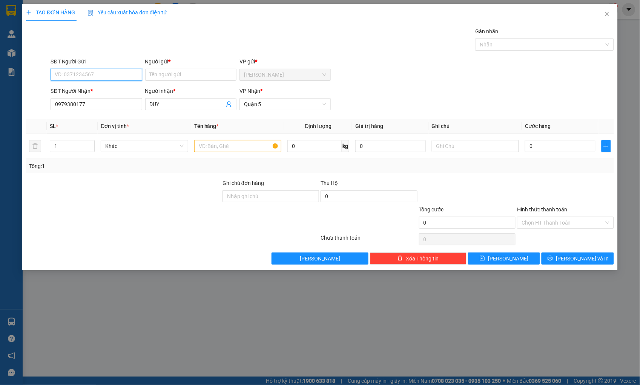
click at [118, 69] on input "SĐT Người Gửi" at bounding box center [96, 75] width 91 height 12
click at [101, 91] on div "0984396042 - KHA" at bounding box center [96, 90] width 82 height 8
type input "0984396042"
type input "KHA"
click at [263, 146] on input "text" at bounding box center [237, 146] width 87 height 12
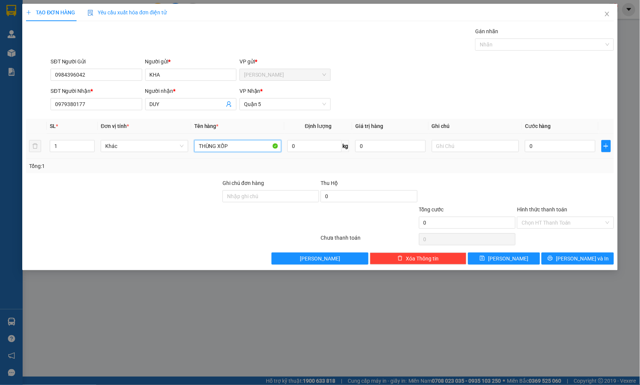
click at [197, 146] on input "THÙNG XỐP" at bounding box center [237, 146] width 87 height 12
type input "K THÙNG XỐP"
click at [537, 143] on input "0" at bounding box center [560, 146] width 70 height 12
click at [535, 221] on input "Hình thức thanh toán" at bounding box center [562, 222] width 82 height 11
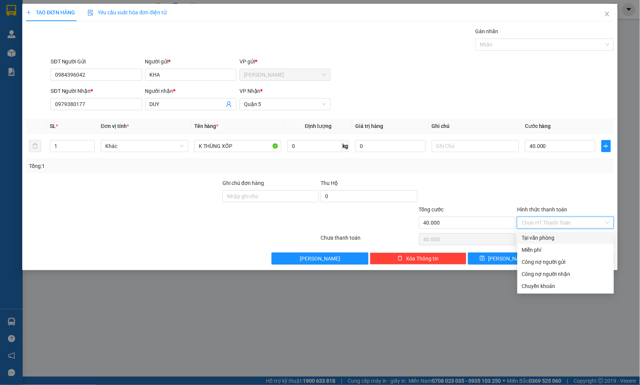
click at [538, 235] on div "Tại văn phòng" at bounding box center [565, 237] width 87 height 8
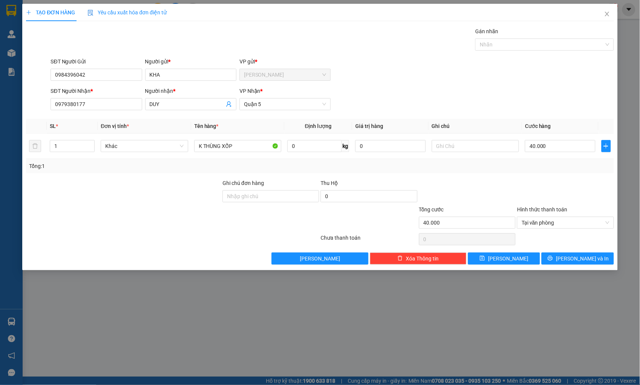
click at [555, 193] on div at bounding box center [565, 192] width 98 height 26
click at [545, 256] on button "[PERSON_NAME] và In" at bounding box center [577, 258] width 72 height 12
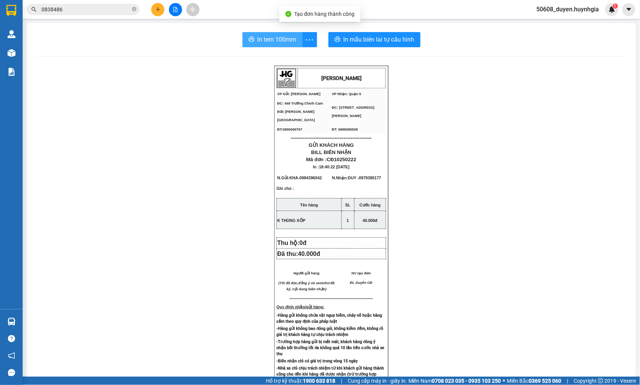
click at [284, 40] on span "In tem 100mm" at bounding box center [277, 39] width 39 height 9
click at [152, 5] on button at bounding box center [157, 9] width 13 height 13
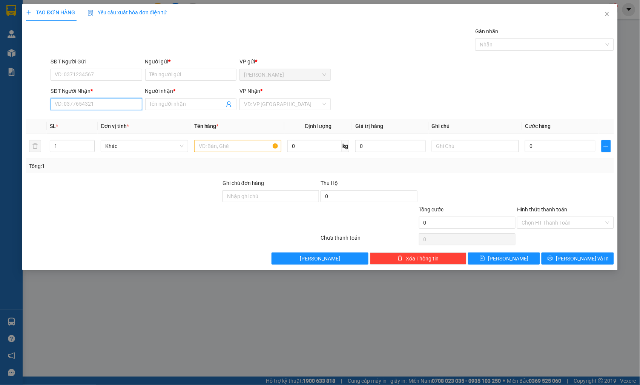
click at [89, 107] on input "SĐT Người Nhận *" at bounding box center [96, 104] width 91 height 12
click at [61, 76] on input "SĐT Người Gửi" at bounding box center [96, 75] width 91 height 12
click at [78, 89] on div "0973017237 - THỊNH" at bounding box center [96, 90] width 82 height 8
type input "0973017237"
type input "THỊNH"
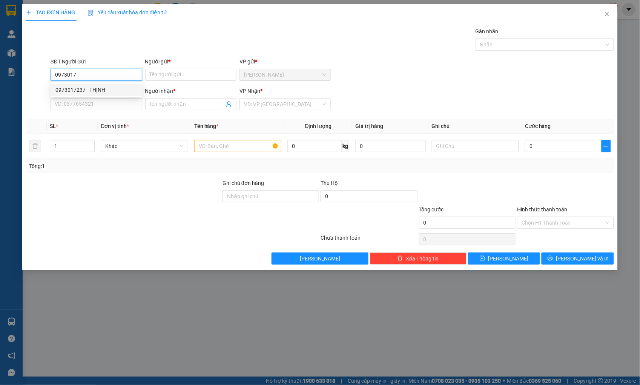
type input "0905401737"
type input "TUYỀN"
type input "0973017237"
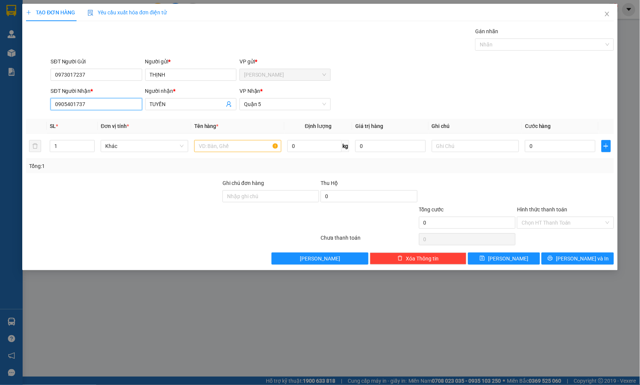
drag, startPoint x: 103, startPoint y: 104, endPoint x: 32, endPoint y: 108, distance: 71.4
click at [32, 108] on div "SĐT Người Nhận * 0905401737 Người nhận * TUYỀN VP Nhận * Quận 5" at bounding box center [319, 100] width 589 height 26
click at [206, 146] on input "text" at bounding box center [237, 146] width 87 height 12
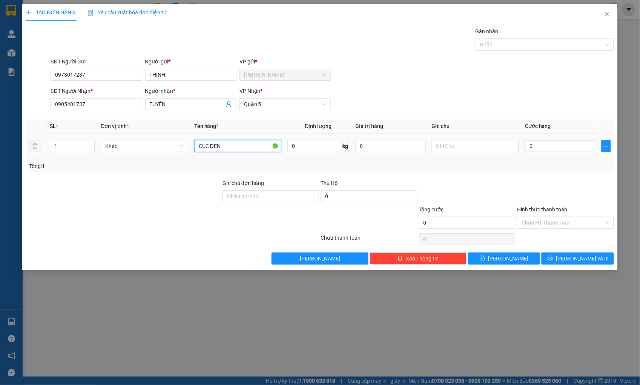
type input "CỤC ĐEN"
click at [536, 144] on input "0" at bounding box center [560, 146] width 70 height 12
click at [553, 259] on button "[PERSON_NAME] và In" at bounding box center [577, 258] width 72 height 12
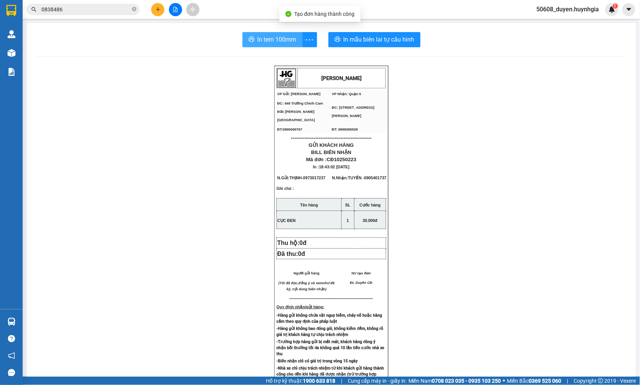
click at [258, 37] on span "In tem 100mm" at bounding box center [277, 39] width 39 height 9
click at [152, 6] on button at bounding box center [157, 9] width 13 height 13
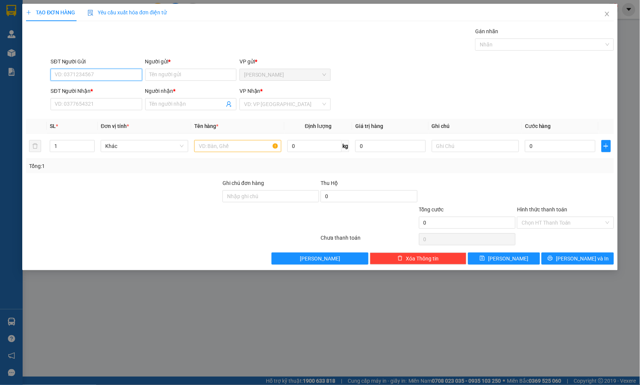
click at [77, 76] on input "SĐT Người Gửi" at bounding box center [96, 75] width 91 height 12
click at [90, 89] on div "0773794739 - DUNG CĐ" at bounding box center [96, 90] width 82 height 8
type input "0773794739"
type input "DUNG CĐ"
type input "0795679189"
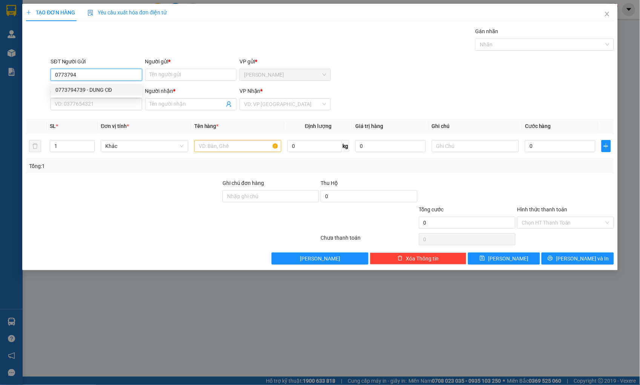
type input "ĐỨC"
type input "0773794739"
click at [207, 150] on input "text" at bounding box center [237, 146] width 87 height 12
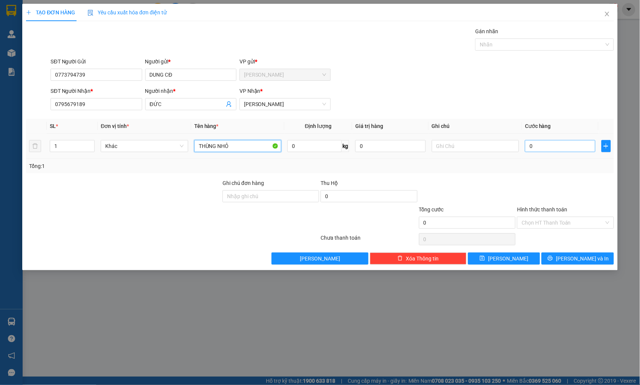
type input "THÙNG NHỎ"
click at [555, 146] on input "0" at bounding box center [560, 146] width 70 height 12
click at [558, 219] on input "Hình thức thanh toán" at bounding box center [562, 222] width 82 height 11
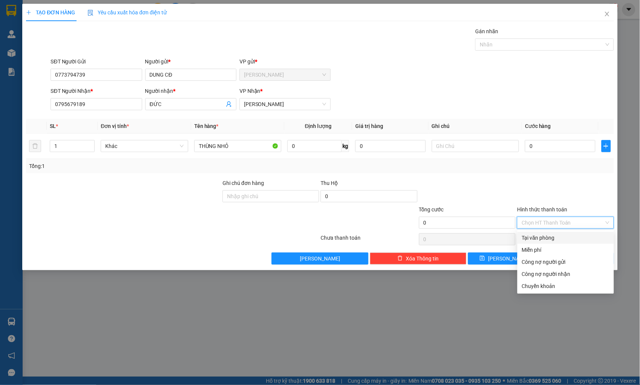
click at [557, 236] on div "Tại văn phòng" at bounding box center [565, 237] width 87 height 8
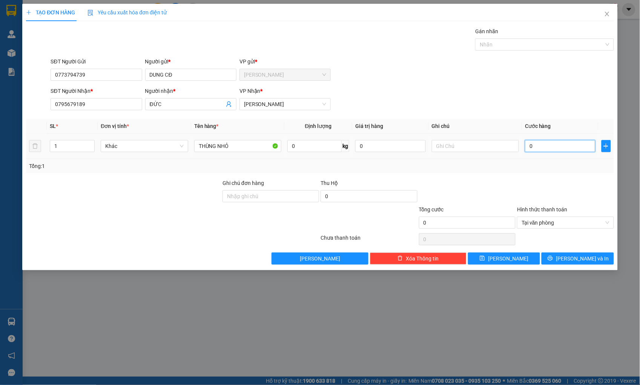
click at [550, 145] on input "0" at bounding box center [560, 146] width 70 height 12
type input "3"
type input "30"
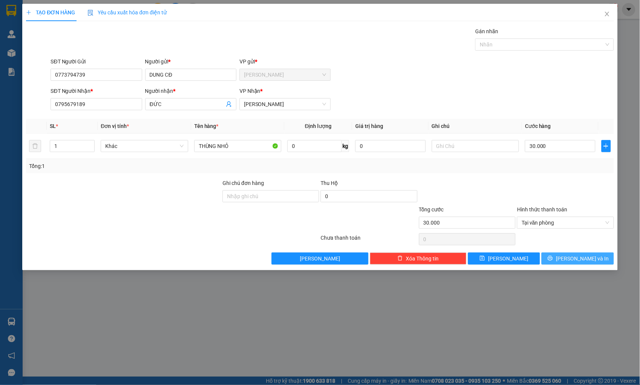
click at [577, 259] on span "[PERSON_NAME] và In" at bounding box center [582, 258] width 53 height 8
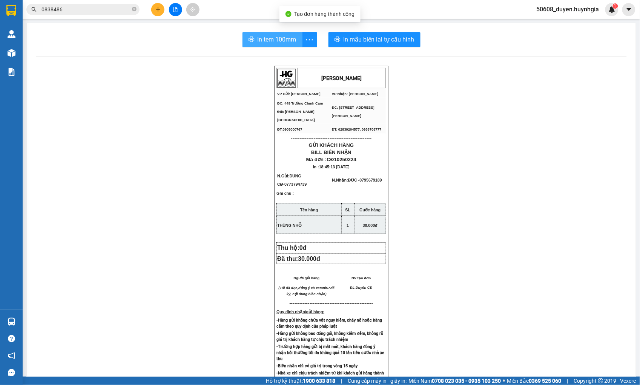
click at [282, 35] on span "In tem 100mm" at bounding box center [277, 39] width 39 height 9
click at [159, 10] on icon "plus" at bounding box center [157, 9] width 5 height 5
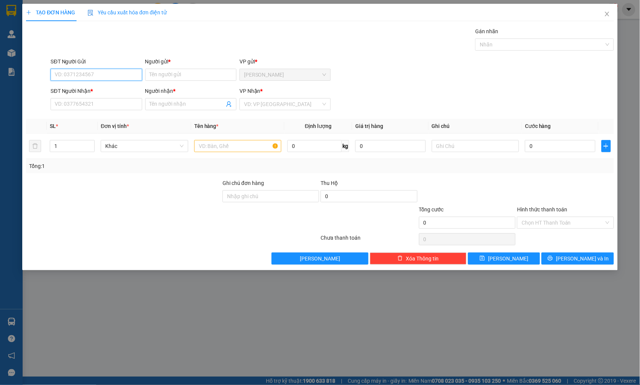
click at [119, 74] on input "SĐT Người Gửi" at bounding box center [96, 75] width 91 height 12
click at [174, 77] on input "Người gửi *" at bounding box center [190, 75] width 91 height 12
drag, startPoint x: 101, startPoint y: 74, endPoint x: 32, endPoint y: 77, distance: 69.1
click at [32, 77] on div "SĐT Người Gửi 0903998034 0903998034 Người gửi * Tên người gửi VP gửi * [PERSON_…" at bounding box center [319, 70] width 589 height 26
type input "0947900033"
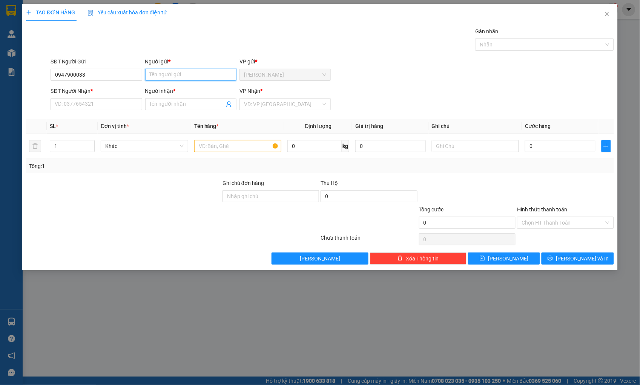
click at [187, 75] on input "Người gửi *" at bounding box center [190, 75] width 91 height 12
type input "THÁI HƯƠNG"
click at [119, 104] on input "SĐT Người Nhận *" at bounding box center [96, 104] width 91 height 12
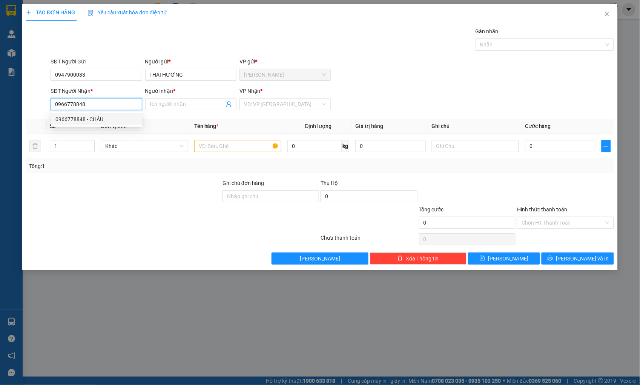
drag, startPoint x: 104, startPoint y: 108, endPoint x: 9, endPoint y: 110, distance: 95.0
click at [9, 110] on div "TẠO ĐƠN HÀNG Yêu cầu xuất hóa đơn điện tử Transit Pickup Surcharge Ids Transit …" at bounding box center [320, 192] width 640 height 385
type input "0966778848"
click at [175, 102] on input "Người nhận *" at bounding box center [187, 104] width 75 height 8
click at [101, 104] on input "0966778848" at bounding box center [96, 104] width 91 height 12
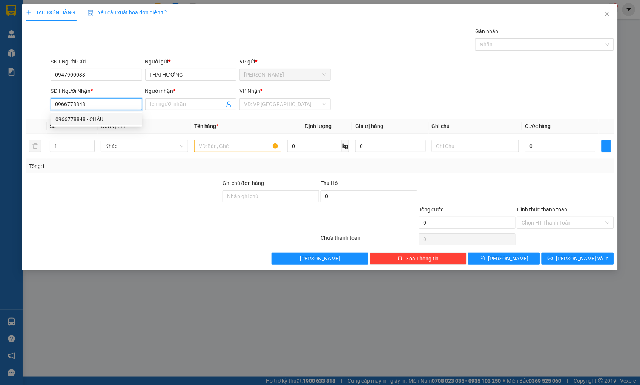
click at [98, 118] on div "0966778848 - CHÂU" at bounding box center [96, 119] width 82 height 8
type input "CHÂU"
click at [222, 144] on input "text" at bounding box center [237, 146] width 87 height 12
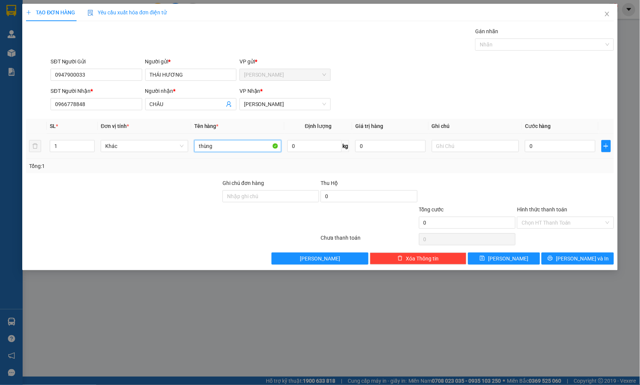
drag, startPoint x: 250, startPoint y: 145, endPoint x: 178, endPoint y: 156, distance: 72.9
click at [178, 156] on tr "1 Khác thùng 0 kg 0 0" at bounding box center [319, 145] width 587 height 25
type input "THÙNG"
click at [538, 144] on input "0" at bounding box center [560, 146] width 70 height 12
type input "3"
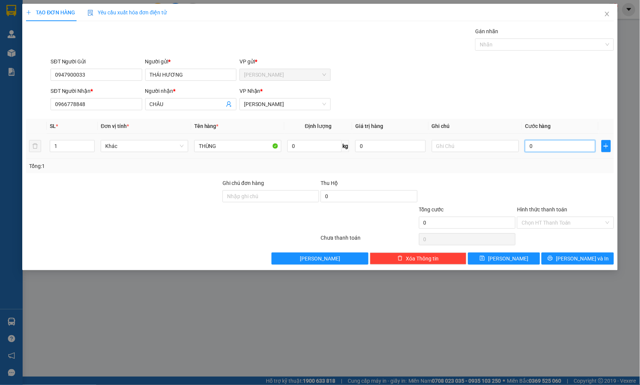
type input "3"
type input "30"
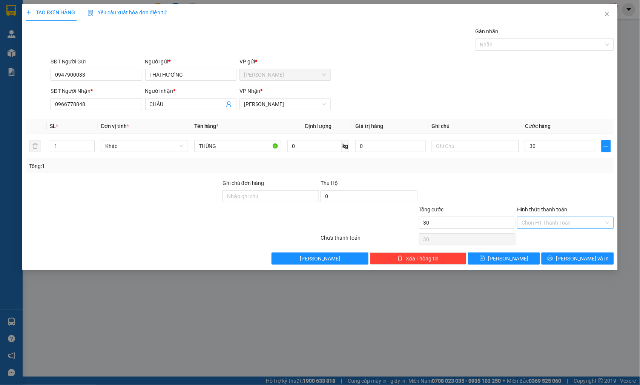
type input "30.000"
click at [561, 222] on input "Hình thức thanh toán" at bounding box center [562, 222] width 82 height 11
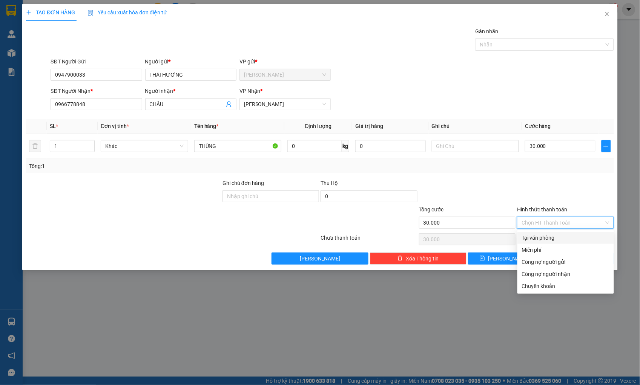
click at [560, 236] on div "Tại văn phòng" at bounding box center [565, 237] width 87 height 8
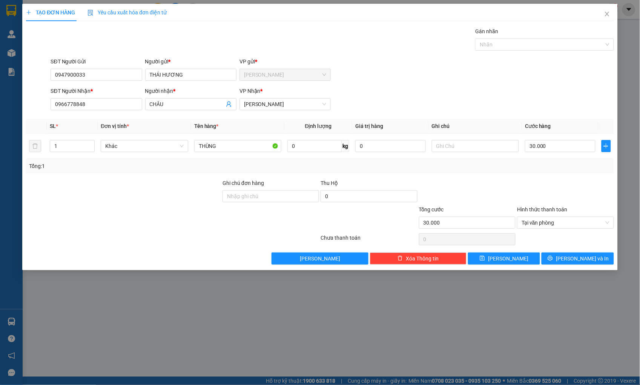
click at [566, 202] on div at bounding box center [565, 192] width 98 height 26
click at [572, 259] on span "[PERSON_NAME] và In" at bounding box center [582, 258] width 53 height 8
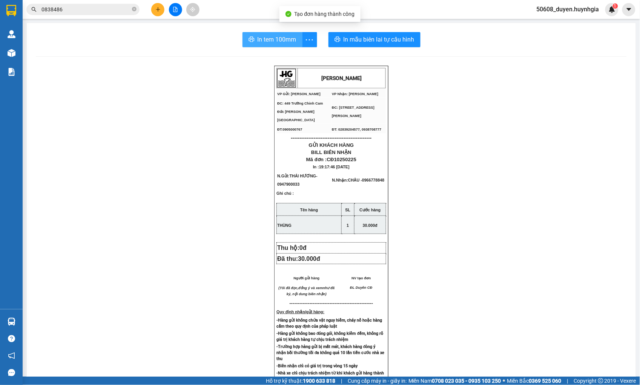
click at [276, 35] on span "In tem 100mm" at bounding box center [277, 39] width 39 height 9
click at [172, 121] on div "[PERSON_NAME] VP Gửi: Cam Đức VP Nhận: [PERSON_NAME] ĐC: 449 [GEOGRAPHIC_DATA…" at bounding box center [331, 318] width 591 height 504
click at [178, 107] on div "[PERSON_NAME] VP Gửi: Cam Đức VP Nhận: [PERSON_NAME] ĐC: 449 [GEOGRAPHIC_DATA…" at bounding box center [331, 318] width 591 height 504
click at [23, 53] on main "In tem 100mm In mẫu biên lai tự cấu hình [PERSON_NAME] VP Gửi: Cam Đức VP Nhậ…" at bounding box center [320, 188] width 640 height 376
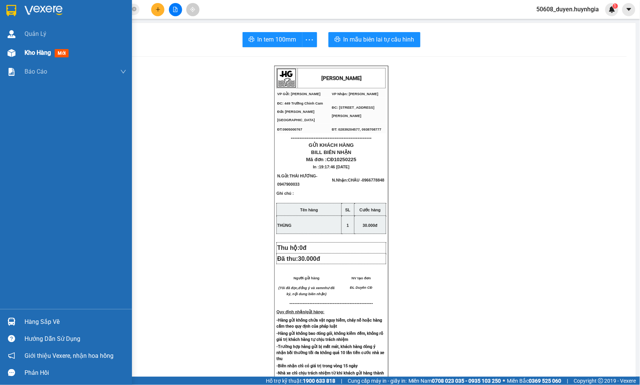
click at [21, 54] on div "Kho hàng mới" at bounding box center [66, 52] width 132 height 19
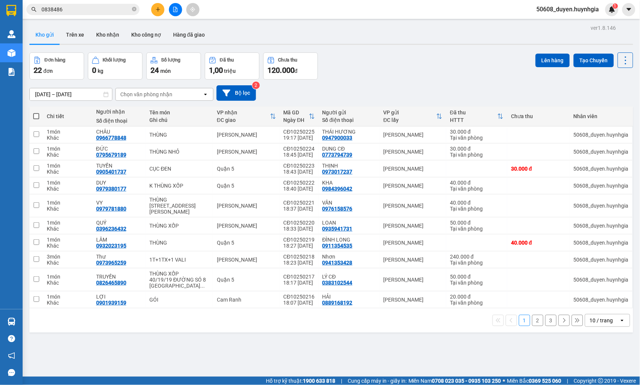
click at [36, 115] on span at bounding box center [36, 116] width 6 height 6
click at [36, 112] on input "checkbox" at bounding box center [36, 112] width 0 height 0
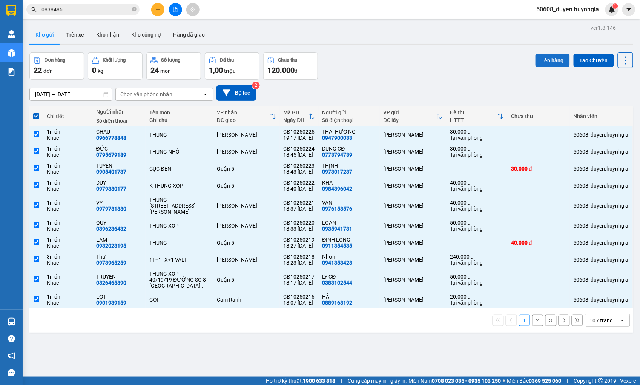
click at [541, 61] on button "Lên hàng" at bounding box center [552, 61] width 34 height 14
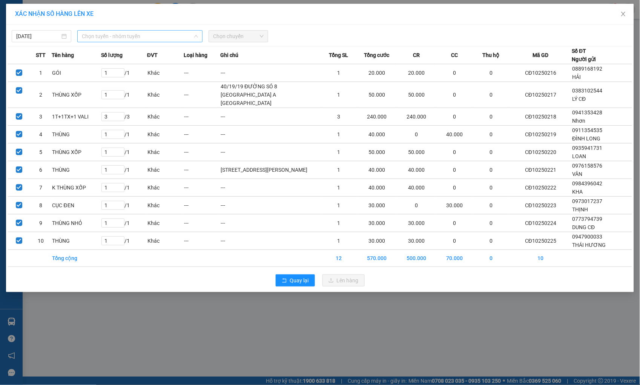
click at [141, 32] on span "Chọn tuyến - nhóm tuyến" at bounding box center [140, 36] width 116 height 11
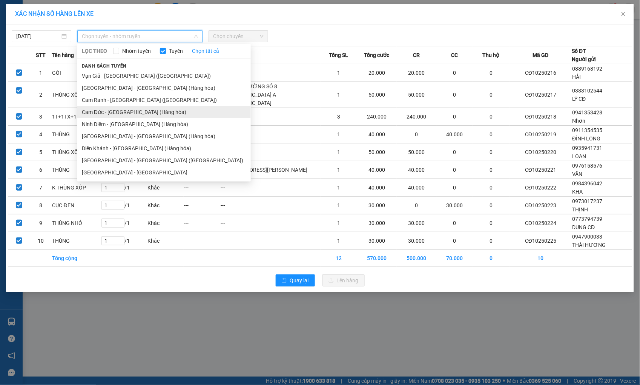
click at [124, 109] on li "Cam Đức - [GEOGRAPHIC_DATA] (Hàng hóa)" at bounding box center [163, 112] width 173 height 12
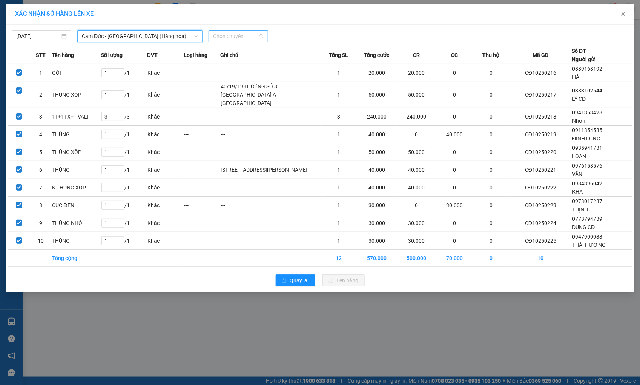
click at [221, 38] on span "Chọn chuyến" at bounding box center [238, 36] width 51 height 11
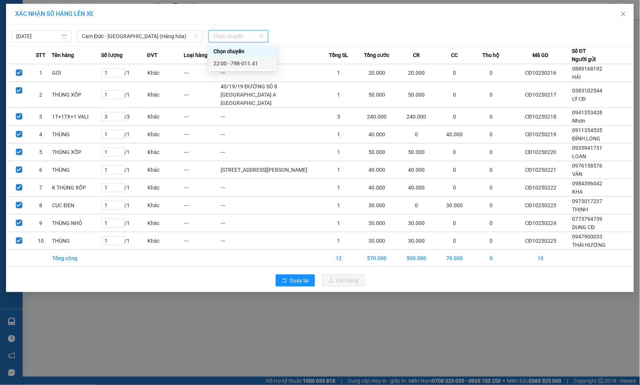
click at [224, 65] on div "22:00 - 79B-011.41" at bounding box center [242, 63] width 59 height 8
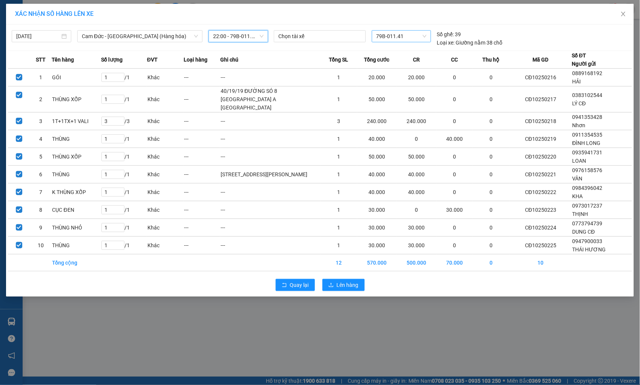
click at [395, 38] on span "79B-011.41" at bounding box center [401, 36] width 50 height 11
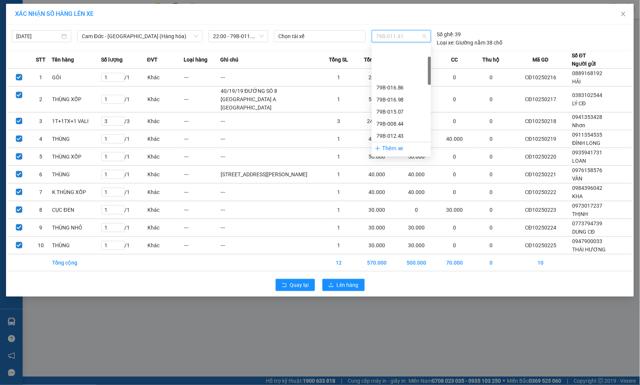
click at [402, 156] on div "79B-012.78" at bounding box center [401, 160] width 50 height 8
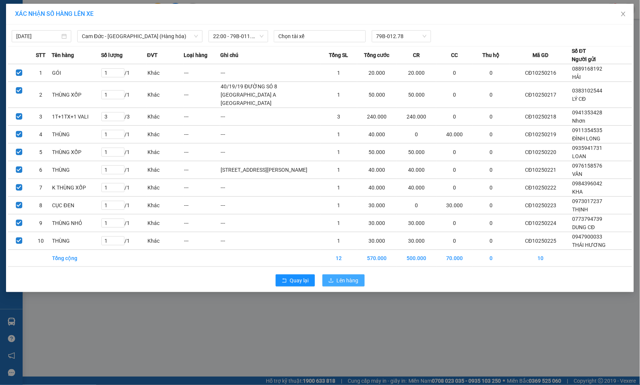
click at [344, 284] on span "Lên hàng" at bounding box center [348, 280] width 22 height 8
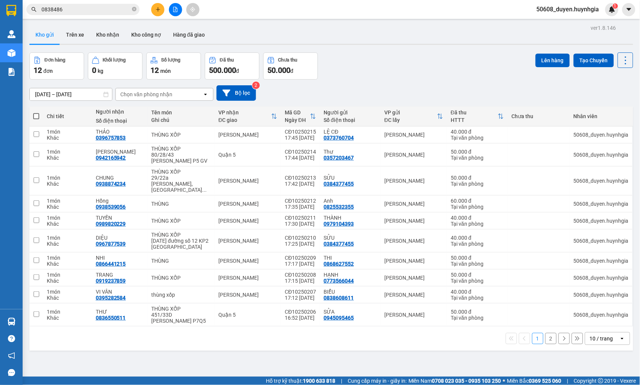
click at [36, 115] on span at bounding box center [36, 116] width 6 height 6
click at [36, 112] on input "checkbox" at bounding box center [36, 112] width 0 height 0
checkbox input "true"
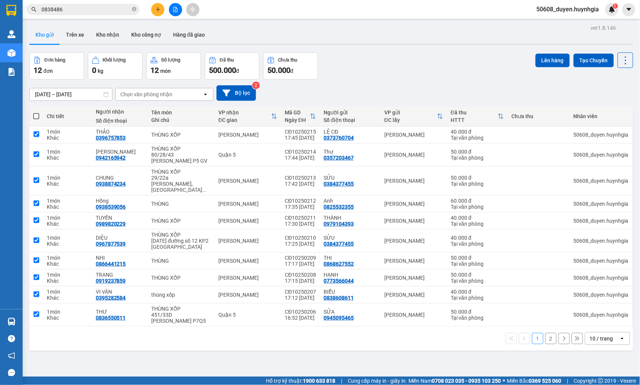
checkbox input "true"
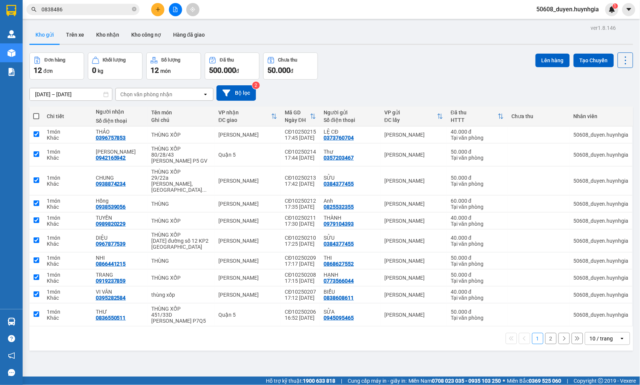
checkbox input "true"
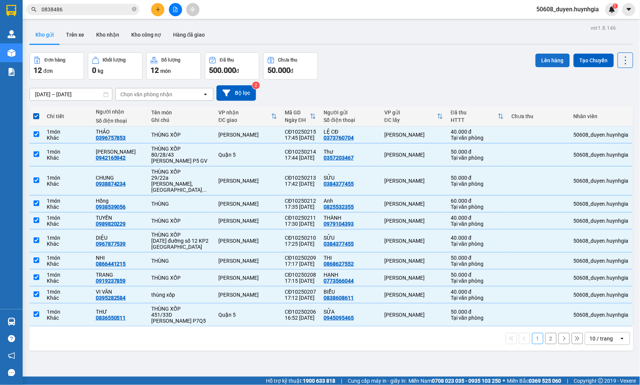
click at [537, 58] on button "Lên hàng" at bounding box center [552, 61] width 34 height 14
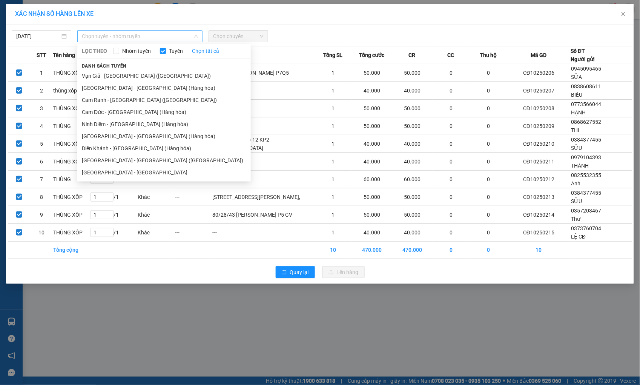
click at [112, 40] on span "Chọn tuyến - nhóm tuyến" at bounding box center [140, 36] width 116 height 11
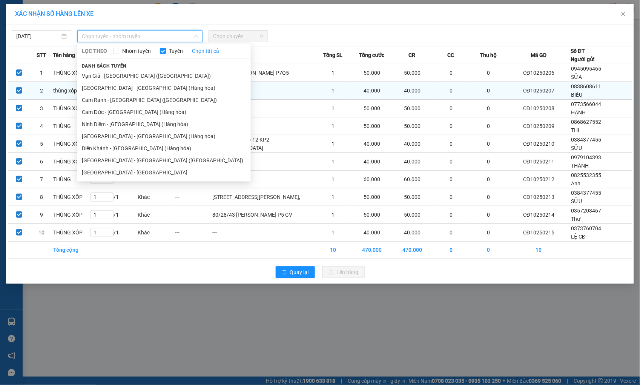
drag, startPoint x: 119, startPoint y: 114, endPoint x: 130, endPoint y: 95, distance: 22.3
click at [117, 112] on li "Cam Đức - [GEOGRAPHIC_DATA] (Hàng hóa)" at bounding box center [163, 112] width 173 height 12
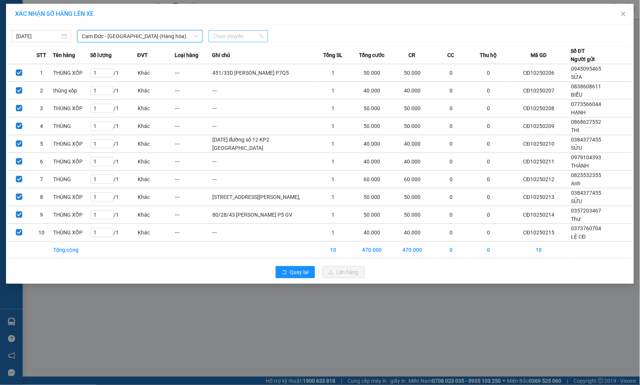
click at [221, 36] on span "Chọn chuyến" at bounding box center [238, 36] width 51 height 11
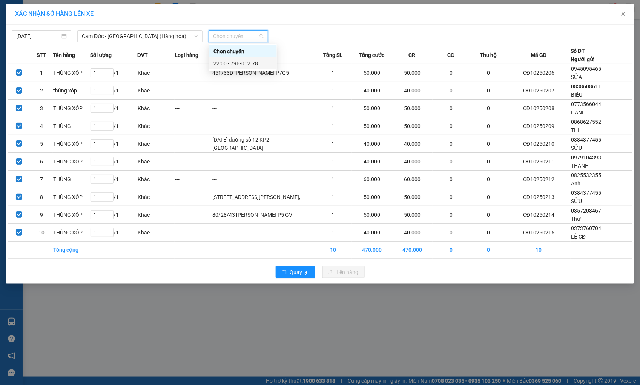
click at [239, 65] on div "22:00 - 79B-012.78" at bounding box center [242, 63] width 59 height 8
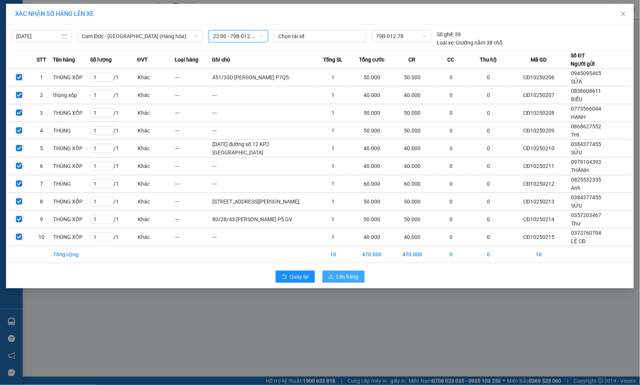
click at [338, 281] on span "Lên hàng" at bounding box center [348, 276] width 22 height 8
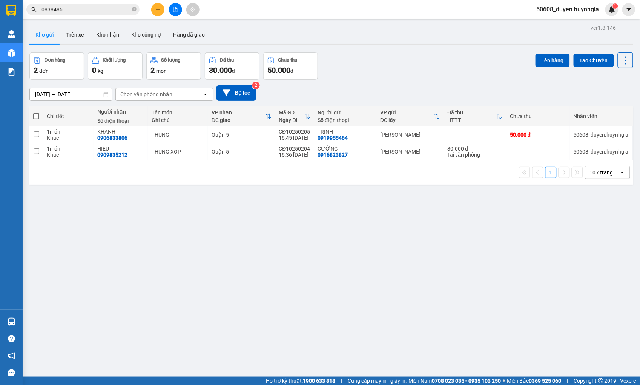
click at [35, 116] on span at bounding box center [36, 116] width 6 height 6
click at [36, 112] on input "checkbox" at bounding box center [36, 112] width 0 height 0
checkbox input "true"
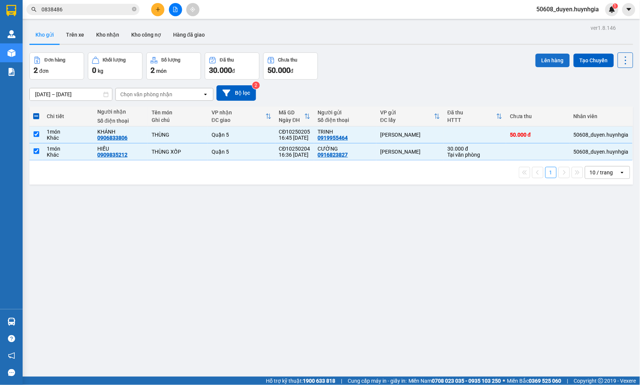
click at [542, 59] on button "Lên hàng" at bounding box center [552, 61] width 34 height 14
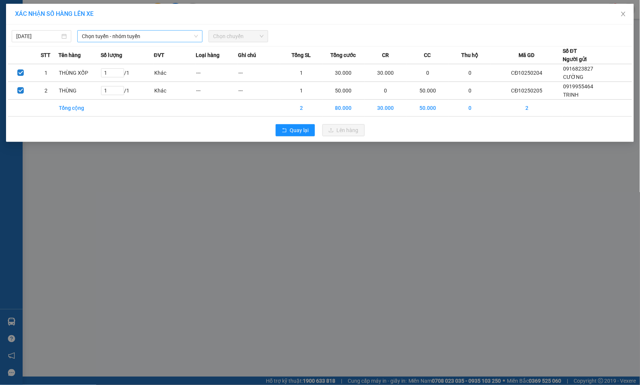
click at [159, 38] on span "Chọn tuyến - nhóm tuyến" at bounding box center [140, 36] width 116 height 11
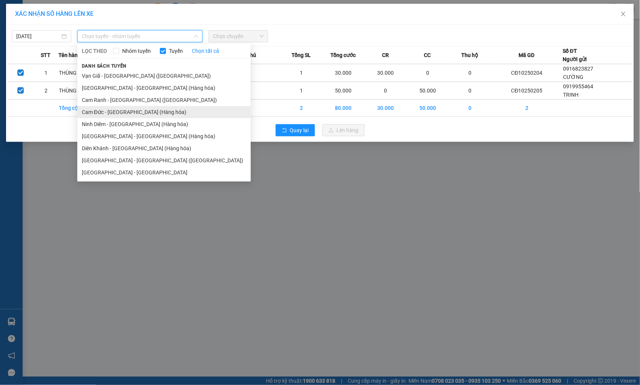
click at [124, 110] on li "Cam Đức - [GEOGRAPHIC_DATA] (Hàng hóa)" at bounding box center [163, 112] width 173 height 12
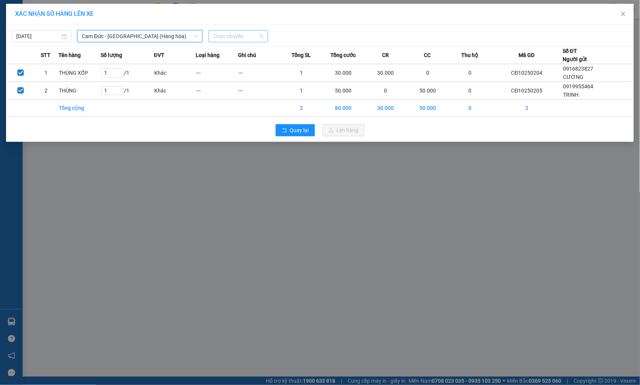
click at [232, 35] on span "Chọn chuyến" at bounding box center [238, 36] width 51 height 11
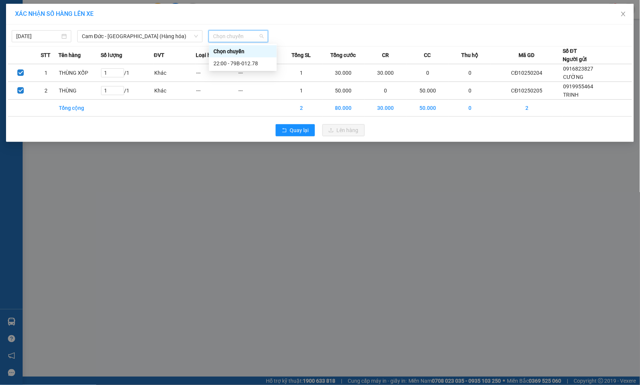
click at [231, 55] on div "Chọn chuyến" at bounding box center [242, 51] width 59 height 8
click at [244, 38] on span "Chọn chuyến" at bounding box center [238, 36] width 51 height 11
click at [240, 57] on div "22:00 - 79B-012.78" at bounding box center [243, 63] width 68 height 12
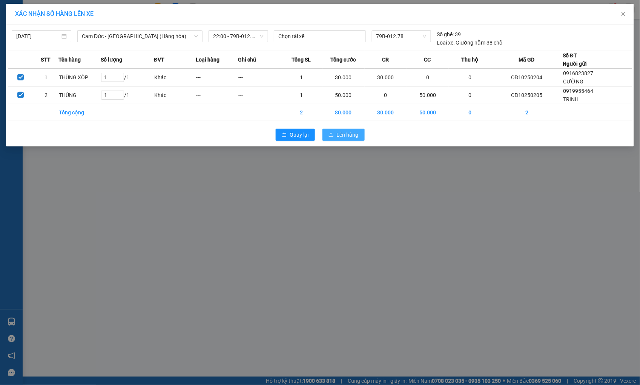
click at [337, 133] on span "Lên hàng" at bounding box center [348, 134] width 22 height 8
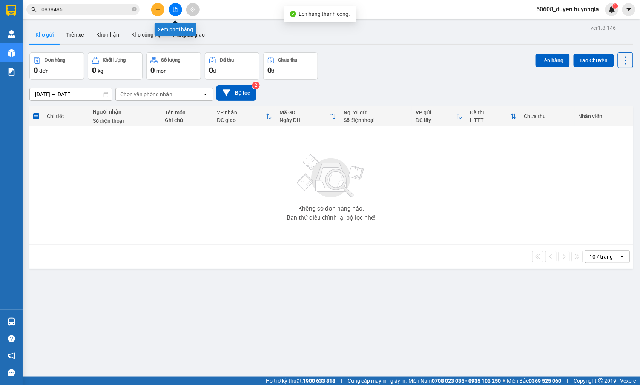
click at [181, 8] on button at bounding box center [175, 9] width 13 height 13
click at [185, 6] on div at bounding box center [175, 9] width 57 height 13
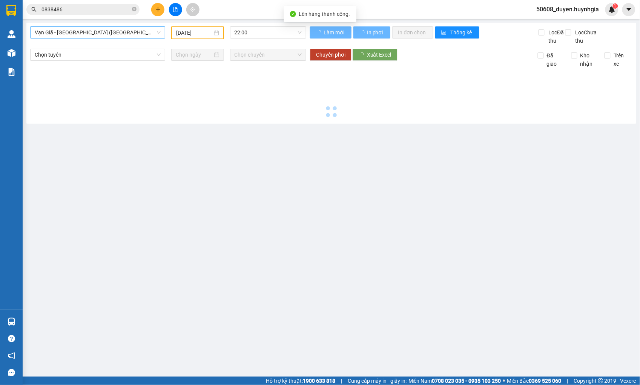
type input "[DATE]"
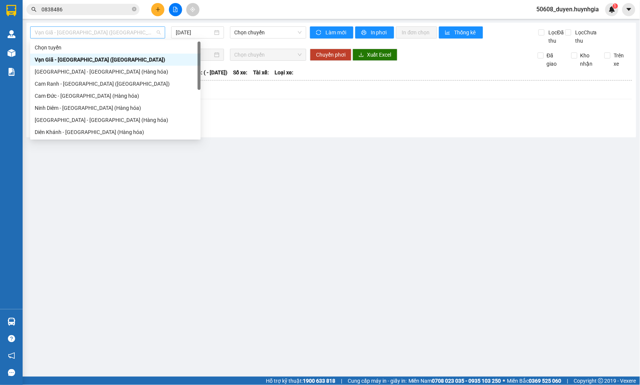
click at [101, 33] on span "Vạn Giã - [GEOGRAPHIC_DATA] ([GEOGRAPHIC_DATA])" at bounding box center [98, 32] width 126 height 11
click at [72, 95] on div "Cam Đức - [GEOGRAPHIC_DATA] (Hàng hóa)" at bounding box center [115, 96] width 161 height 8
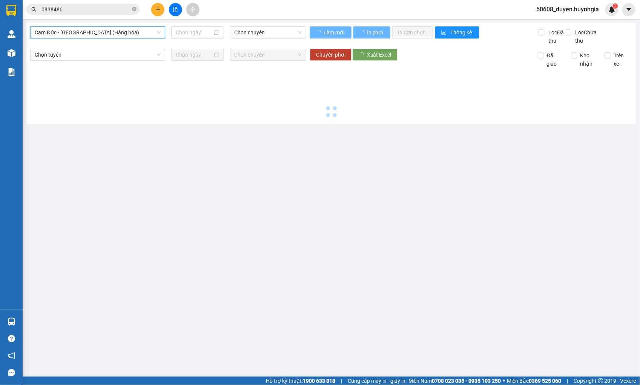
type input "[DATE]"
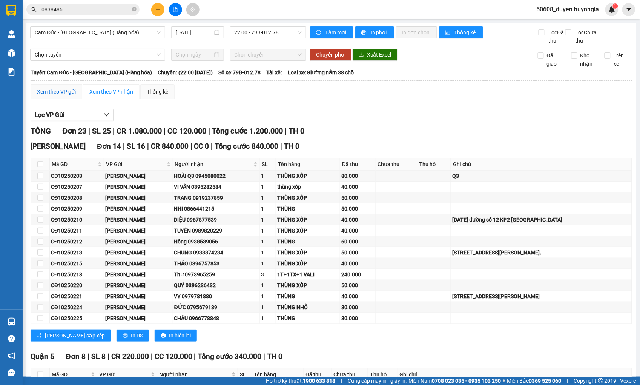
click at [61, 96] on div "Xem theo VP gửi" at bounding box center [56, 91] width 39 height 8
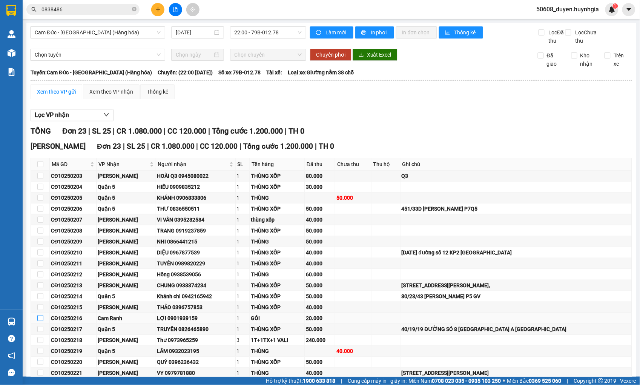
click at [39, 321] on input "checkbox" at bounding box center [40, 318] width 6 height 6
checkbox input "true"
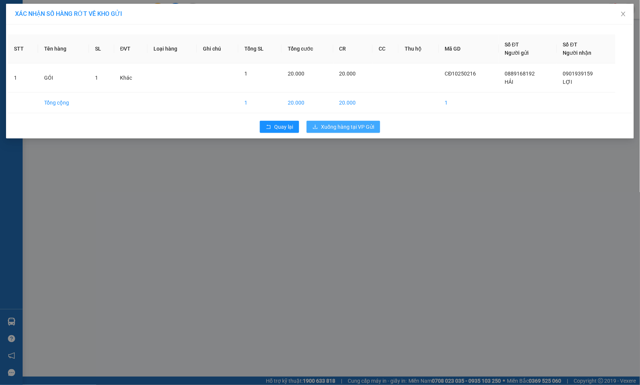
click at [330, 123] on span "Xuống hàng tại VP Gửi" at bounding box center [347, 127] width 53 height 8
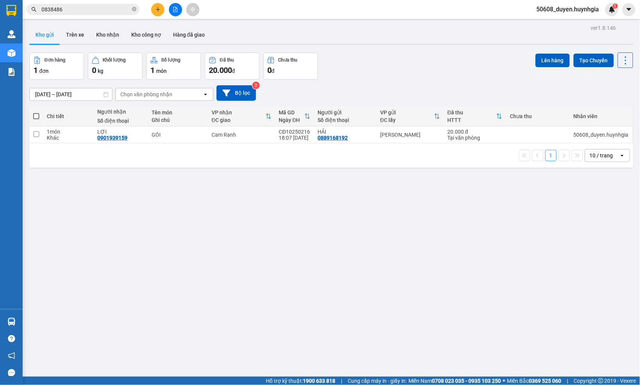
click at [132, 247] on div "ver 1.8.146 Kho gửi Trên xe Kho nhận Kho công nợ Hàng đã giao Đơn hàng 1 đơn Kh…" at bounding box center [331, 215] width 610 height 385
click at [155, 13] on button at bounding box center [157, 9] width 13 height 13
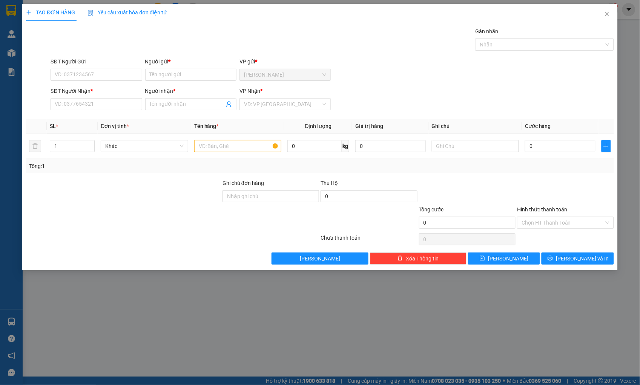
click at [291, 58] on div "VP gửi *" at bounding box center [284, 61] width 91 height 8
click at [136, 74] on input "SĐT Người Gửi" at bounding box center [96, 75] width 91 height 12
type input "0903998034"
click at [258, 75] on span "[PERSON_NAME]" at bounding box center [285, 74] width 82 height 11
click at [198, 75] on input "Người gửi *" at bounding box center [190, 75] width 91 height 12
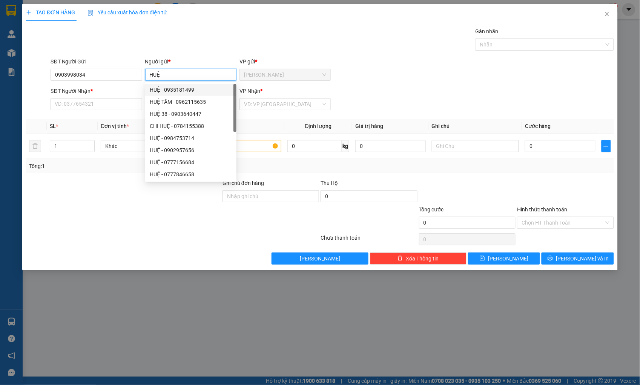
type input "HUỆ"
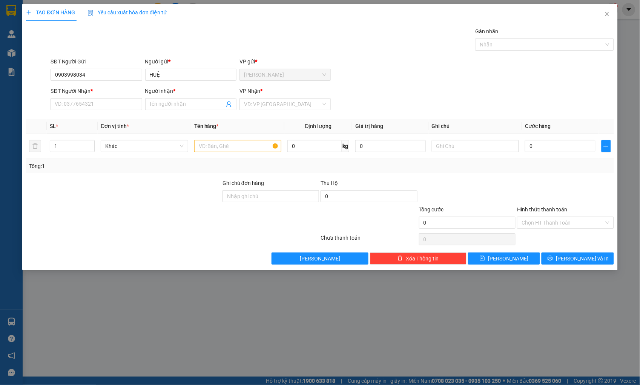
drag, startPoint x: 289, startPoint y: 86, endPoint x: 277, endPoint y: 94, distance: 14.6
click at [289, 86] on form "SĐT Người Gửi 0903998034 Người gửi * [PERSON_NAME] VP gửi * [PERSON_NAME] Người…" at bounding box center [319, 85] width 587 height 56
click at [140, 103] on input "SĐT Người Nhận *" at bounding box center [96, 104] width 91 height 12
type input "0988549609"
click at [290, 104] on input "search" at bounding box center [282, 103] width 77 height 11
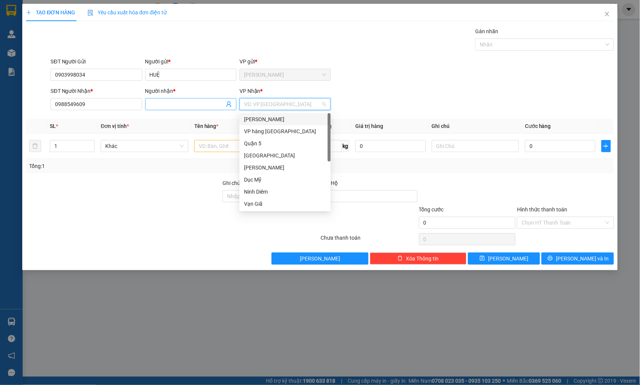
click at [206, 102] on input "Người nhận *" at bounding box center [187, 104] width 75 height 8
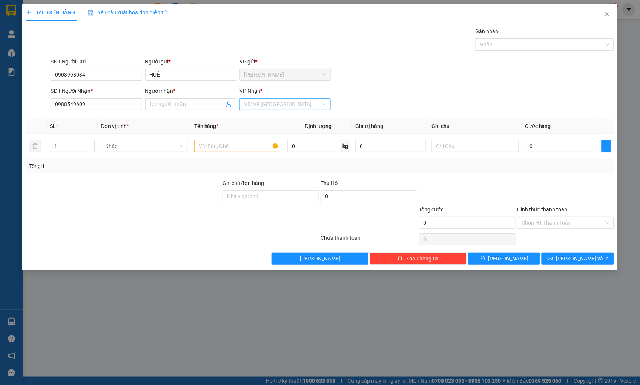
click at [285, 104] on input "search" at bounding box center [282, 103] width 77 height 11
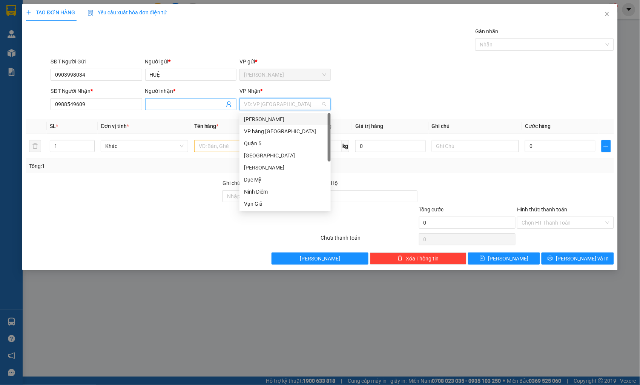
click at [182, 104] on input "Người nhận *" at bounding box center [187, 104] width 75 height 8
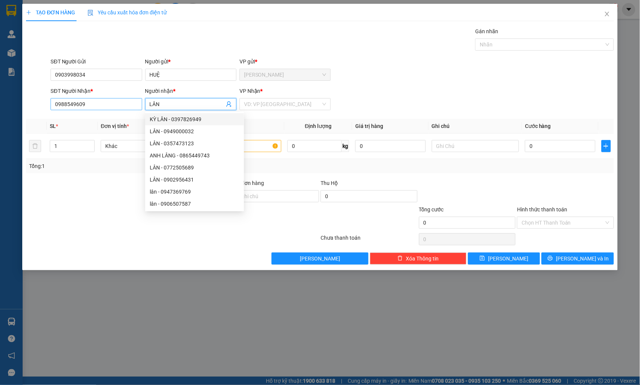
drag, startPoint x: 141, startPoint y: 107, endPoint x: 125, endPoint y: 109, distance: 15.9
click at [125, 109] on div "SĐT Người Nhận * 0988549609 Người nhận * LÂN VP Nhận * VD: VP [GEOGRAPHIC_DATA]" at bounding box center [332, 100] width 566 height 26
type input "LAN"
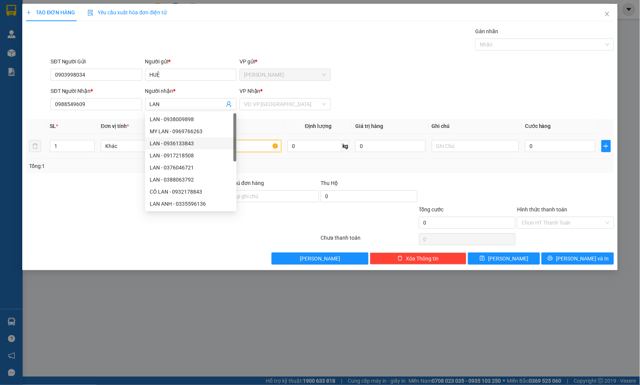
click at [241, 143] on input "text" at bounding box center [237, 146] width 87 height 12
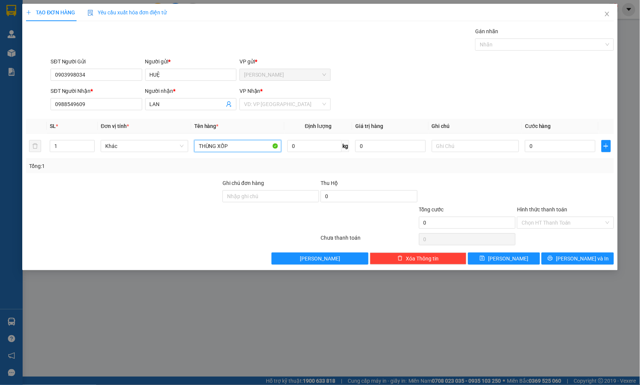
type input "THÙNG XỐP"
click at [444, 146] on input "text" at bounding box center [475, 146] width 87 height 12
type input "BÌNH CHIỂU THỦ ĐỨC"
click at [546, 145] on input "0" at bounding box center [560, 146] width 70 height 12
type input "5"
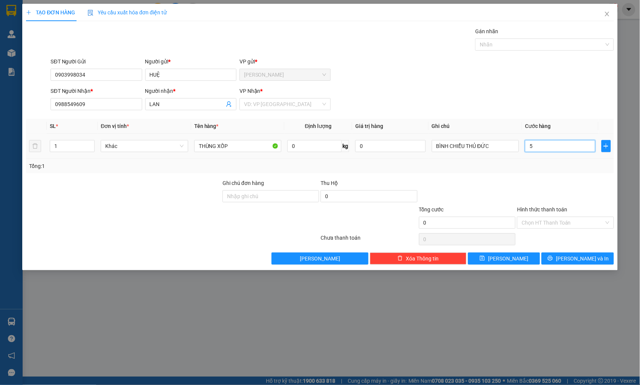
type input "5"
type input "50"
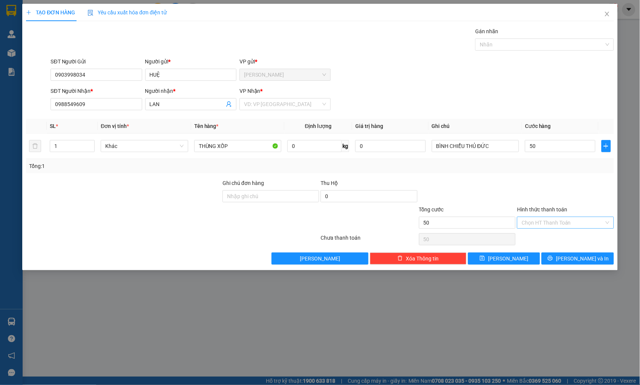
type input "50.000"
click at [550, 217] on input "Hình thức thanh toán" at bounding box center [562, 222] width 82 height 11
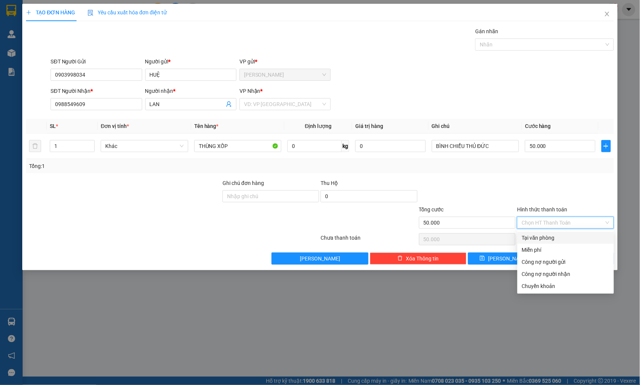
click at [547, 235] on div "Tại văn phòng" at bounding box center [565, 237] width 87 height 8
type input "0"
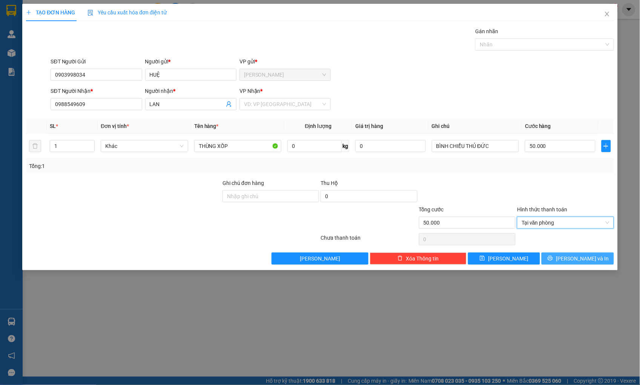
click at [557, 256] on button "[PERSON_NAME] và In" at bounding box center [577, 258] width 72 height 12
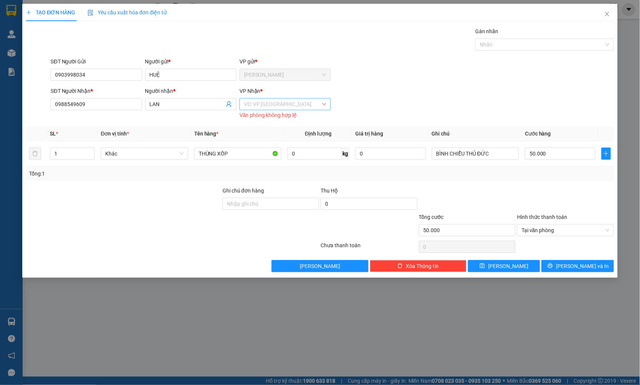
click at [311, 104] on input "search" at bounding box center [282, 103] width 77 height 11
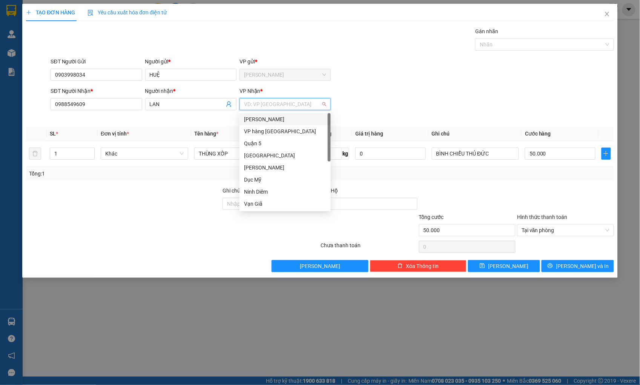
click at [295, 115] on div "[PERSON_NAME]" at bounding box center [285, 119] width 82 height 8
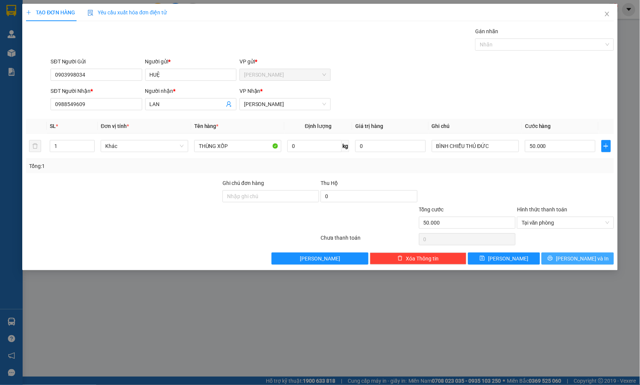
click at [572, 254] on span "[PERSON_NAME] và In" at bounding box center [582, 258] width 53 height 8
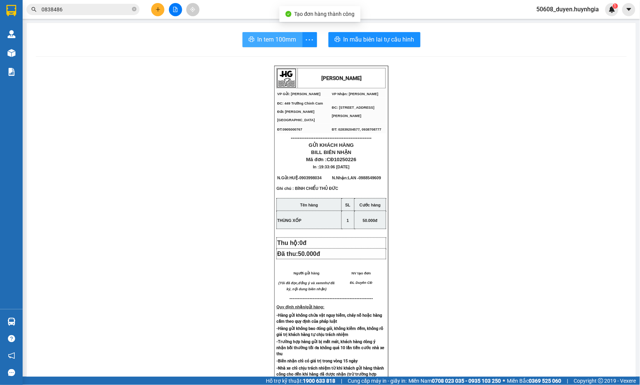
click at [281, 37] on span "In tem 100mm" at bounding box center [277, 39] width 39 height 9
drag, startPoint x: 152, startPoint y: 79, endPoint x: 101, endPoint y: 58, distance: 55.3
click at [152, 79] on div "[PERSON_NAME] VP Gửi: Cam Đức VP Nhận: [PERSON_NAME] ĐC: 449 [GEOGRAPHIC_DATA…" at bounding box center [331, 320] width 591 height 509
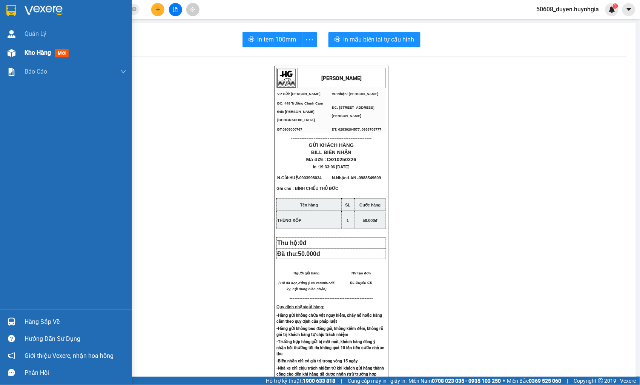
click at [22, 54] on div "Kho hàng mới" at bounding box center [66, 52] width 132 height 19
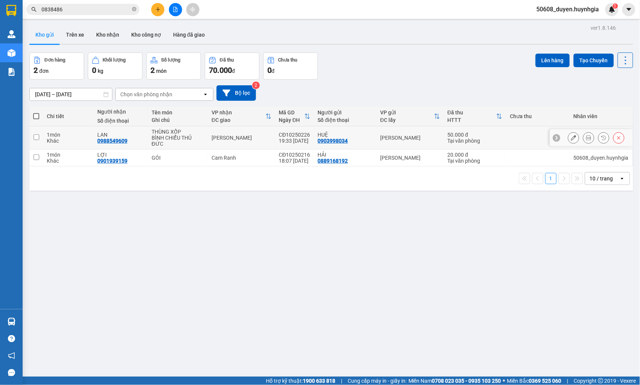
click at [37, 134] on input "checkbox" at bounding box center [37, 137] width 6 height 6
checkbox input "true"
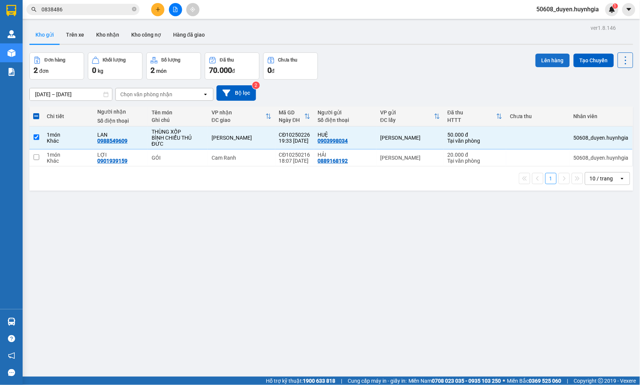
click at [547, 58] on button "Lên hàng" at bounding box center [552, 61] width 34 height 14
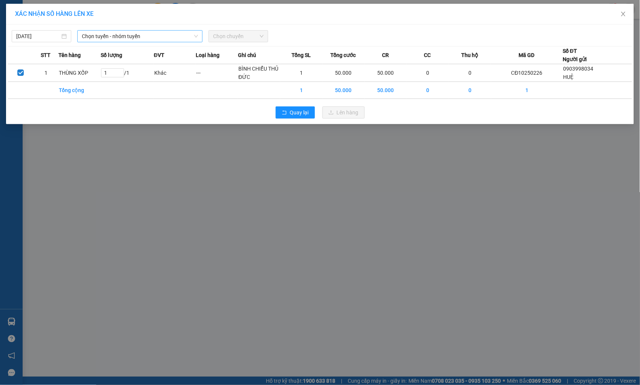
click at [147, 35] on span "Chọn tuyến - nhóm tuyến" at bounding box center [140, 36] width 116 height 11
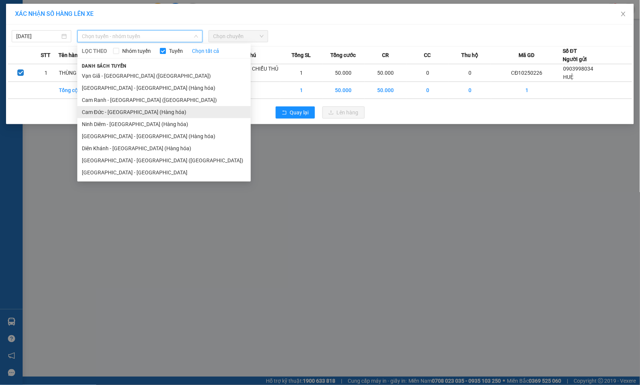
click at [135, 116] on li "Cam Đức - [GEOGRAPHIC_DATA] (Hàng hóa)" at bounding box center [163, 112] width 173 height 12
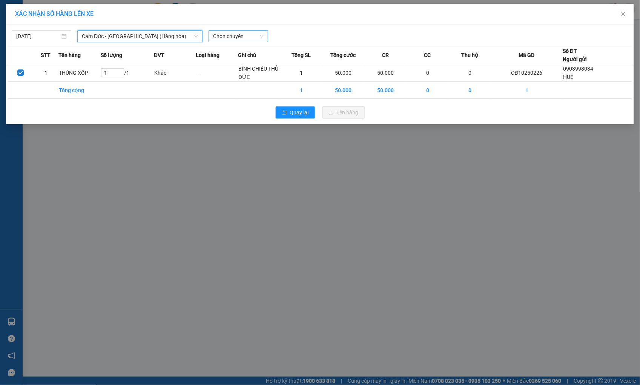
click at [238, 33] on span "Chọn chuyến" at bounding box center [238, 36] width 51 height 11
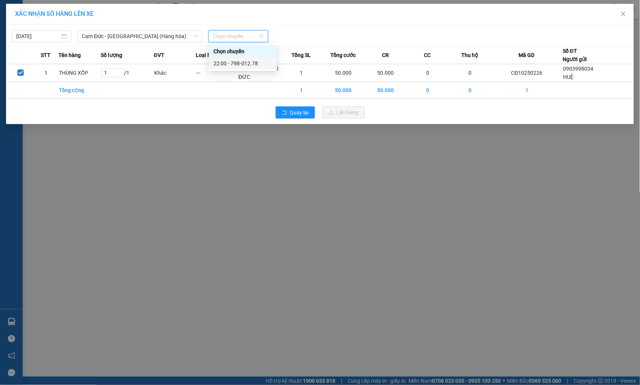
click at [251, 61] on div "22:00 - 79B-012.78" at bounding box center [242, 63] width 59 height 8
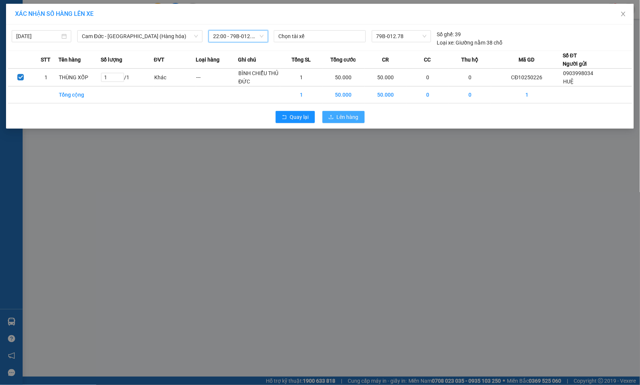
click at [354, 117] on span "Lên hàng" at bounding box center [348, 117] width 22 height 8
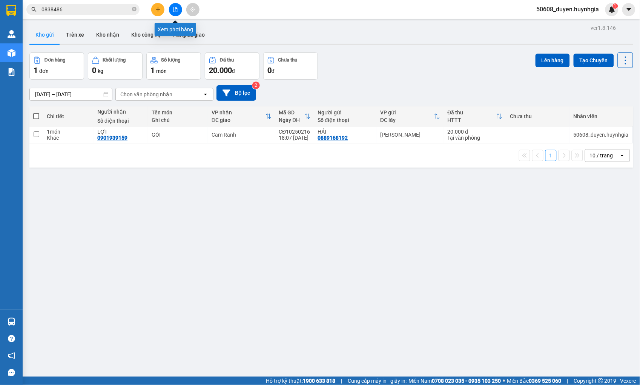
click at [179, 7] on button at bounding box center [175, 9] width 13 height 13
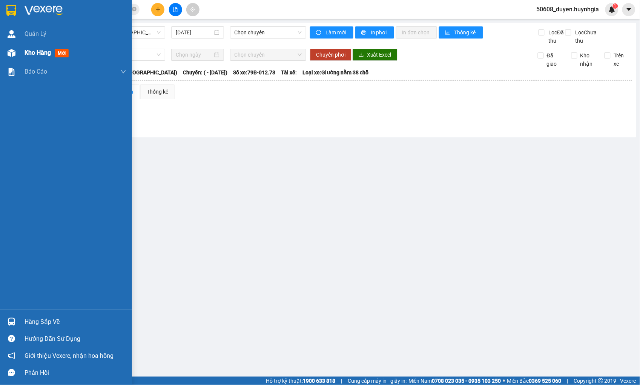
click at [9, 49] on img at bounding box center [12, 53] width 8 height 8
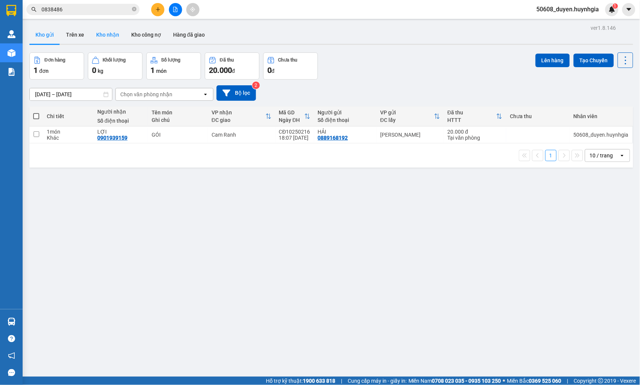
click at [114, 35] on button "Kho nhận" at bounding box center [107, 35] width 35 height 18
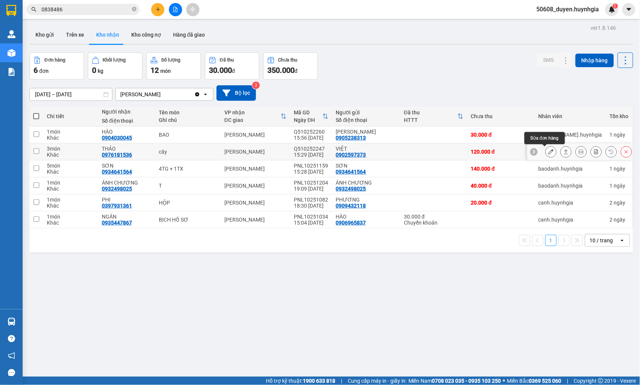
click at [548, 151] on icon at bounding box center [550, 151] width 5 height 5
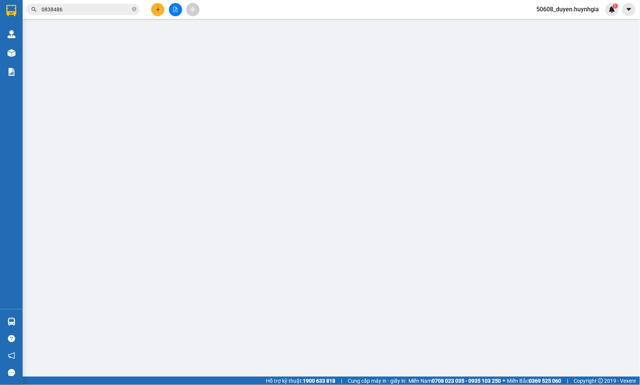
type input "0902597373"
type input "VIỆT"
type input "0976181536"
type input "THẢO"
type input "120.000"
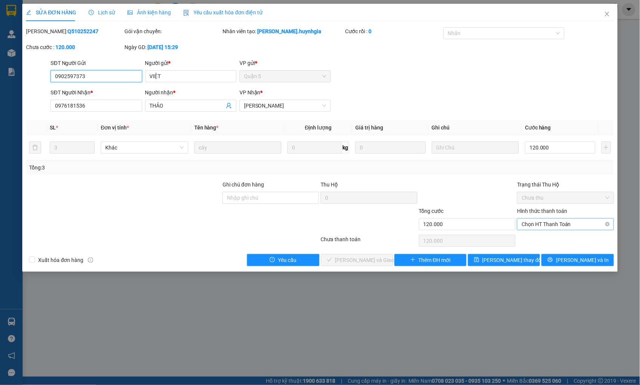
click at [540, 223] on span "Chọn HT Thanh Toán" at bounding box center [564, 223] width 87 height 11
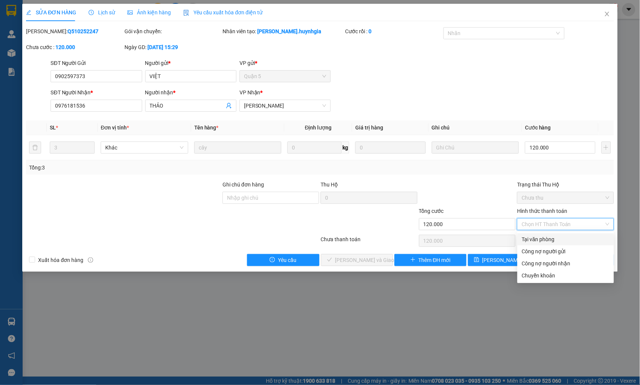
click at [537, 236] on div "Tại văn phòng" at bounding box center [565, 239] width 87 height 8
type input "0"
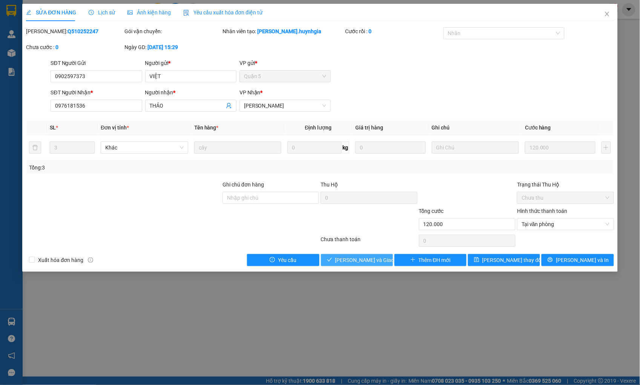
click at [381, 261] on span "[PERSON_NAME] và Giao hàng" at bounding box center [371, 260] width 72 height 8
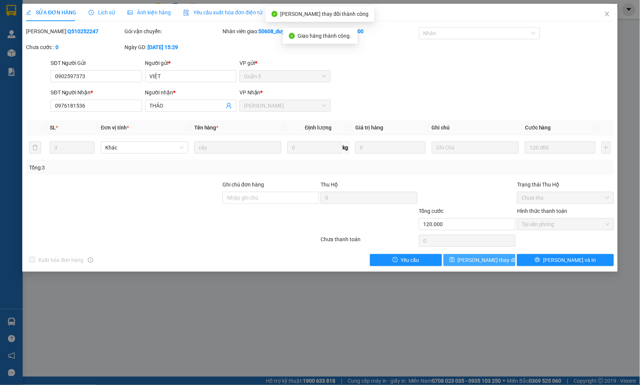
click at [488, 258] on span "[PERSON_NAME] thay đổi" at bounding box center [488, 260] width 60 height 8
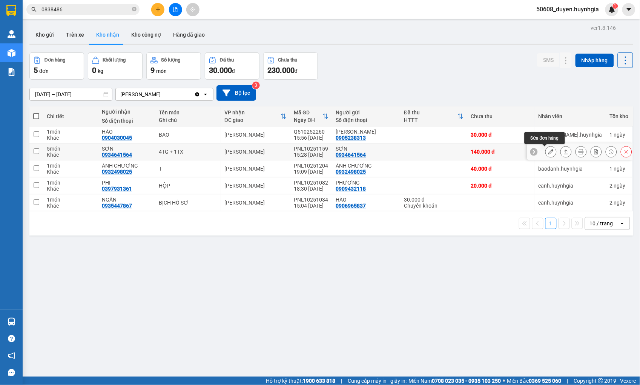
click at [549, 150] on button at bounding box center [551, 151] width 11 height 13
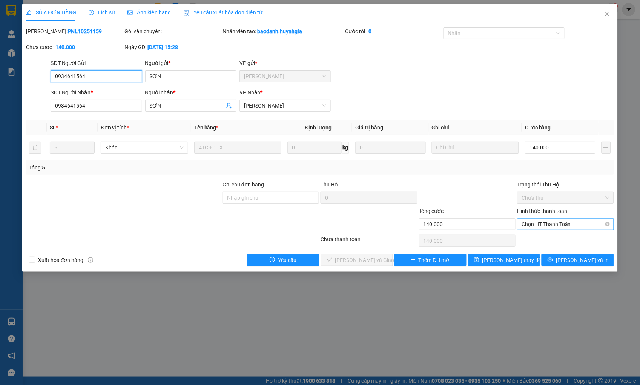
click at [527, 221] on span "Chọn HT Thanh Toán" at bounding box center [564, 223] width 87 height 11
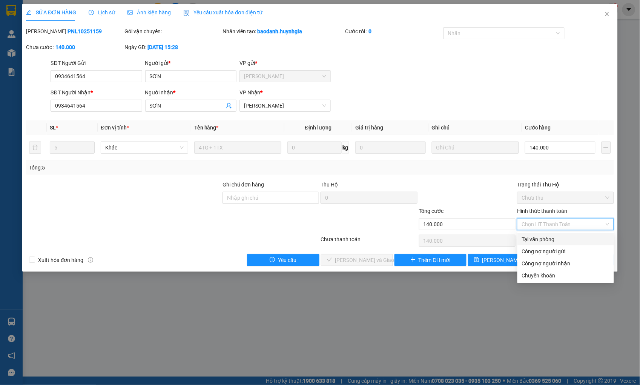
click at [536, 235] on div "Tại văn phòng" at bounding box center [565, 239] width 87 height 8
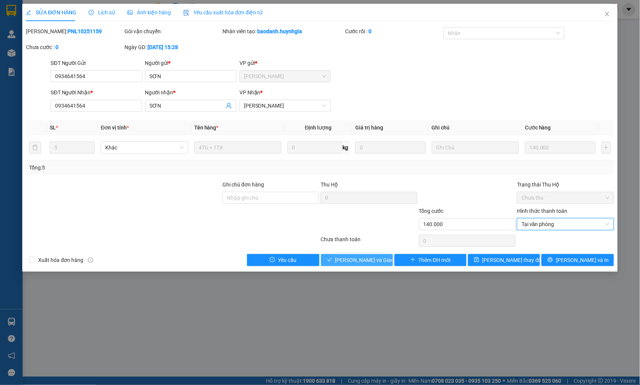
click at [384, 259] on button "[PERSON_NAME] và Giao hàng" at bounding box center [357, 260] width 72 height 12
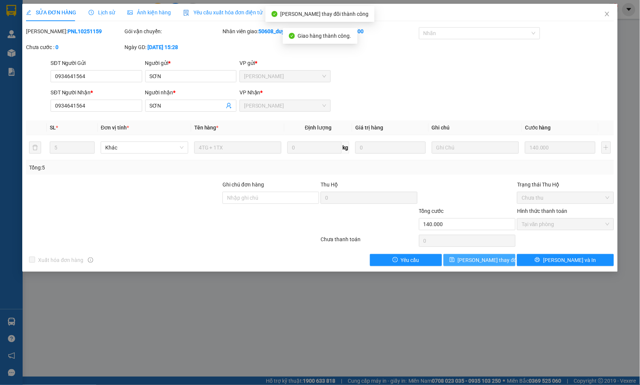
click at [492, 256] on span "[PERSON_NAME] thay đổi" at bounding box center [488, 260] width 60 height 8
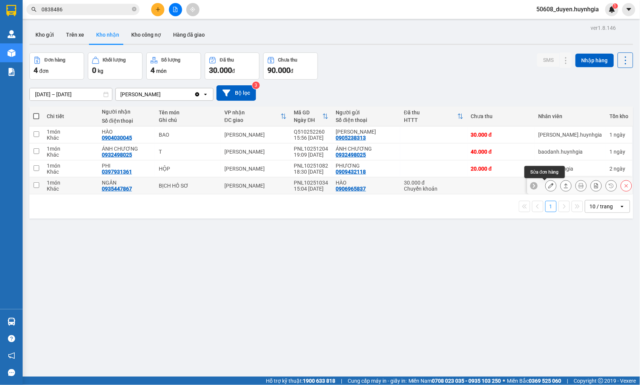
click at [548, 185] on icon at bounding box center [550, 185] width 5 height 5
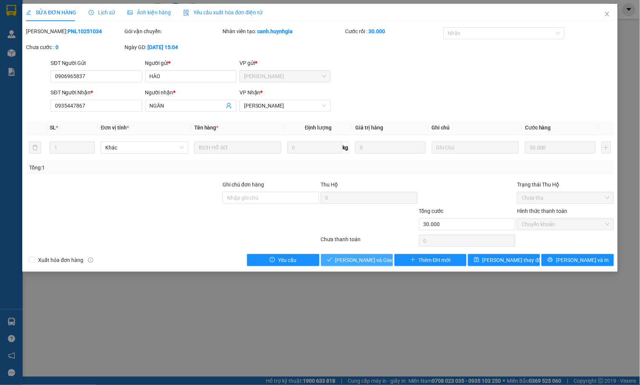
click at [371, 258] on span "[PERSON_NAME] và Giao hàng" at bounding box center [371, 260] width 72 height 8
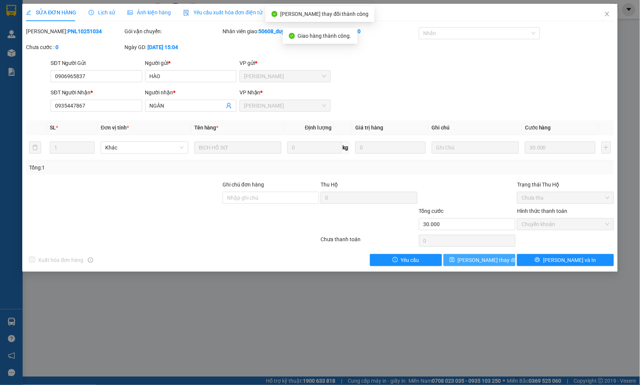
click at [464, 255] on button "[PERSON_NAME] thay đổi" at bounding box center [479, 260] width 72 height 12
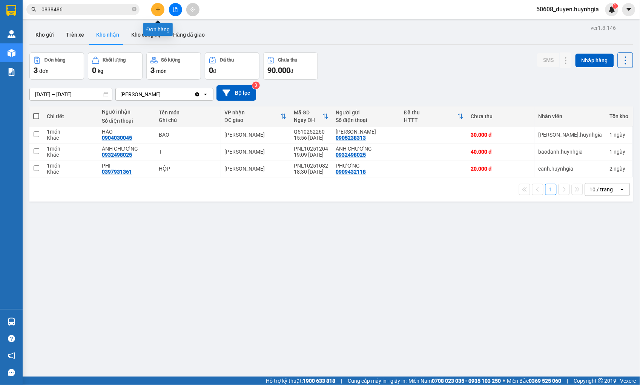
click at [156, 10] on icon "plus" at bounding box center [157, 9] width 5 height 5
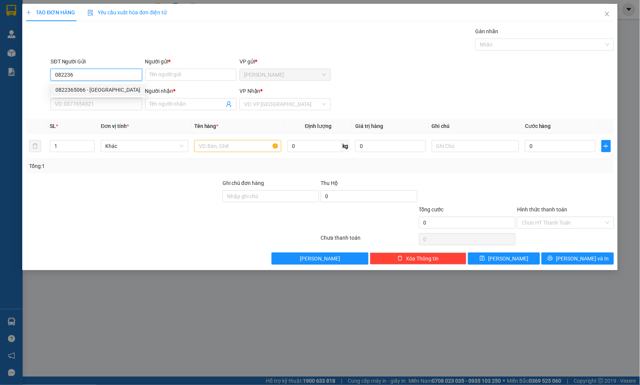
click at [104, 90] on div "0822365066 - [GEOGRAPHIC_DATA]" at bounding box center [97, 90] width 85 height 8
type input "0822365066"
type input "PHÚ HOÀI"
type input "0903650260"
type input "[PERSON_NAME]"
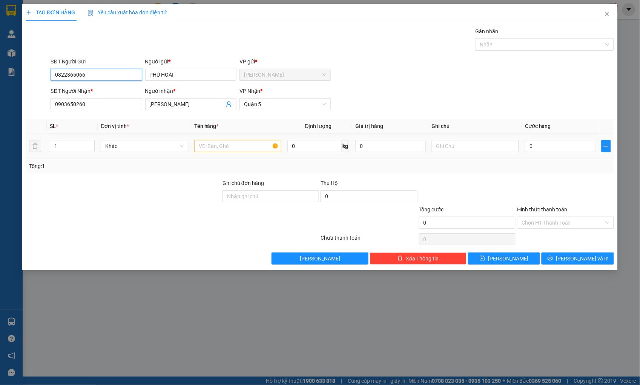
type input "0822365066"
click at [212, 147] on input "text" at bounding box center [237, 146] width 87 height 12
drag, startPoint x: 225, startPoint y: 142, endPoint x: 187, endPoint y: 148, distance: 37.8
click at [187, 148] on tr "1 Khác xọt 0 kg 0 0" at bounding box center [319, 145] width 587 height 25
type input "XỌT"
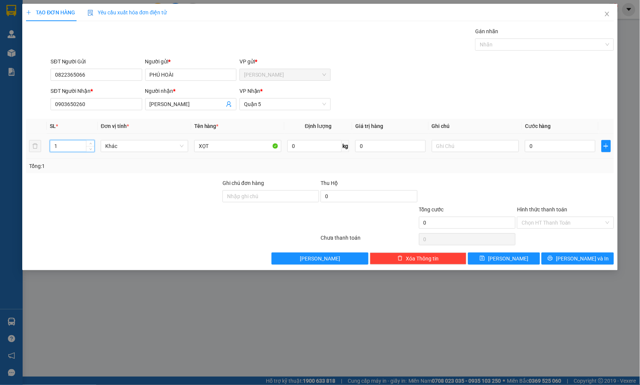
drag, startPoint x: 66, startPoint y: 149, endPoint x: 45, endPoint y: 150, distance: 21.2
click at [45, 150] on tr "1 Khác XỌT 0 kg 0 0" at bounding box center [319, 145] width 587 height 25
type input "8"
click at [535, 149] on input "0" at bounding box center [560, 146] width 70 height 12
type input "4"
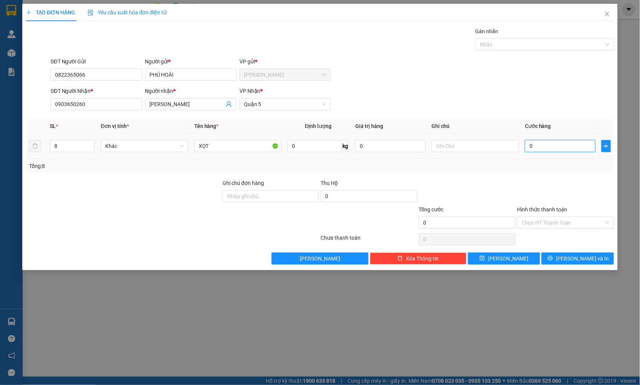
type input "4"
type input "40"
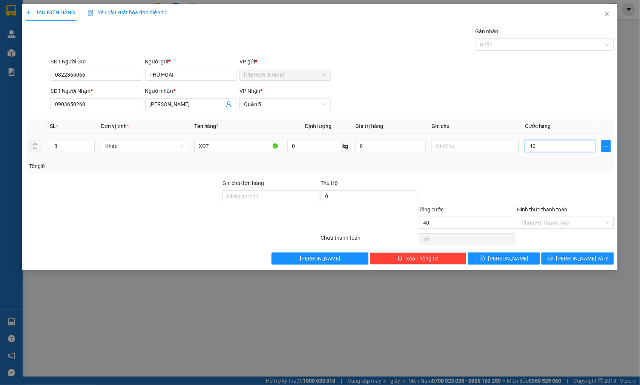
type input "400"
type input "4.000"
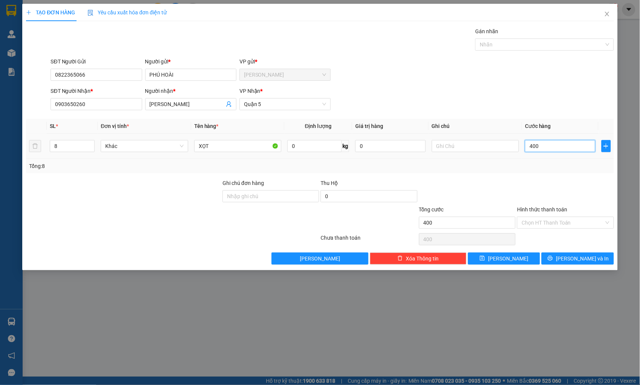
type input "4.000"
type input "40.000"
type input "400.000"
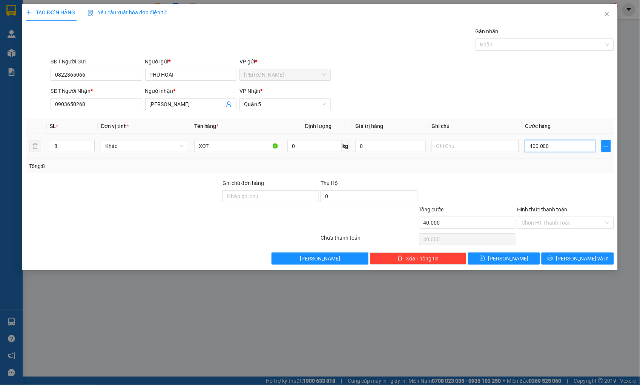
type input "400.000"
click at [563, 221] on input "Hình thức thanh toán" at bounding box center [562, 222] width 82 height 11
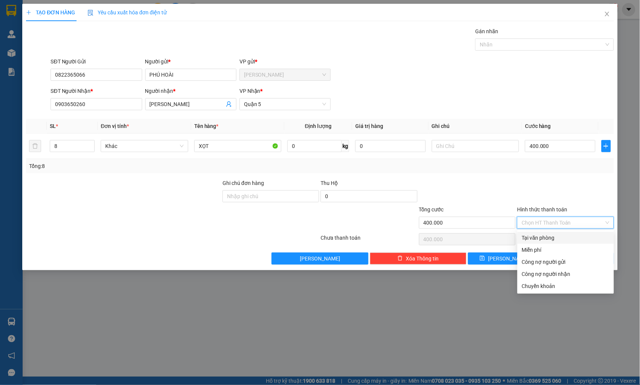
click at [561, 233] on div "Tại văn phòng" at bounding box center [565, 237] width 87 height 8
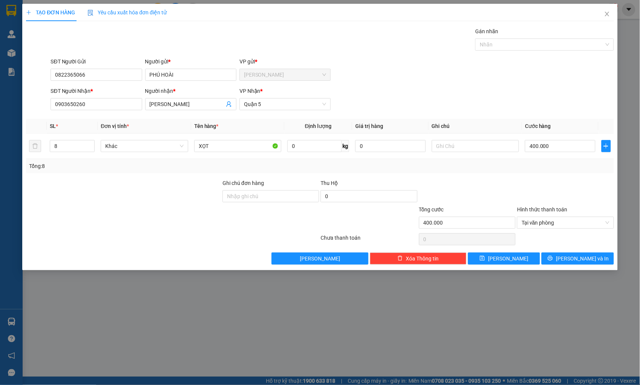
click at [570, 183] on div at bounding box center [565, 192] width 98 height 26
click at [581, 259] on span "[PERSON_NAME] và In" at bounding box center [582, 258] width 53 height 8
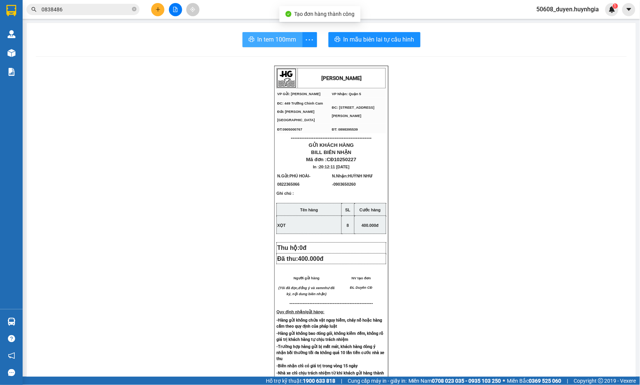
click at [274, 35] on span "In tem 100mm" at bounding box center [277, 39] width 39 height 9
click at [154, 11] on button at bounding box center [157, 9] width 13 height 13
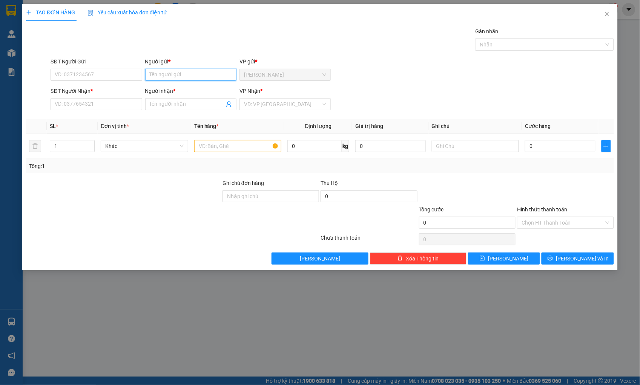
click at [170, 77] on input "Người gửi *" at bounding box center [190, 75] width 91 height 12
type input "PHƯƠNG YẾN"
click at [201, 88] on div "PHƯƠNG YẾN CĐ - 03434545678" at bounding box center [191, 90] width 82 height 8
type input "03434545678"
type input "PHƯƠNG YẾN CĐ"
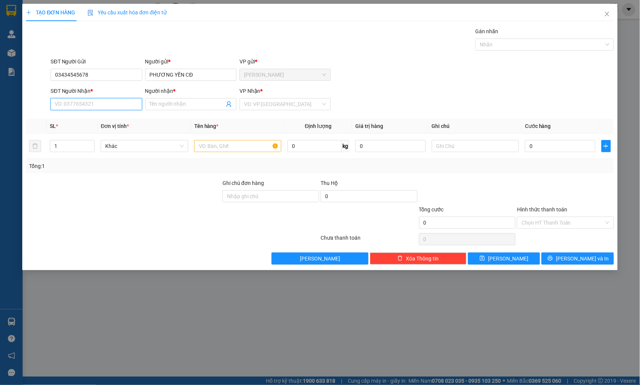
click at [108, 103] on input "SĐT Người Nhận *" at bounding box center [96, 104] width 91 height 12
click at [161, 102] on input "Người nhận *" at bounding box center [187, 104] width 75 height 8
type input "T"
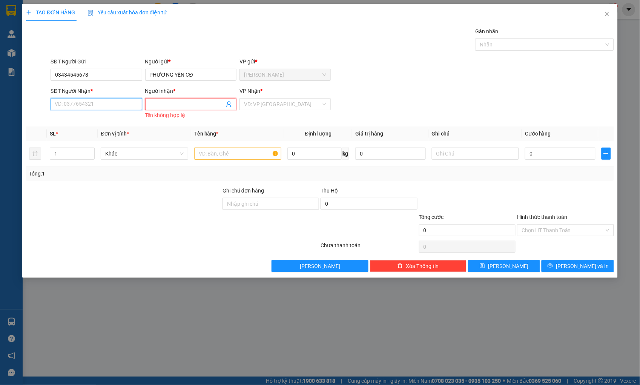
click at [121, 105] on input "SĐT Người Nhận *" at bounding box center [96, 104] width 91 height 12
click at [97, 74] on input "03434545678" at bounding box center [96, 75] width 91 height 12
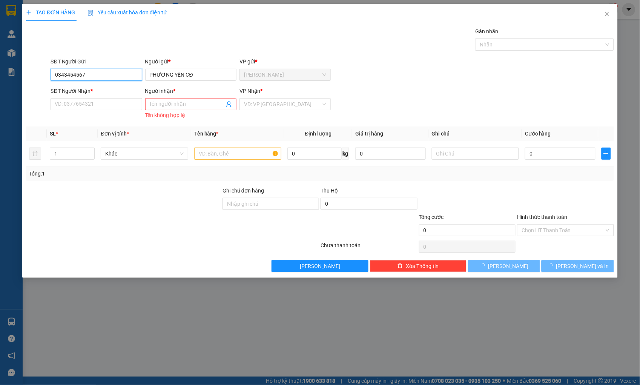
type input "03434545678"
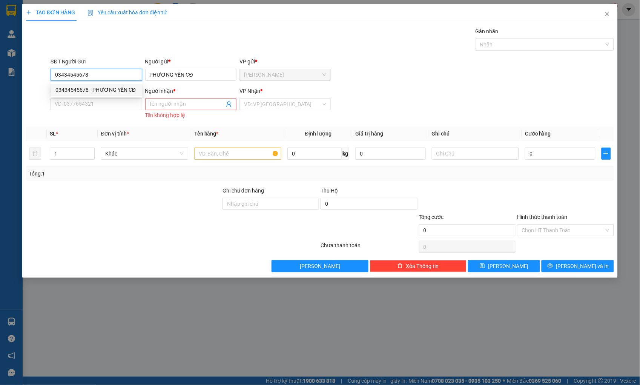
click at [116, 88] on div "03434545678 - PHƯƠNG YẾN CĐ" at bounding box center [96, 90] width 82 height 8
type input "0234567427"
type input "THÀNH 427"
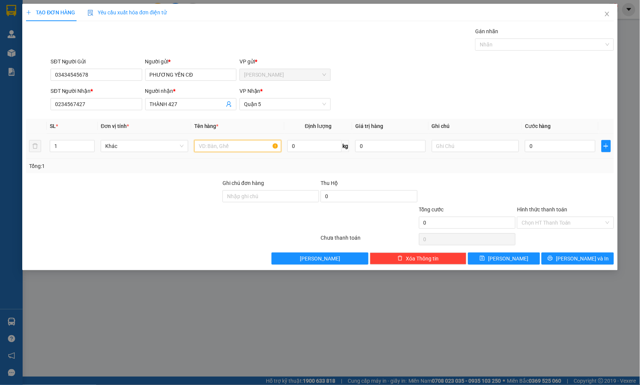
click at [206, 143] on input "text" at bounding box center [237, 146] width 87 height 12
type input "THÙNG"
click at [557, 148] on input "0" at bounding box center [560, 146] width 70 height 12
click at [550, 145] on input "0" at bounding box center [560, 146] width 70 height 12
type input "05"
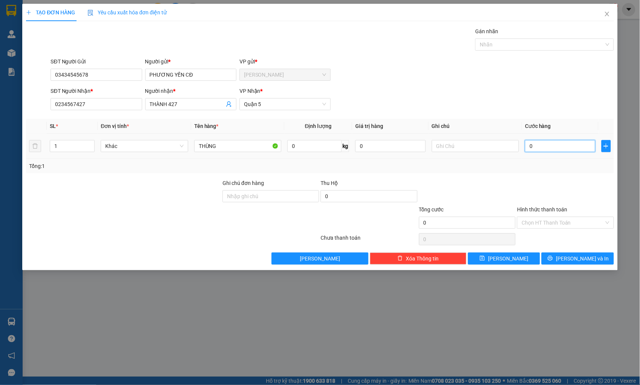
type input "5"
type input "050"
type input "50"
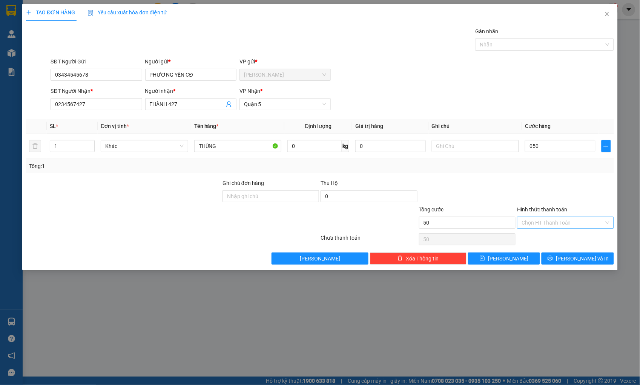
type input "50.000"
click at [582, 219] on input "Hình thức thanh toán" at bounding box center [562, 222] width 82 height 11
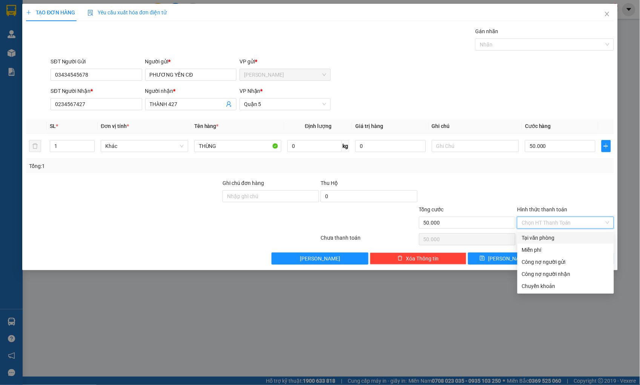
click at [553, 235] on div "Tại văn phòng" at bounding box center [565, 237] width 87 height 8
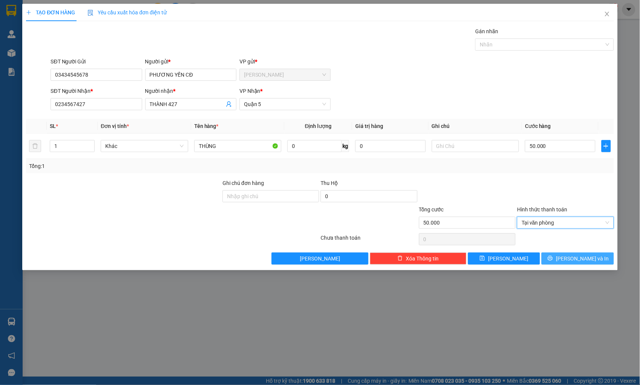
click at [559, 259] on button "[PERSON_NAME] và In" at bounding box center [577, 258] width 72 height 12
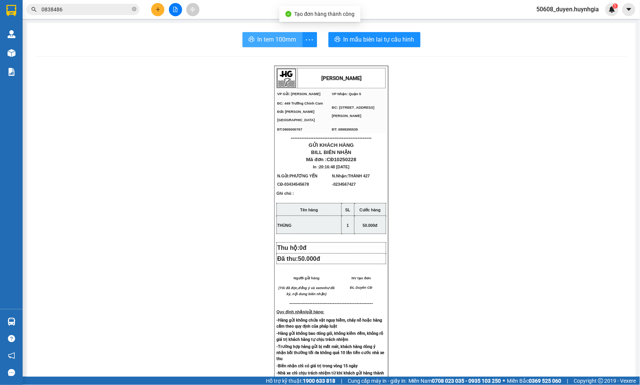
click at [258, 38] on span "In tem 100mm" at bounding box center [277, 39] width 39 height 9
click at [178, 63] on div "In tem 100mm In mẫu biên lai tự cấu hình [PERSON_NAME] VP Gửi: Cam Đức VP Nhậ…" at bounding box center [331, 301] width 609 height 556
click at [195, 83] on div "[PERSON_NAME] VP Gửi: Cam Đức VP Nhận: Quận 5 ĐC: 449 Trường Chinh Cam Đức [G…" at bounding box center [331, 318] width 591 height 504
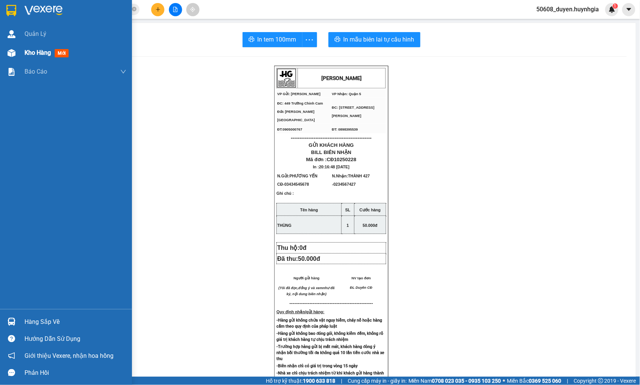
click at [8, 47] on div at bounding box center [11, 52] width 13 height 13
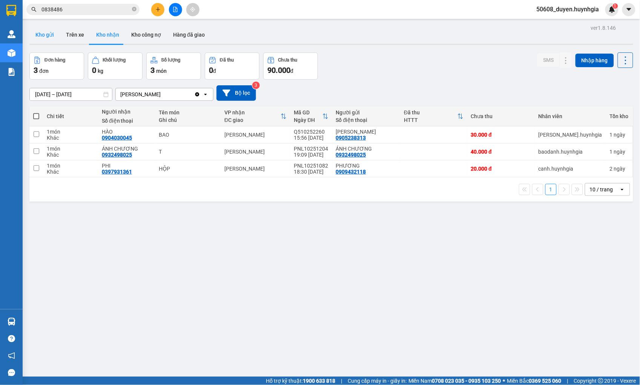
click at [36, 32] on button "Kho gửi" at bounding box center [44, 35] width 31 height 18
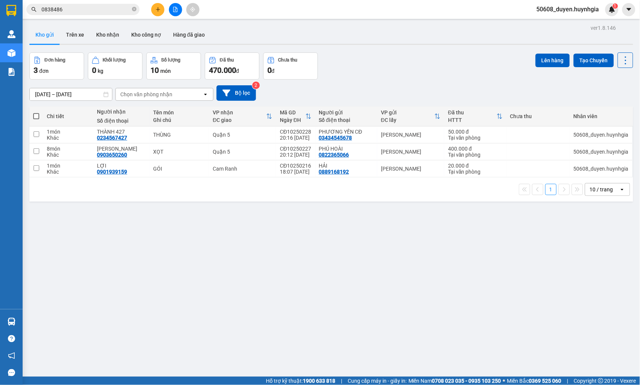
click at [35, 115] on span at bounding box center [36, 116] width 6 height 6
click at [36, 112] on input "checkbox" at bounding box center [36, 112] width 0 height 0
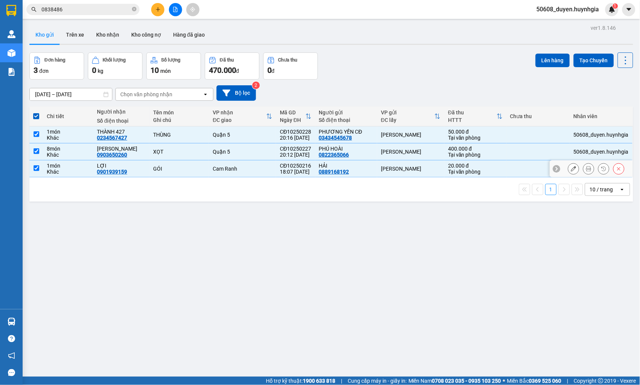
click at [37, 167] on input "checkbox" at bounding box center [37, 168] width 6 height 6
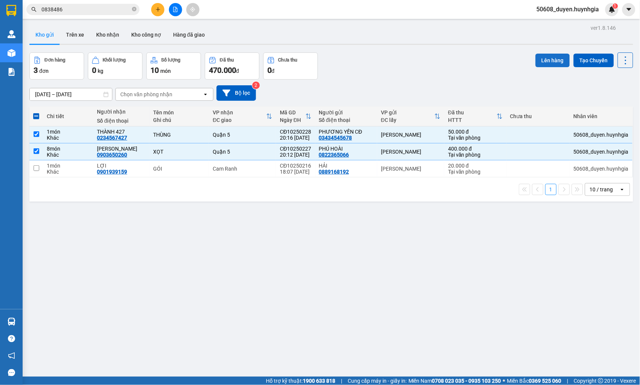
click at [547, 58] on button "Lên hàng" at bounding box center [552, 61] width 34 height 14
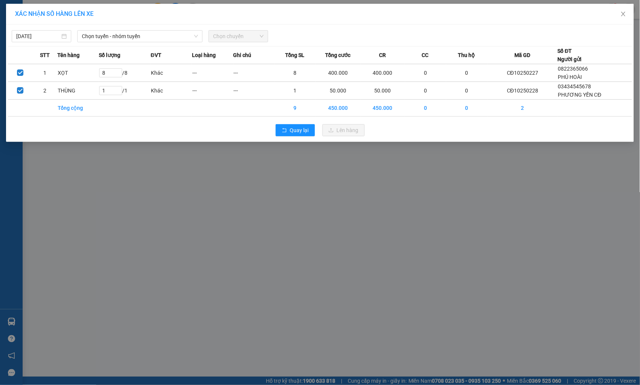
click at [146, 29] on div "[DATE] Chọn tuyến - nhóm tuyến Chọn chuyến" at bounding box center [320, 34] width 624 height 16
click at [146, 33] on span "Chọn tuyến - nhóm tuyến" at bounding box center [140, 36] width 116 height 11
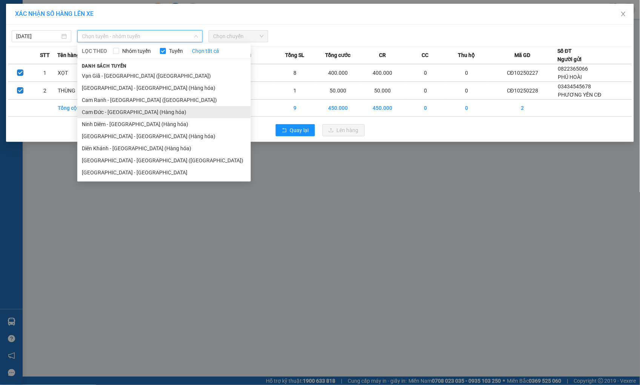
click at [104, 110] on li "Cam Đức - [GEOGRAPHIC_DATA] (Hàng hóa)" at bounding box center [163, 112] width 173 height 12
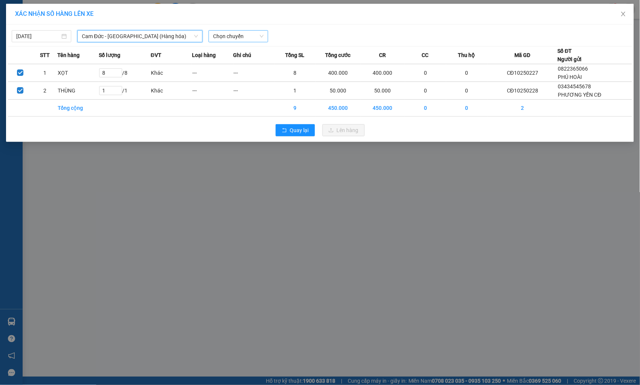
click at [219, 35] on span "Chọn chuyến" at bounding box center [238, 36] width 51 height 11
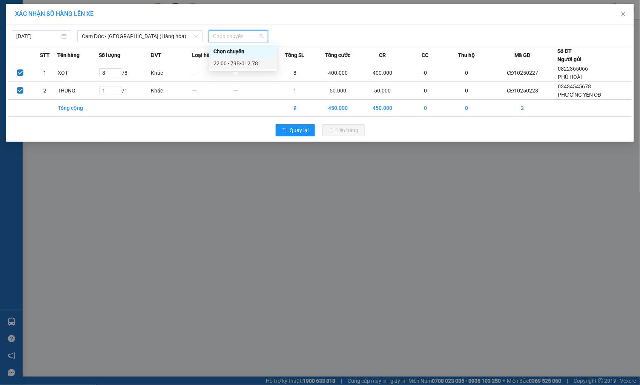
click at [228, 63] on div "22:00 - 79B-012.78" at bounding box center [242, 63] width 59 height 8
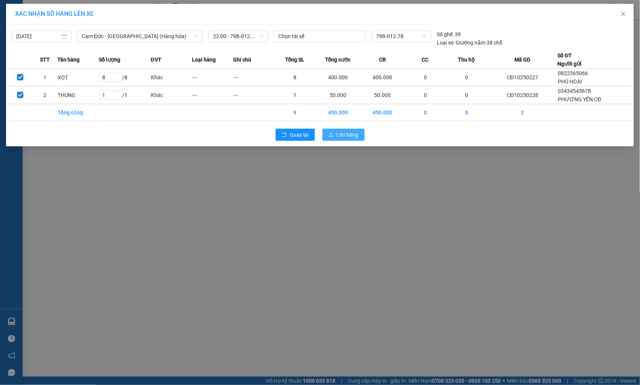
click at [334, 131] on button "Lên hàng" at bounding box center [343, 135] width 42 height 12
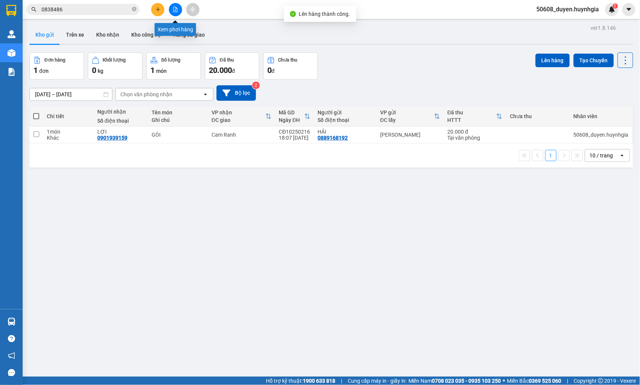
click at [172, 9] on button at bounding box center [175, 9] width 13 height 13
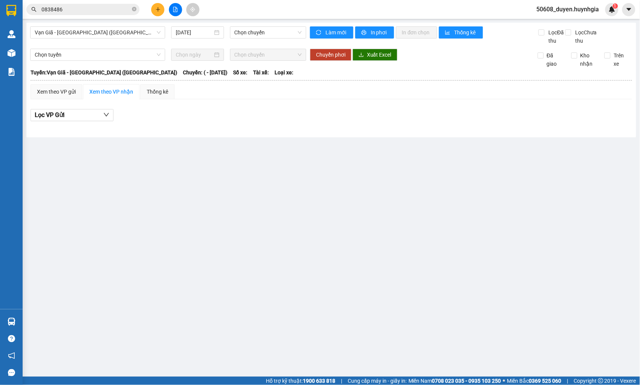
click at [633, 337] on main "Vạn Giã - [GEOGRAPHIC_DATA] ([GEOGRAPHIC_DATA]) [DATE] Chọn chuyến Làm mới In p…" at bounding box center [320, 188] width 640 height 376
click at [273, 167] on main "Vạn Giã - [GEOGRAPHIC_DATA] ([GEOGRAPHIC_DATA]) [DATE] Chọn chuyến Làm mới In p…" at bounding box center [320, 188] width 640 height 376
click at [198, 196] on main "Vạn Giã - [GEOGRAPHIC_DATA] ([GEOGRAPHIC_DATA]) [DATE] Chọn chuyến Làm mới In p…" at bounding box center [320, 188] width 640 height 376
click at [84, 35] on span "Vạn Giã - [GEOGRAPHIC_DATA] ([GEOGRAPHIC_DATA])" at bounding box center [98, 32] width 126 height 11
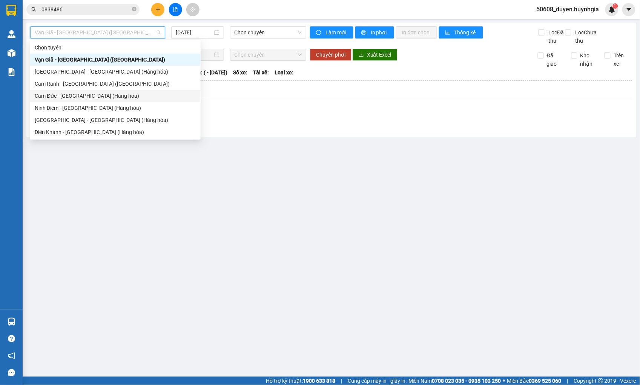
click at [78, 97] on div "Cam Đức - [GEOGRAPHIC_DATA] (Hàng hóa)" at bounding box center [115, 96] width 161 height 8
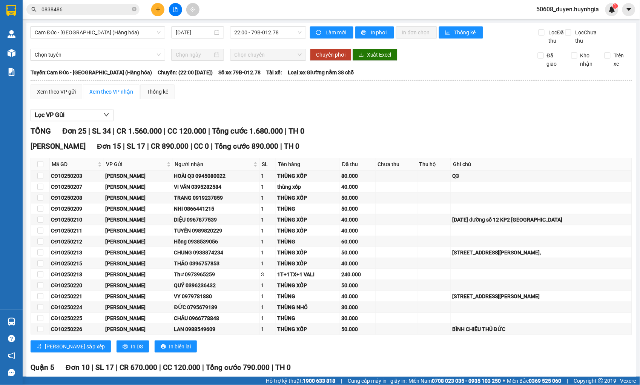
click at [175, 12] on icon "file-add" at bounding box center [175, 9] width 4 height 5
click at [172, 8] on button at bounding box center [175, 9] width 13 height 13
click at [154, 8] on button at bounding box center [157, 9] width 13 height 13
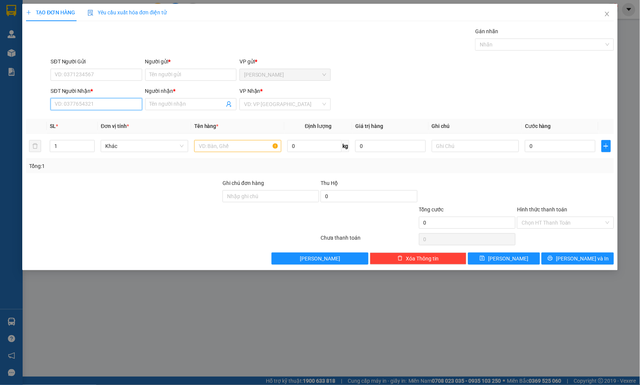
click at [104, 105] on input "SĐT Người Nhận *" at bounding box center [96, 104] width 91 height 12
click at [99, 115] on div "0938682852 - TIÊN" at bounding box center [96, 119] width 82 height 8
click at [112, 73] on input "SĐT Người Gửi" at bounding box center [96, 75] width 91 height 12
click at [92, 101] on div "0943384475 - NHI" at bounding box center [96, 102] width 82 height 8
click at [227, 148] on input "text" at bounding box center [237, 146] width 87 height 12
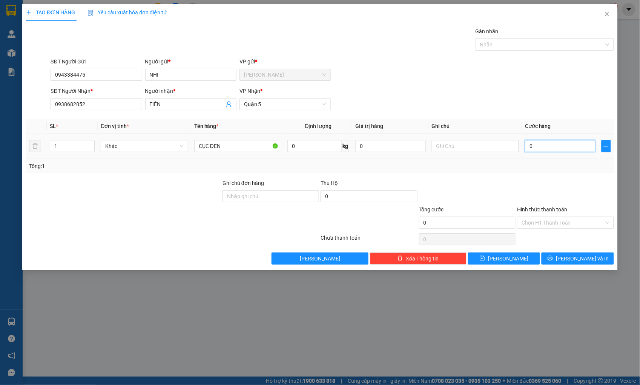
click at [566, 145] on input "0" at bounding box center [560, 146] width 70 height 12
click at [540, 224] on input "Hình thức thanh toán" at bounding box center [562, 222] width 82 height 11
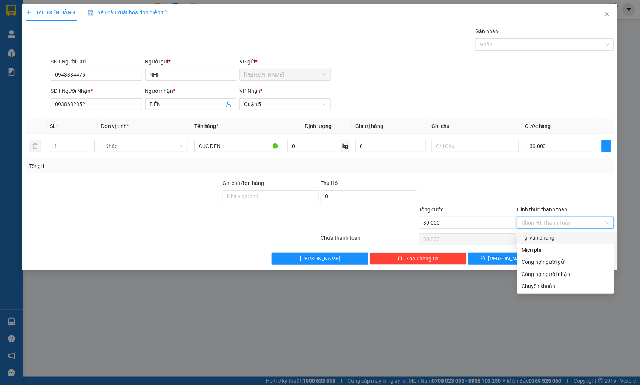
click at [538, 233] on div "Tại văn phòng" at bounding box center [565, 237] width 87 height 8
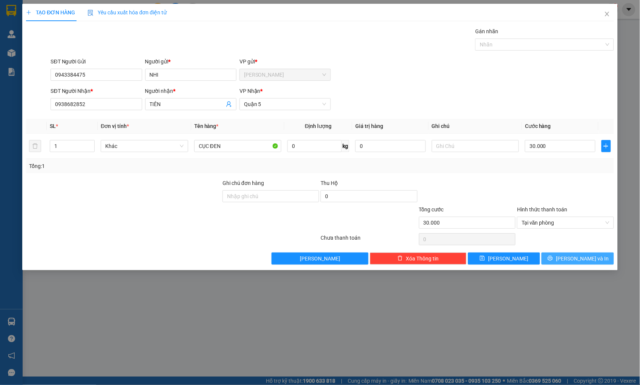
click at [549, 259] on button "[PERSON_NAME] và In" at bounding box center [577, 258] width 72 height 12
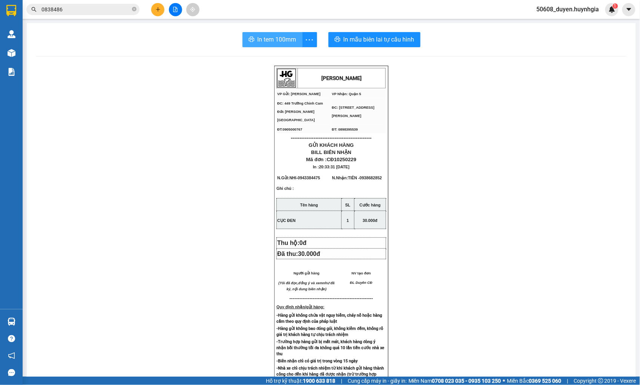
click at [268, 41] on span "In tem 100mm" at bounding box center [277, 39] width 39 height 9
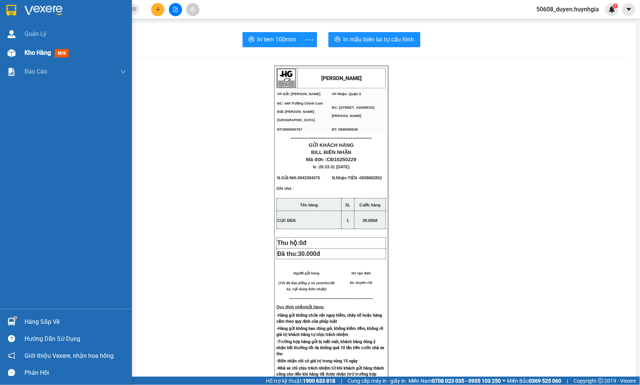
click at [18, 51] on div "Kho hàng mới" at bounding box center [66, 52] width 132 height 19
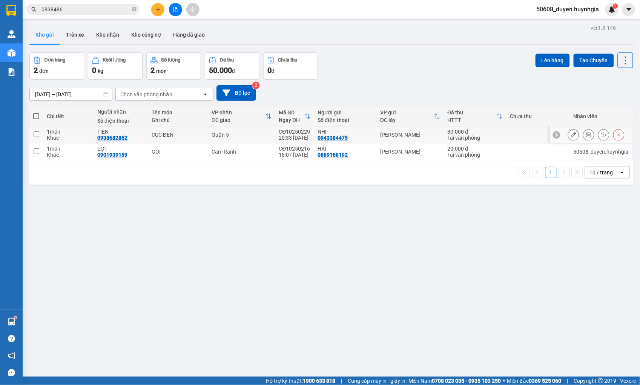
click at [37, 130] on td at bounding box center [36, 134] width 14 height 17
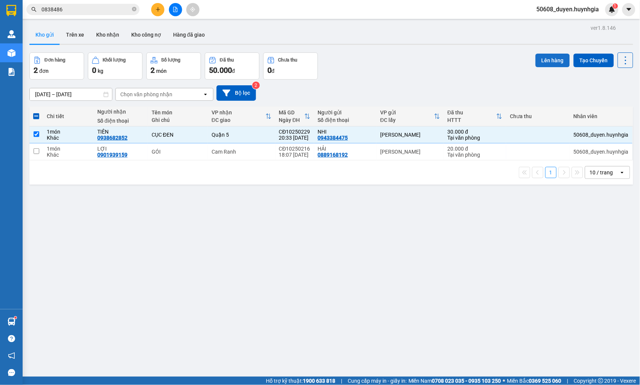
click at [547, 58] on button "Lên hàng" at bounding box center [552, 61] width 34 height 14
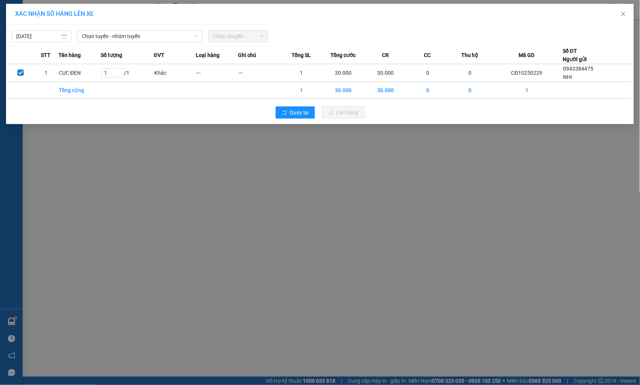
click at [159, 29] on div "[DATE] Chọn tuyến - nhóm tuyến Chọn chuyến" at bounding box center [320, 34] width 624 height 16
click at [160, 32] on span "Chọn tuyến - nhóm tuyến" at bounding box center [140, 36] width 116 height 11
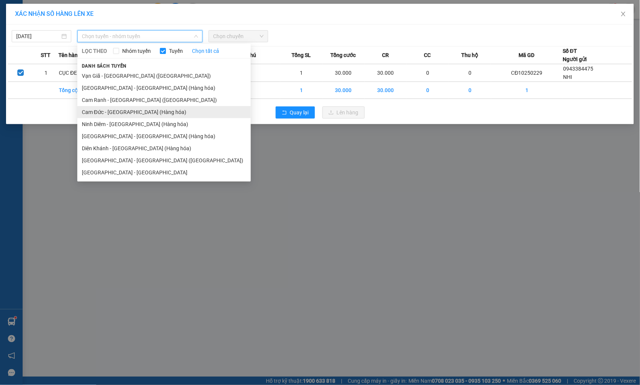
click at [120, 110] on li "Cam Đức - [GEOGRAPHIC_DATA] (Hàng hóa)" at bounding box center [163, 112] width 173 height 12
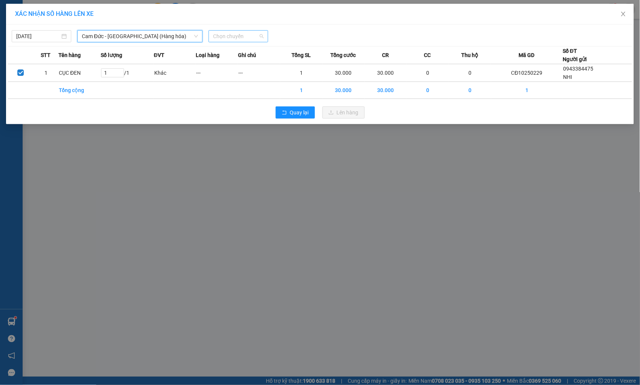
click at [238, 34] on span "Chọn chuyến" at bounding box center [238, 36] width 51 height 11
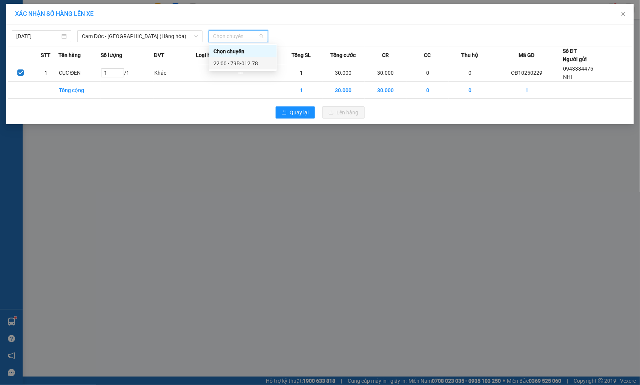
click at [236, 62] on div "22:00 - 79B-012.78" at bounding box center [242, 63] width 59 height 8
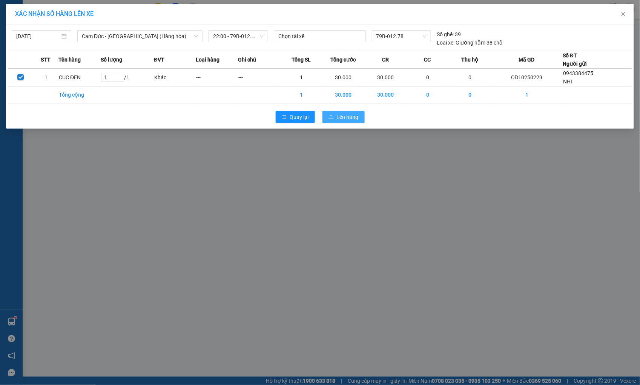
click at [336, 112] on button "Lên hàng" at bounding box center [343, 117] width 42 height 12
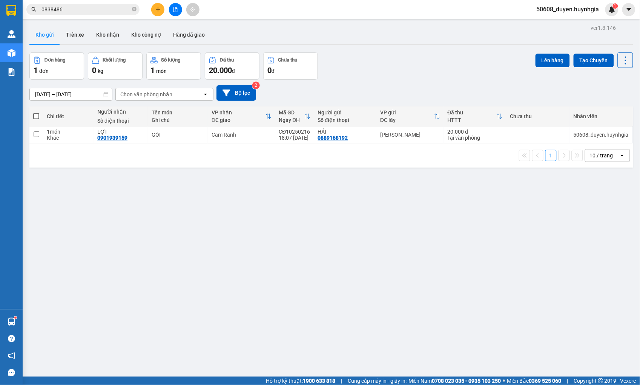
click at [174, 8] on icon "file-add" at bounding box center [175, 9] width 5 height 5
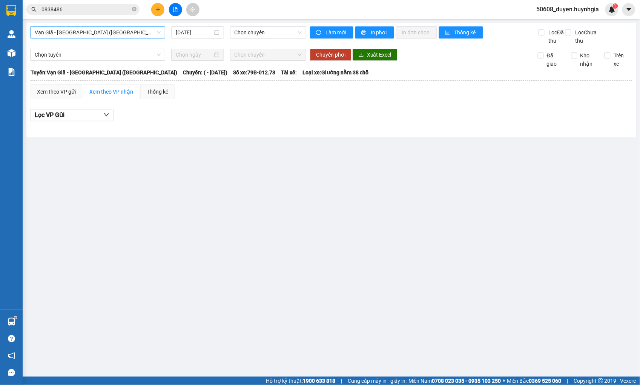
click at [112, 28] on span "Vạn Giã - [GEOGRAPHIC_DATA] ([GEOGRAPHIC_DATA])" at bounding box center [98, 32] width 126 height 11
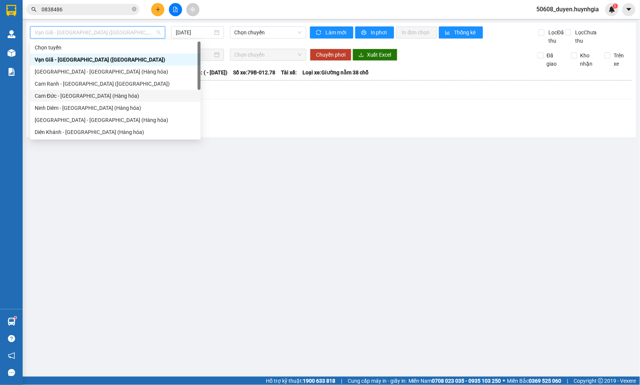
click at [87, 95] on div "Cam Đức - [GEOGRAPHIC_DATA] (Hàng hóa)" at bounding box center [115, 96] width 161 height 8
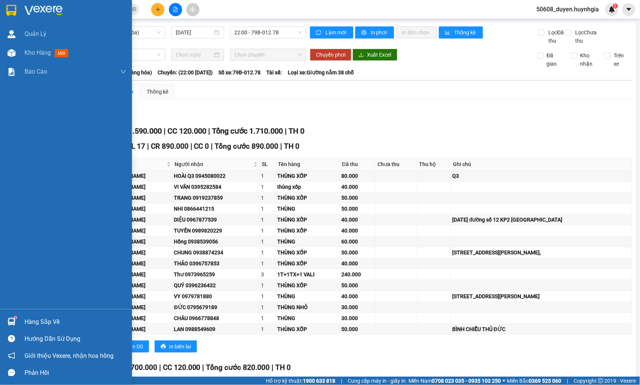
click at [13, 282] on div "Quản [PERSON_NAME] hàng mới Báo cáo Báo cáo dòng tiền (nhân viên) - mới Báo cáo…" at bounding box center [66, 167] width 132 height 284
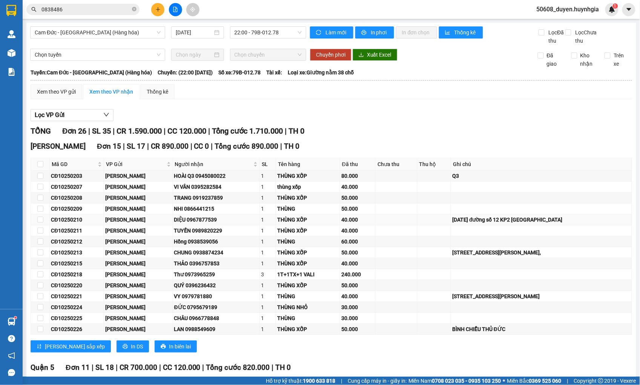
scroll to position [100, 0]
